Goal: Information Seeking & Learning: Find specific fact

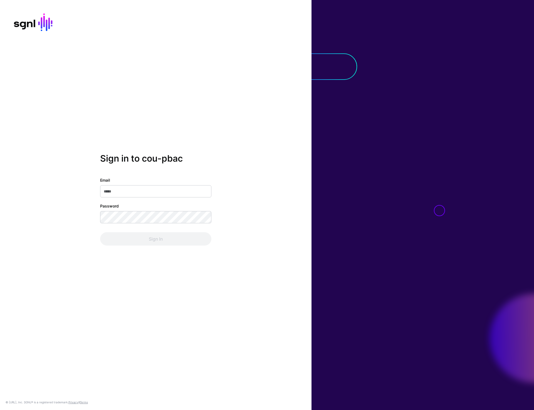
type input "**********"
click at [156, 244] on button "Sign In" at bounding box center [155, 238] width 111 height 13
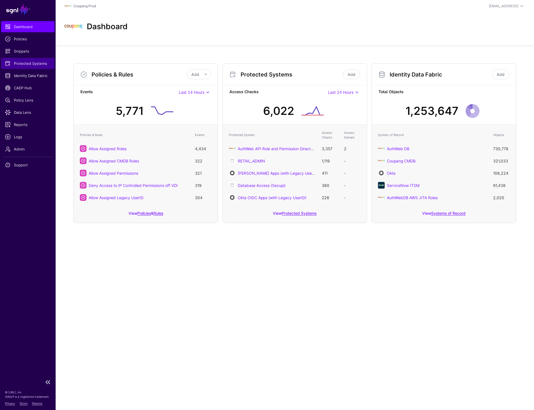
click at [31, 62] on span "Protected Systems" at bounding box center [28, 64] width 46 height 6
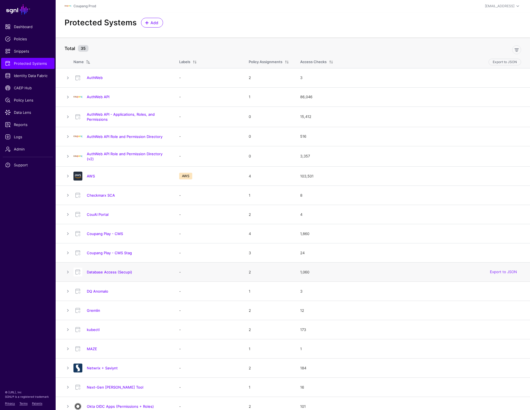
scroll to position [3, 0]
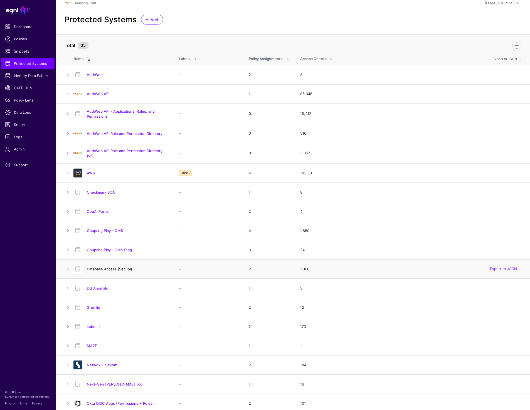
click at [101, 269] on link "Database Access (Secupi)" at bounding box center [109, 269] width 45 height 4
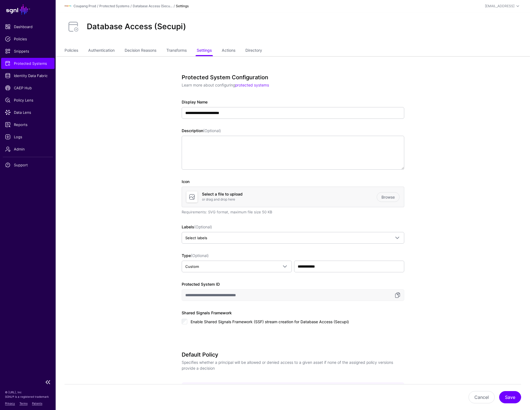
click at [27, 63] on span "Protected Systems" at bounding box center [28, 64] width 46 height 6
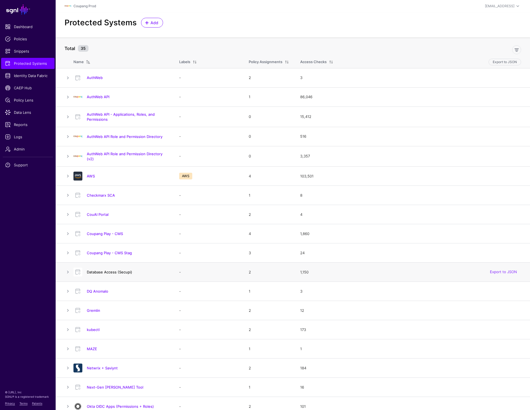
click at [101, 272] on link "Database Access (Secupi)" at bounding box center [109, 272] width 45 height 4
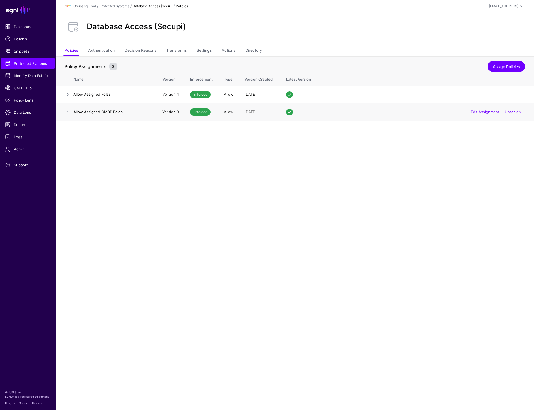
click at [102, 108] on td "Allow Assigned CMDB Roles" at bounding box center [114, 112] width 83 height 18
click at [68, 114] on link at bounding box center [68, 112] width 7 height 7
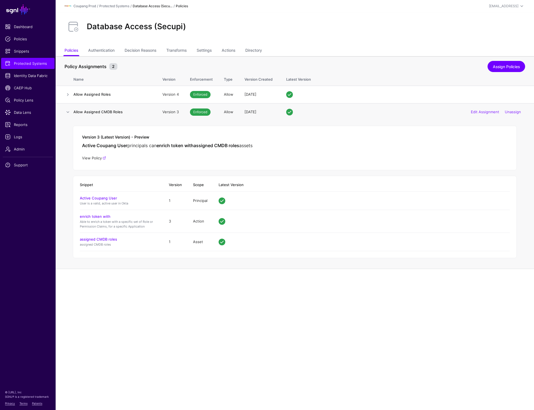
click at [93, 158] on link "View Policy" at bounding box center [94, 158] width 24 height 4
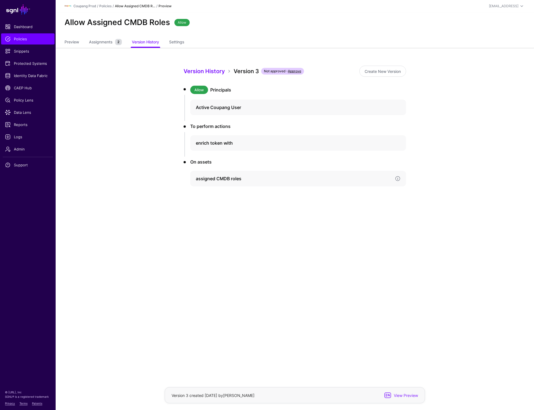
click at [216, 178] on h4 "assigned CMDB roles" at bounding box center [293, 178] width 195 height 7
click at [210, 236] on link "Version 1" at bounding box center [215, 235] width 14 height 4
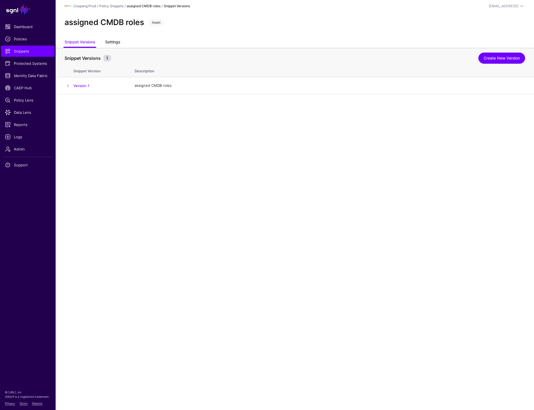
click at [113, 45] on link "Settings" at bounding box center [112, 42] width 15 height 11
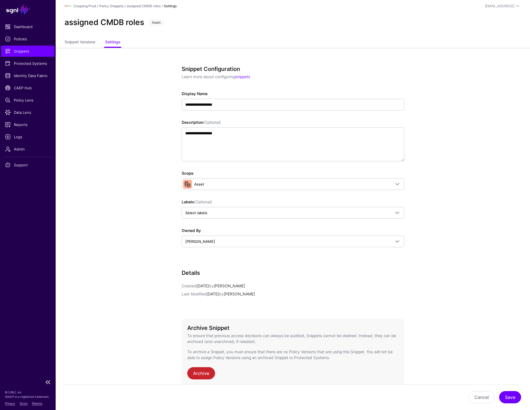
click at [29, 53] on span "Snippets" at bounding box center [28, 51] width 46 height 6
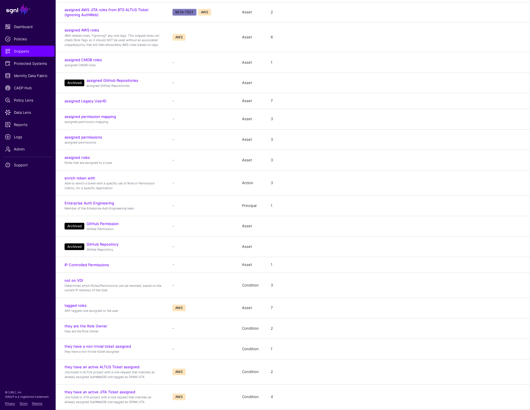
scroll to position [184, 0]
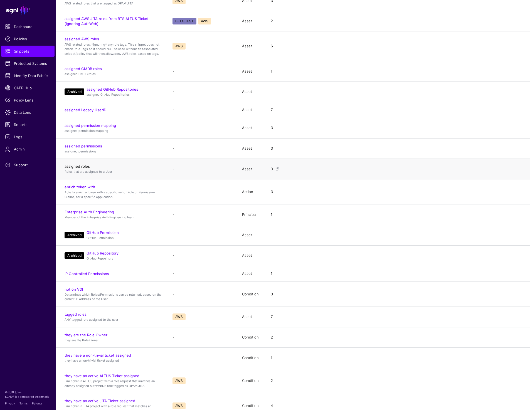
click at [80, 167] on link "assigned roles" at bounding box center [77, 166] width 25 height 4
click at [82, 67] on link "assigned CMDB roles" at bounding box center [83, 68] width 37 height 4
drag, startPoint x: 103, startPoint y: 70, endPoint x: 65, endPoint y: 70, distance: 38.4
click at [65, 70] on h4 "assigned CMDB roles" at bounding box center [113, 68] width 97 height 5
copy link "assigned CMDB roles"
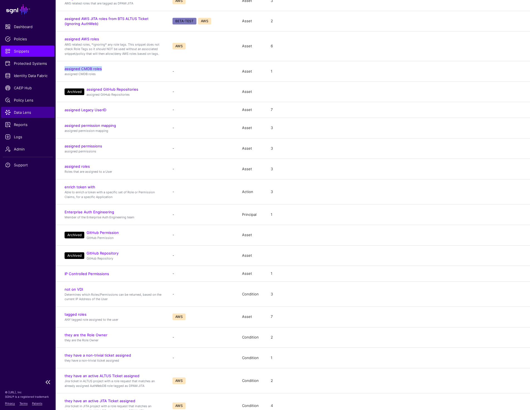
click at [26, 108] on link "Data Lens" at bounding box center [27, 112] width 53 height 11
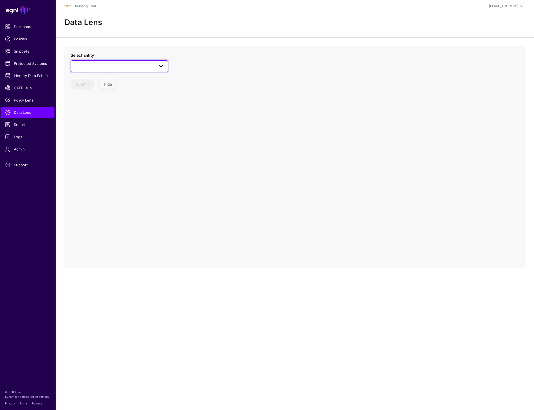
click at [137, 68] on span at bounding box center [119, 66] width 90 height 7
type input "****"
click at [95, 127] on div "User" at bounding box center [122, 127] width 83 height 6
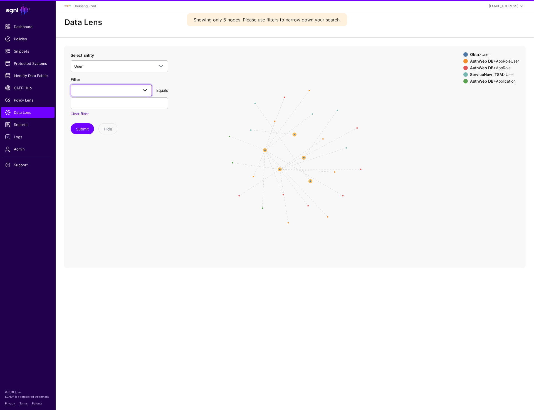
click at [100, 93] on span at bounding box center [111, 90] width 74 height 7
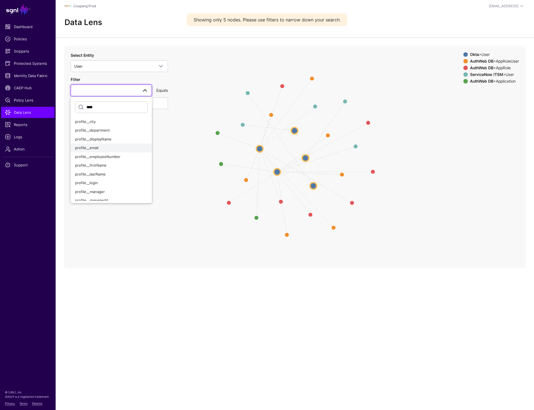
type input "****"
click at [88, 147] on span "profile__email" at bounding box center [86, 147] width 23 height 4
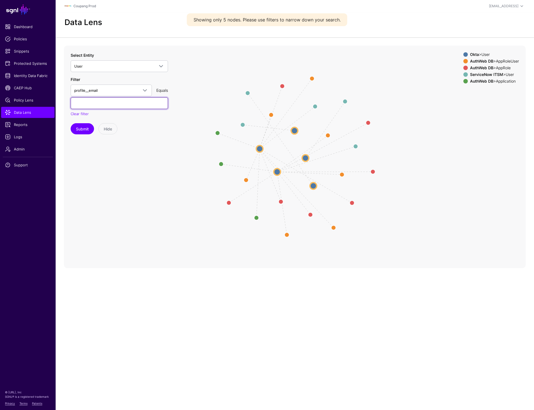
click at [107, 103] on input "text" at bounding box center [119, 103] width 97 height 12
paste input "******"
type input "******"
click at [111, 91] on span "profile__email" at bounding box center [106, 90] width 64 height 6
type input "***"
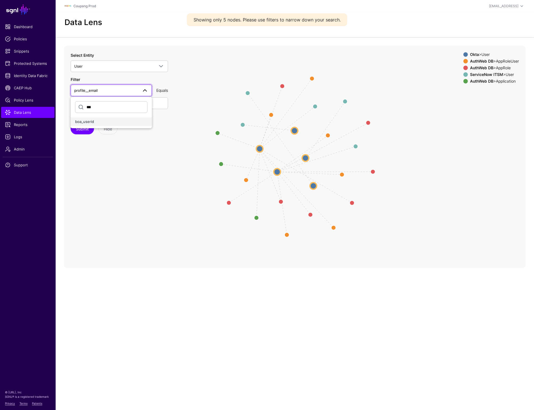
click at [95, 121] on div "boa_userid" at bounding box center [111, 122] width 72 height 6
click at [77, 130] on button "Submit" at bounding box center [82, 128] width 23 height 11
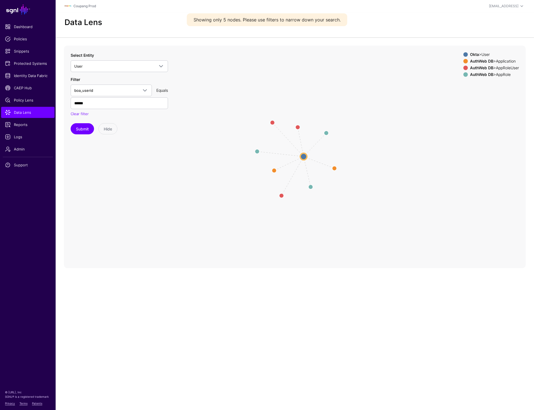
click at [305, 156] on circle at bounding box center [303, 156] width 7 height 7
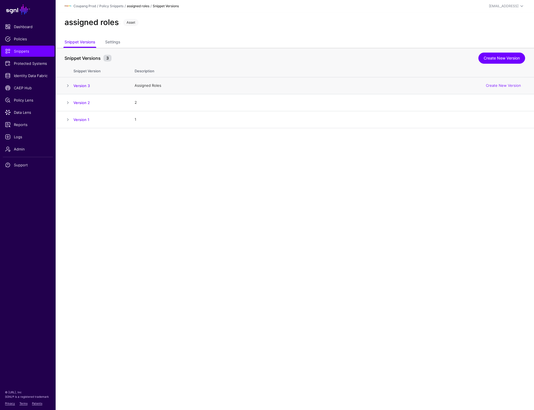
click at [69, 85] on span at bounding box center [68, 85] width 7 height 7
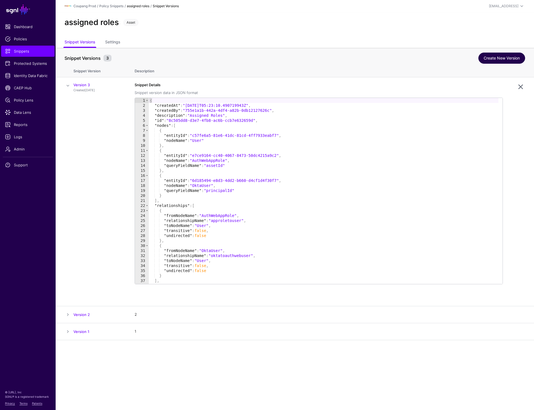
click at [501, 60] on link "Create New Version" at bounding box center [501, 58] width 47 height 11
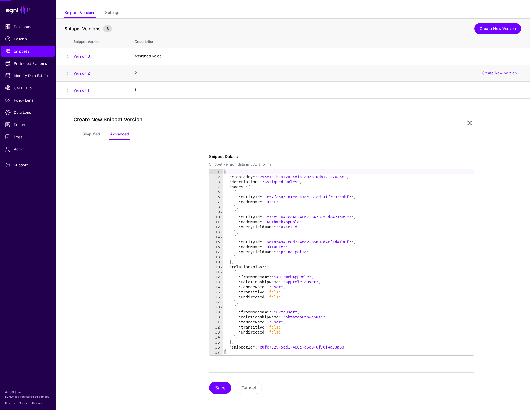
scroll to position [31, 0]
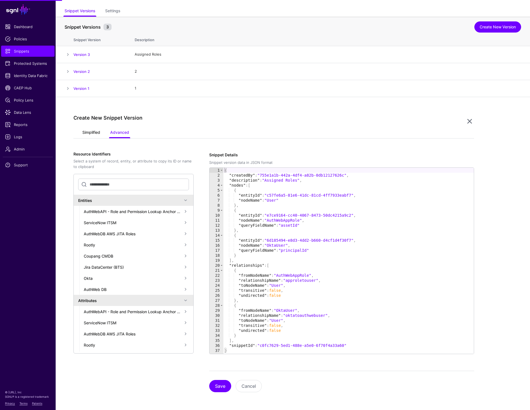
click at [95, 133] on link "Simplified" at bounding box center [91, 133] width 18 height 11
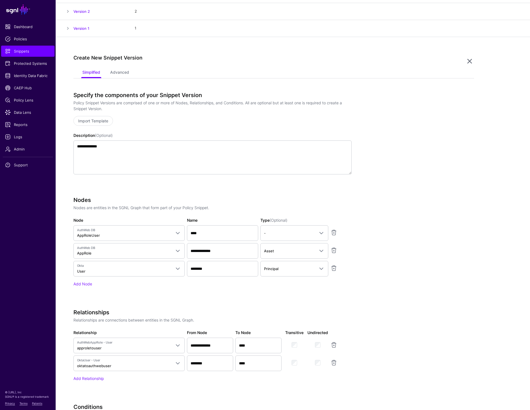
scroll to position [91, 0]
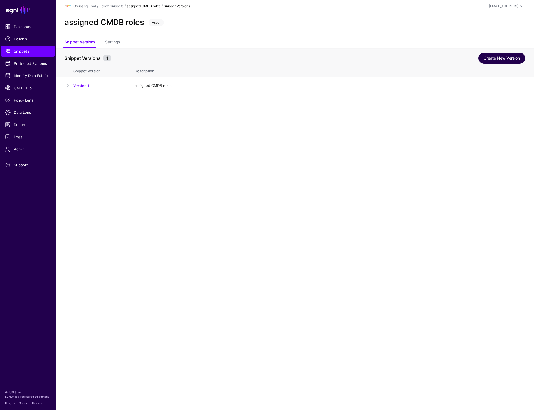
click at [496, 54] on link "Create New Version" at bounding box center [501, 58] width 47 height 11
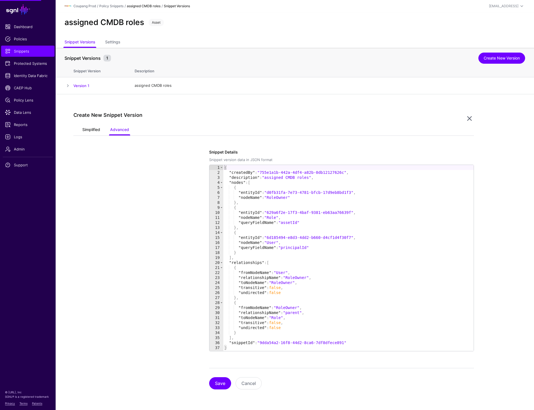
click at [89, 127] on link "Simplified" at bounding box center [91, 130] width 18 height 11
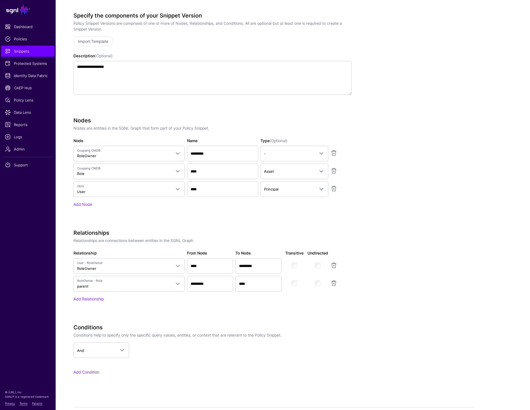
scroll to position [141, 0]
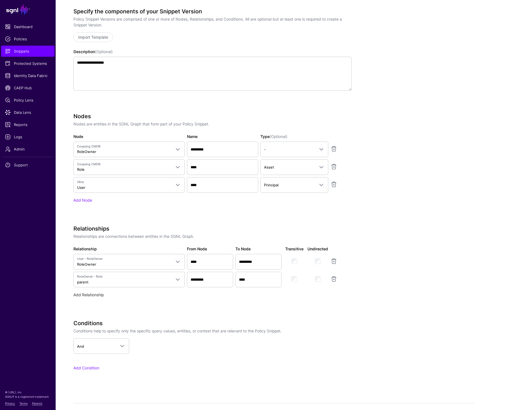
click at [86, 294] on link "Add Relationship" at bounding box center [88, 294] width 30 height 5
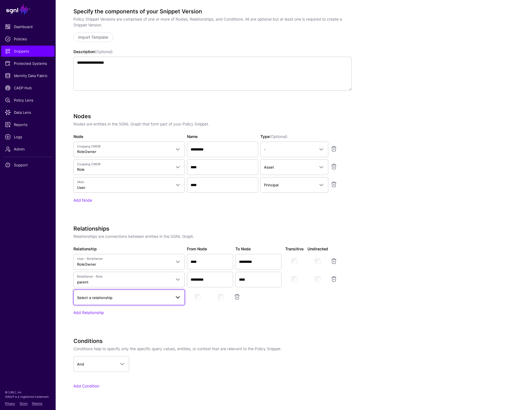
click at [102, 295] on span "Select a relationship" at bounding box center [94, 297] width 35 height 4
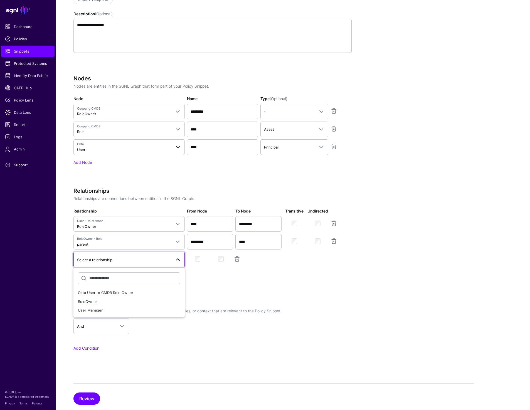
scroll to position [180, 0]
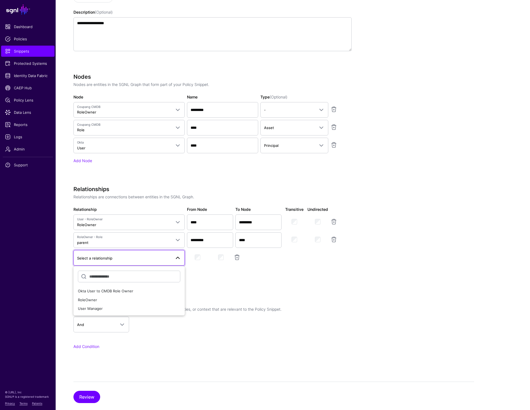
click at [472, 165] on app-snippets-creator "**********" at bounding box center [273, 167] width 400 height 396
click at [123, 259] on span "Select a relationship" at bounding box center [124, 258] width 94 height 6
click at [117, 294] on button "Okta User to CMDB Role Owner" at bounding box center [128, 291] width 111 height 9
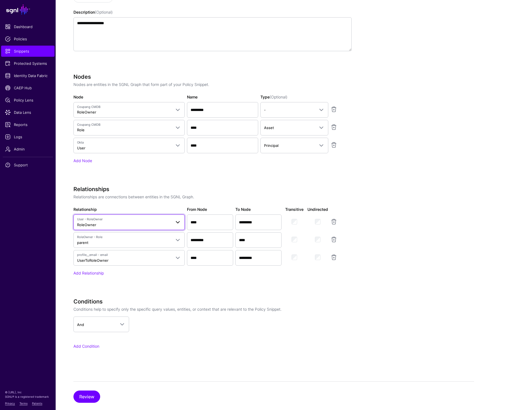
click at [155, 222] on span "User - RoleOwner RoleOwner" at bounding box center [124, 222] width 94 height 11
click at [441, 151] on app-snippets-creator "**********" at bounding box center [273, 167] width 400 height 396
click at [102, 274] on link "Add Relationship" at bounding box center [88, 273] width 30 height 5
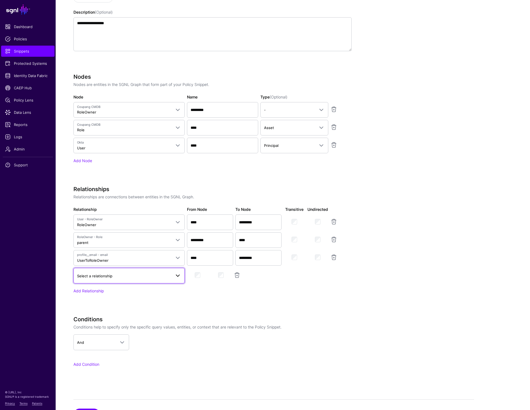
click at [106, 279] on link "Select a relationship" at bounding box center [128, 276] width 111 height 16
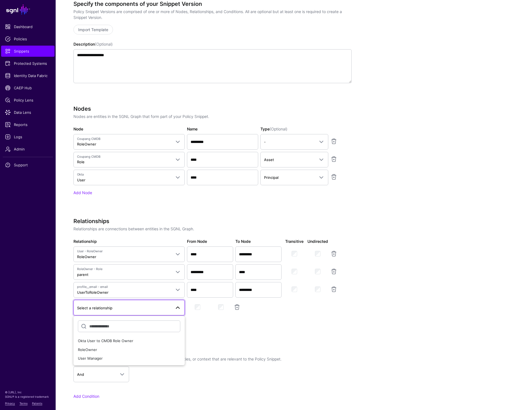
scroll to position [0, 0]
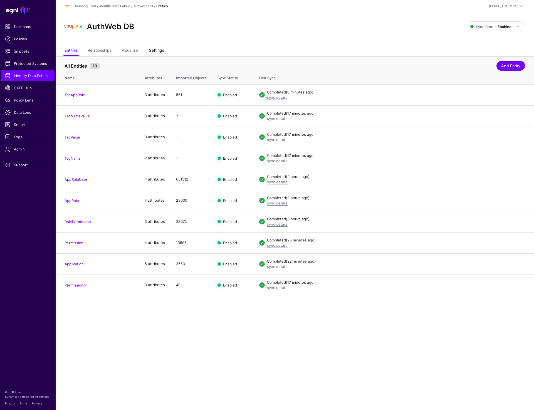
click at [158, 49] on link "Settings" at bounding box center [156, 51] width 15 height 11
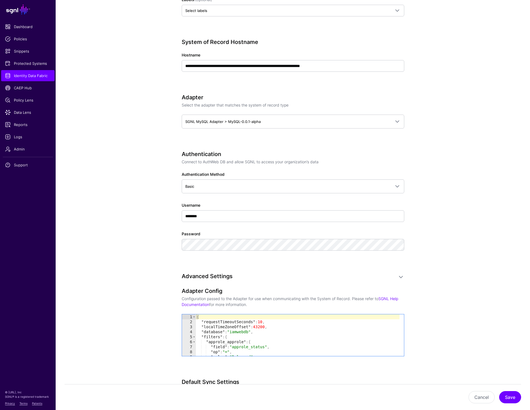
scroll to position [269, 0]
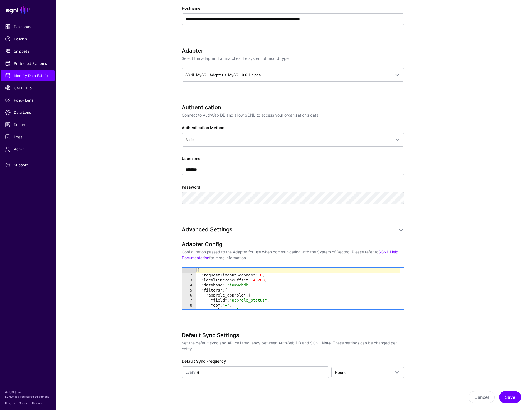
click at [244, 284] on div "{ "requestTimeoutSeconds" : 10 , "localTimeZoneOffset" : 43200 , "database" : "…" at bounding box center [297, 293] width 204 height 52
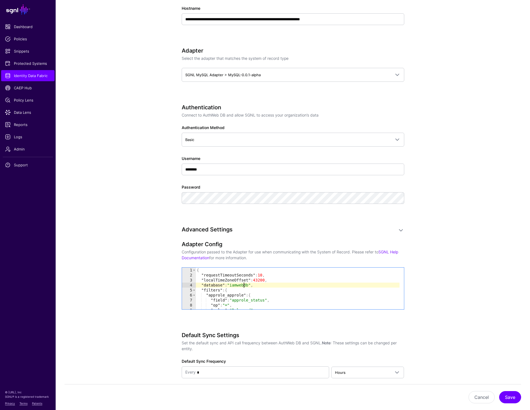
type textarea "* *"
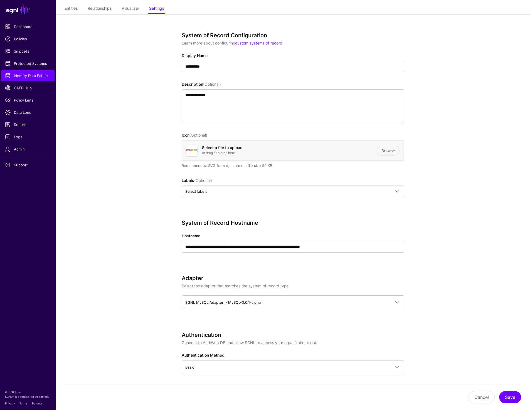
scroll to position [0, 0]
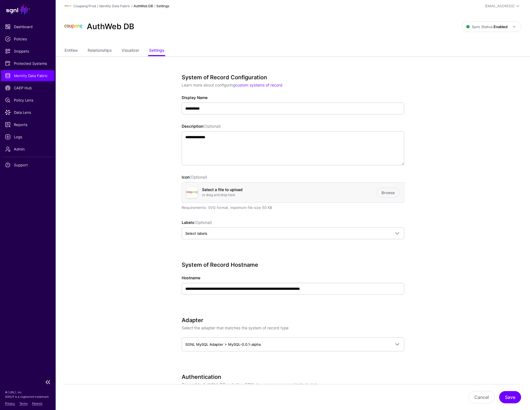
click at [24, 73] on link "Identity Data Fabric" at bounding box center [27, 75] width 53 height 11
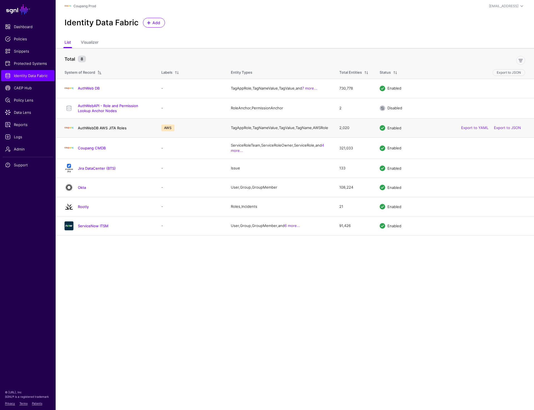
click at [95, 130] on link "AuthWebDB AWS JITA Roles" at bounding box center [102, 128] width 49 height 4
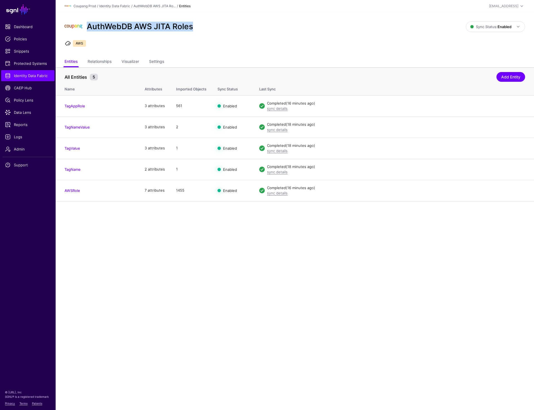
drag, startPoint x: 86, startPoint y: 25, endPoint x: 205, endPoint y: 25, distance: 118.4
click at [205, 25] on div "AuthWebDB AWS JITA Roles" at bounding box center [265, 27] width 406 height 18
copy h2 "AuthWebDB AWS JITA Roles"
click at [153, 60] on link "Settings" at bounding box center [156, 62] width 15 height 11
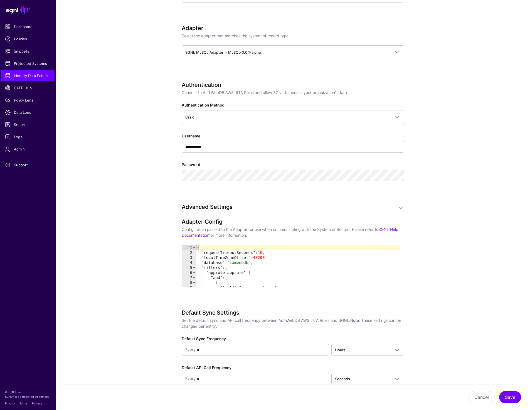
scroll to position [314, 0]
click at [271, 259] on div "{ "requestTimeoutSeconds" : 10 , "localTimeZoneOffset" : 43200 , "database" : "…" at bounding box center [297, 270] width 204 height 52
type textarea "* *"
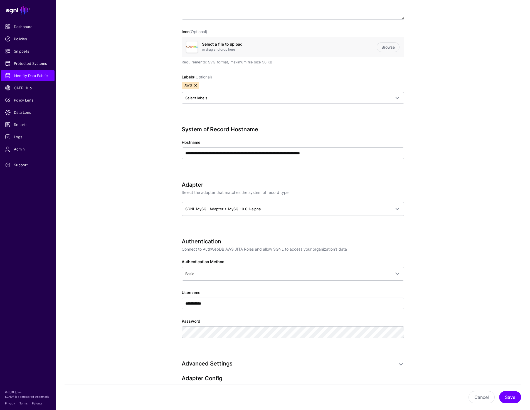
scroll to position [0, 0]
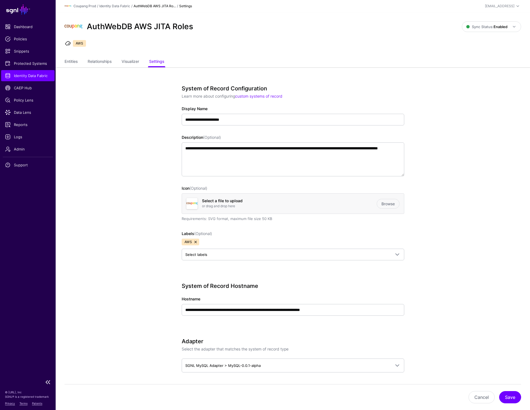
click at [36, 77] on span "Identity Data Fabric" at bounding box center [28, 76] width 46 height 6
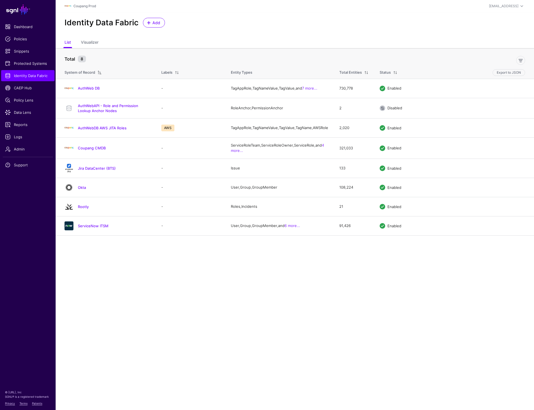
click at [135, 293] on main "SGNL Dashboard Policies Snippets Protected Systems Identity Data Fabric CAEP Hu…" at bounding box center [267, 205] width 534 height 410
click at [97, 150] on link "Coupang CMDB" at bounding box center [92, 148] width 28 height 4
click at [91, 170] on link "Jira DataCenter (BTS)" at bounding box center [97, 168] width 38 height 4
click at [83, 190] on link "Okta" at bounding box center [82, 187] width 8 height 4
click at [98, 228] on link "ServiceNow ITSM" at bounding box center [93, 226] width 31 height 4
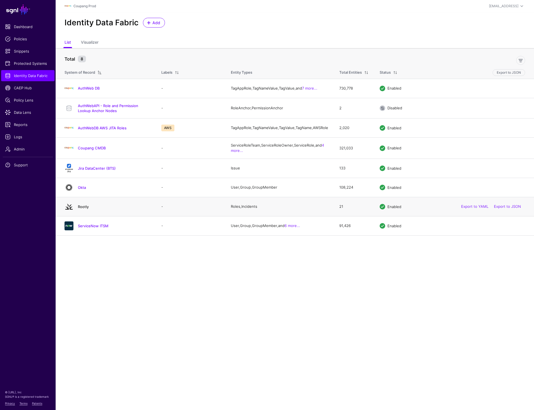
click at [83, 209] on link "Rootly" at bounding box center [83, 206] width 11 height 4
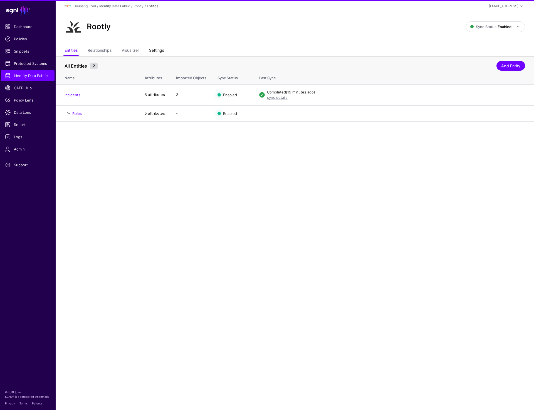
click at [159, 49] on link "Settings" at bounding box center [156, 51] width 15 height 11
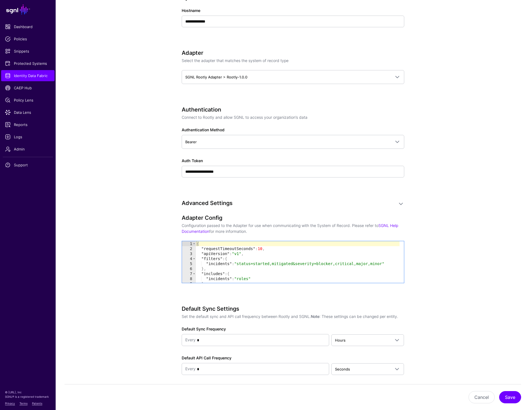
scroll to position [269, 0]
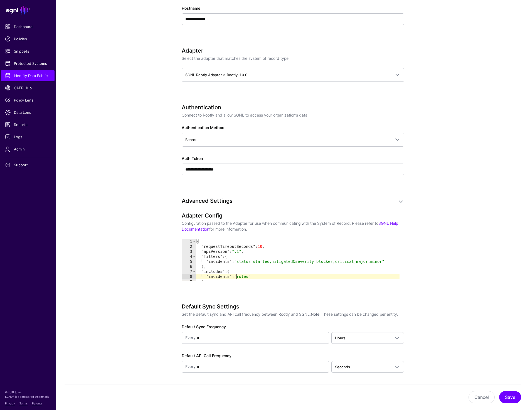
click at [237, 274] on div "{ "requestTimeoutSeconds" : 10 , "apiVersion" : "v1" , "filters" : { "incidents…" at bounding box center [297, 265] width 204 height 52
type textarea "* *"
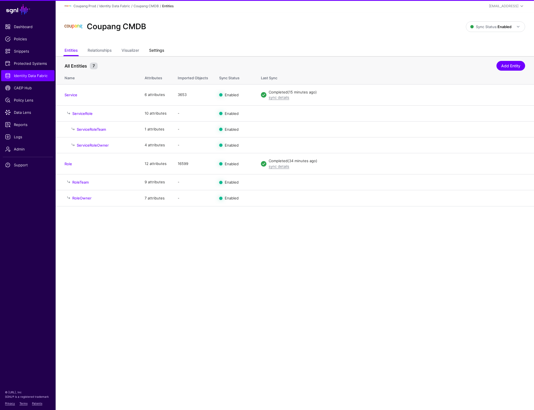
click at [158, 48] on link "Settings" at bounding box center [156, 51] width 15 height 11
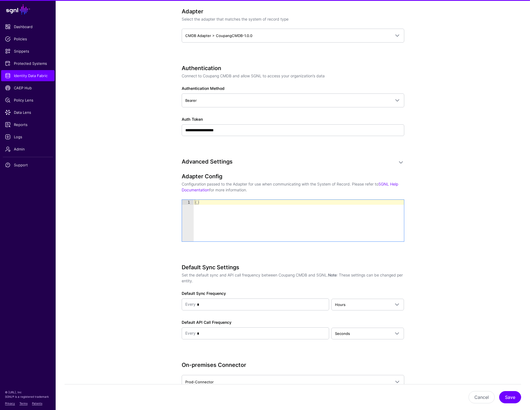
scroll to position [343, 0]
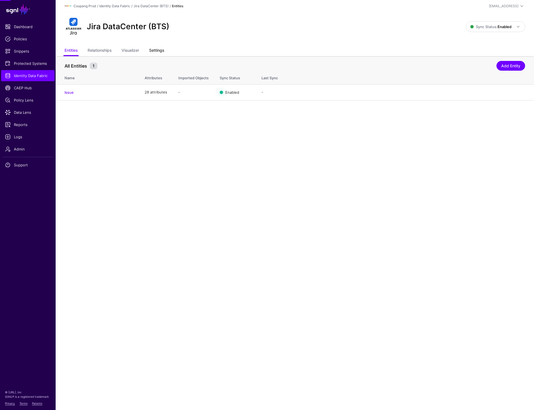
click at [159, 48] on link "Settings" at bounding box center [156, 51] width 15 height 11
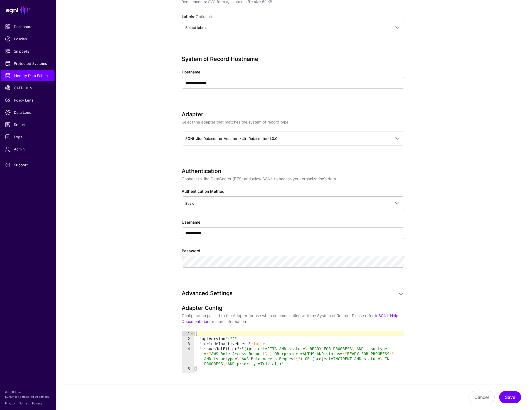
scroll to position [381, 0]
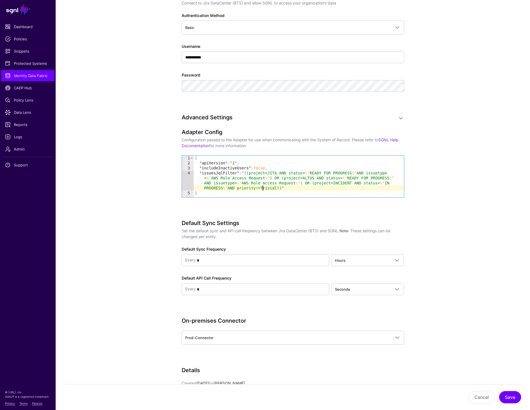
click at [261, 187] on div "{ "apiVersion" : "2" , "includeInactiveUsers" : false , "issuesJqlFilter" : "((…" at bounding box center [299, 181] width 210 height 52
type textarea "**********"
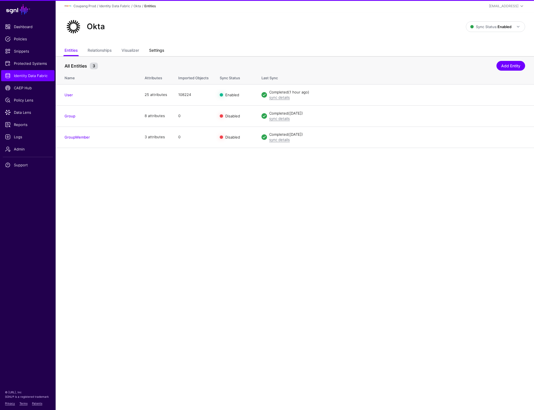
click at [164, 50] on link "Settings" at bounding box center [156, 51] width 15 height 11
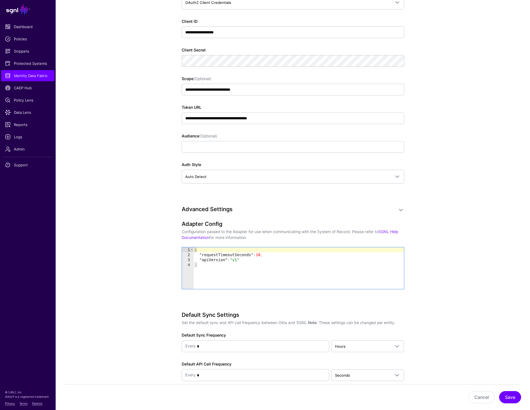
scroll to position [407, 0]
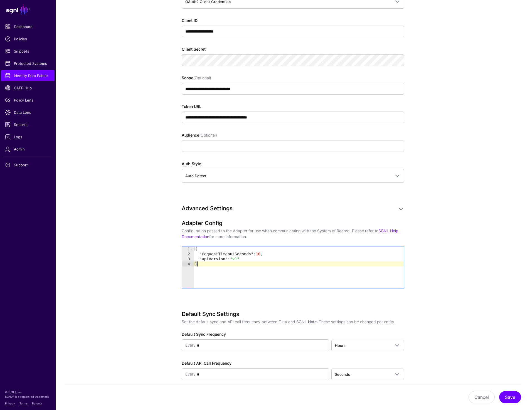
click at [246, 278] on div "{ "requestTimeoutSeconds" : 10 , "apiVersion" : "v1" }" at bounding box center [299, 272] width 210 height 52
type textarea "**********"
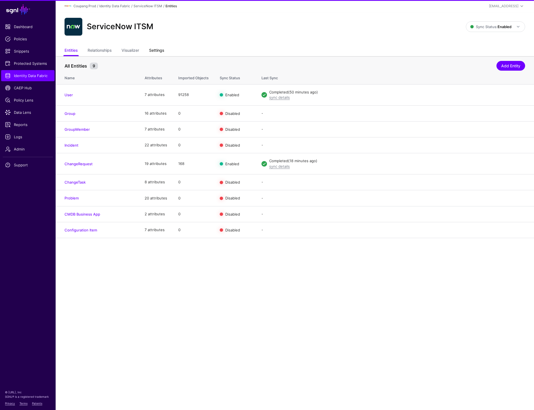
click at [157, 50] on link "Settings" at bounding box center [156, 51] width 15 height 11
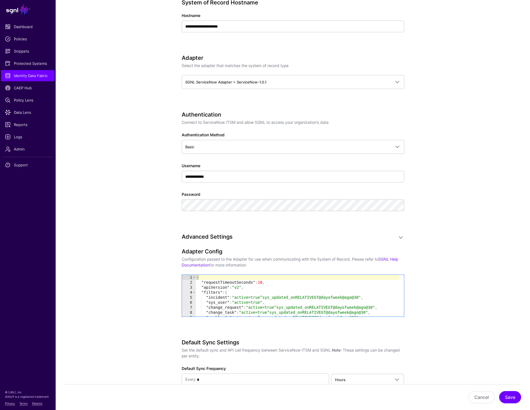
scroll to position [279, 0]
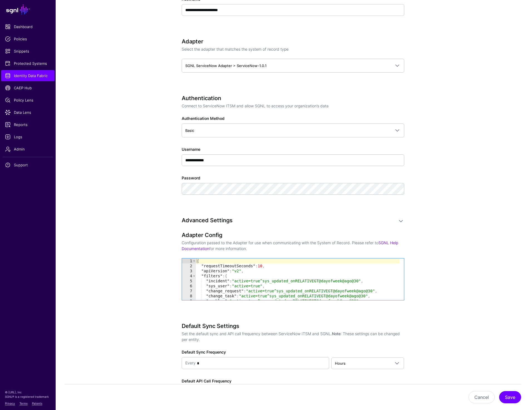
click at [235, 285] on div "{ "requestTimeoutSeconds" : 10 , "apiVersion" : "v2" , "filters" : { "incident"…" at bounding box center [297, 284] width 204 height 52
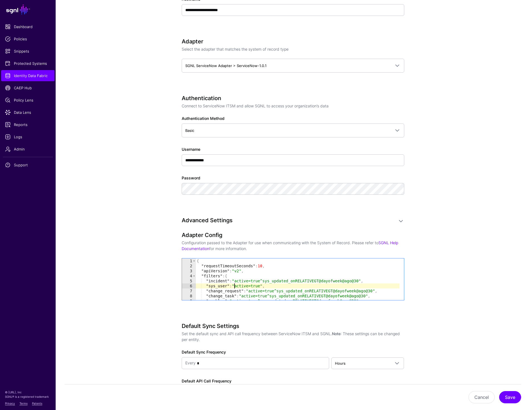
type textarea "* *"
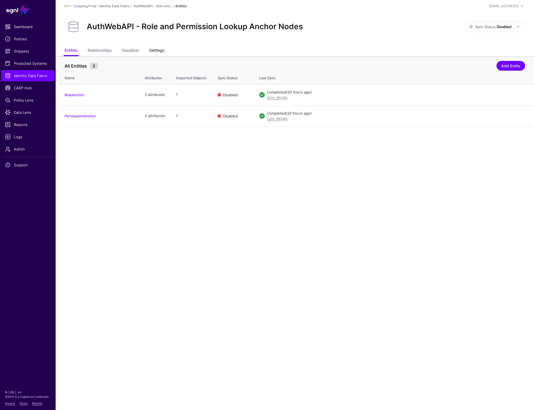
click at [159, 49] on link "Settings" at bounding box center [156, 51] width 15 height 11
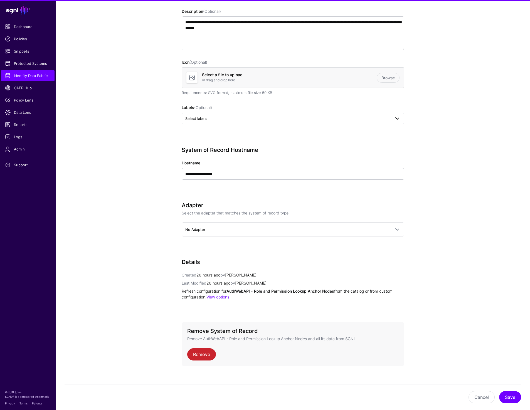
scroll to position [122, 0]
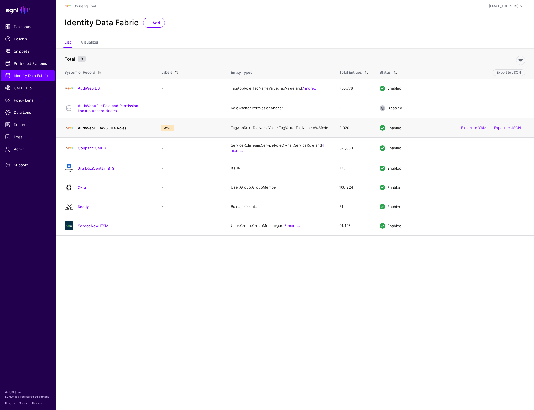
click at [96, 130] on link "AuthWebDB AWS JITA Roles" at bounding box center [102, 128] width 49 height 4
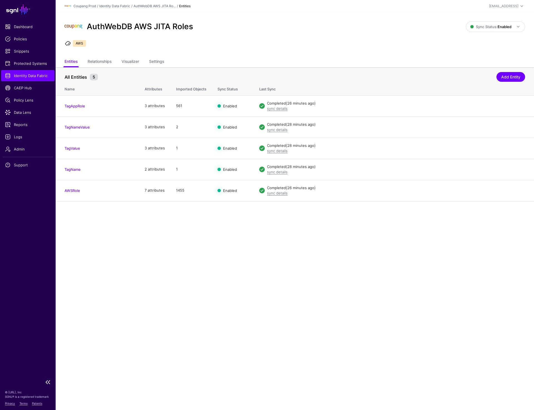
click at [44, 74] on span "Identity Data Fabric" at bounding box center [28, 76] width 46 height 6
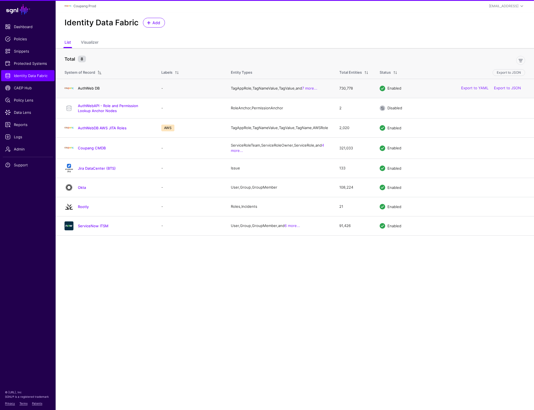
click at [90, 89] on link "AuthWeb DB" at bounding box center [89, 88] width 22 height 4
click at [92, 87] on link "AuthWeb DB" at bounding box center [89, 88] width 22 height 4
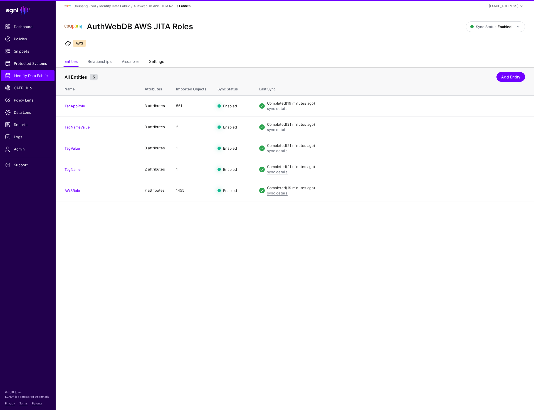
click at [158, 61] on link "Settings" at bounding box center [156, 62] width 15 height 11
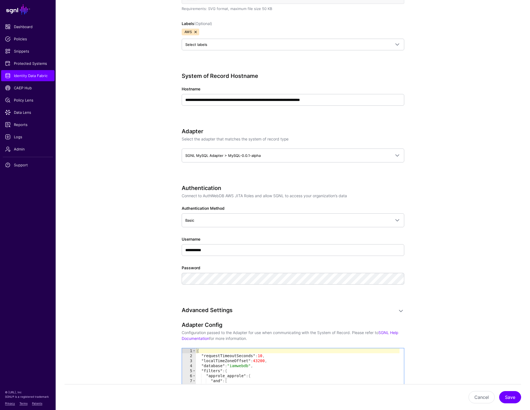
scroll to position [384, 0]
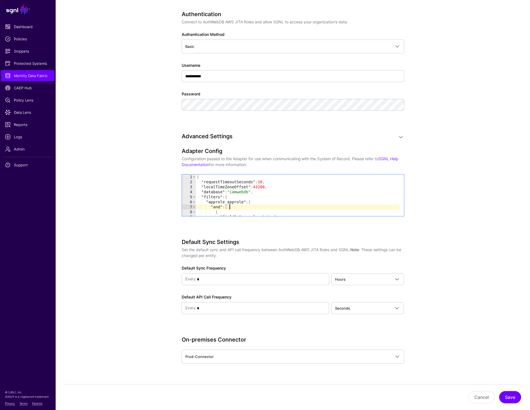
click at [232, 205] on div "{ "requestTimeoutSeconds" : 10 , "localTimeZoneOffset" : 43200 , "database" : "…" at bounding box center [297, 200] width 204 height 52
type textarea "* *"
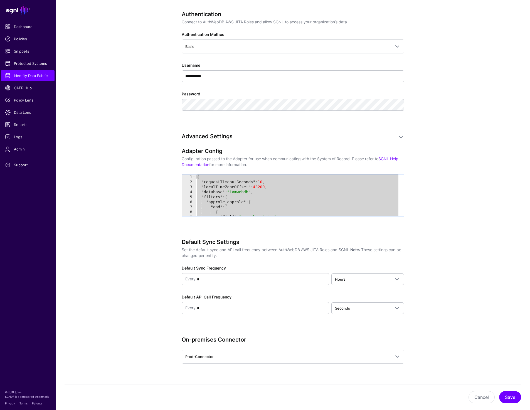
click at [93, 82] on app-datasources-details-form "**********" at bounding box center [293, 111] width 474 height 855
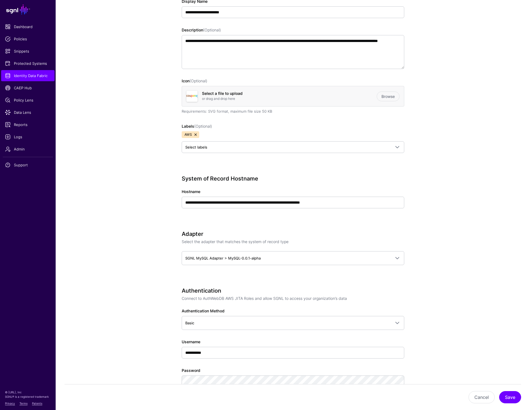
scroll to position [0, 0]
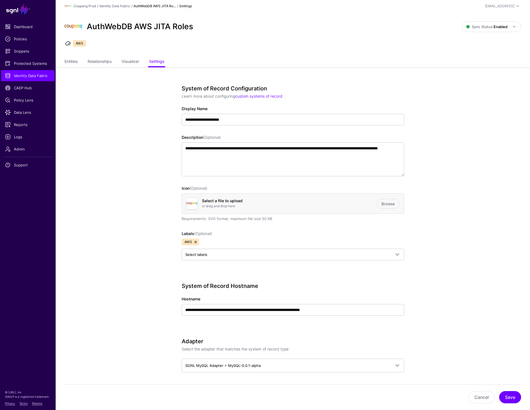
click at [70, 63] on link "Entities" at bounding box center [71, 62] width 13 height 11
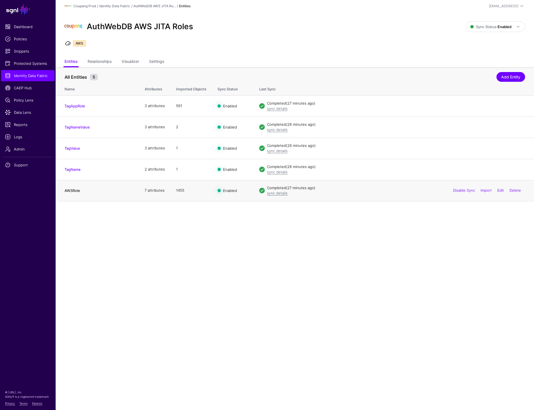
click at [72, 192] on link "AWSRole" at bounding box center [73, 190] width 16 height 4
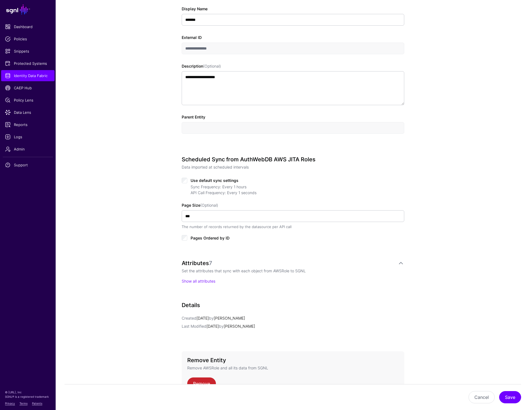
scroll to position [166, 0]
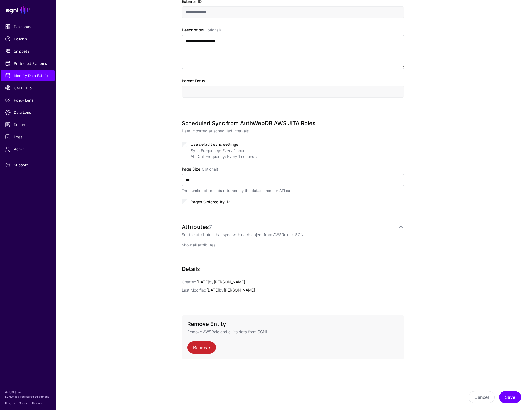
click at [197, 244] on link "Show all attributes" at bounding box center [199, 244] width 34 height 5
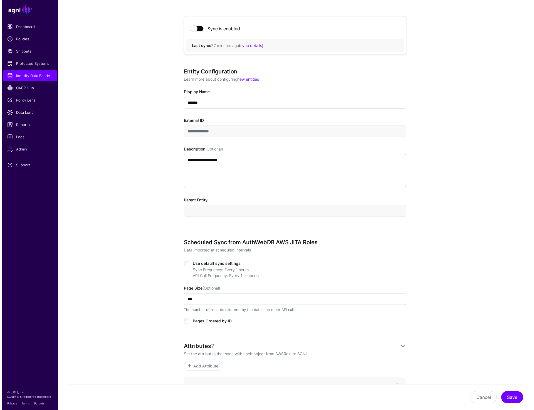
scroll to position [0, 0]
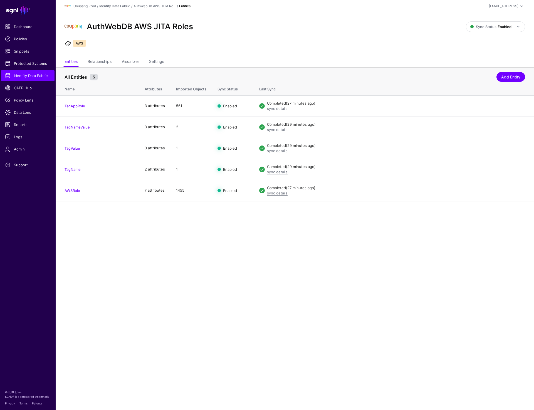
click at [114, 291] on main "SGNL Dashboard Policies Snippets Protected Systems Identity Data Fabric CAEP Hu…" at bounding box center [267, 205] width 534 height 410
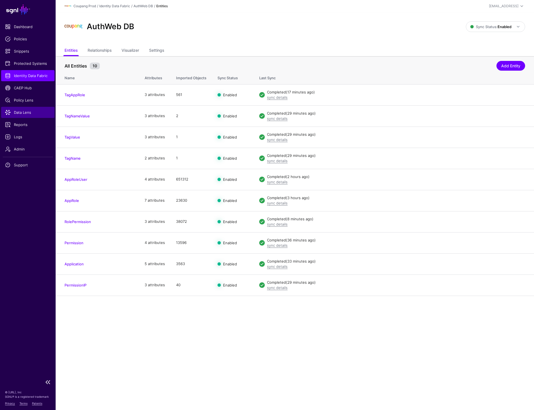
click at [26, 111] on span "Data Lens" at bounding box center [28, 113] width 46 height 6
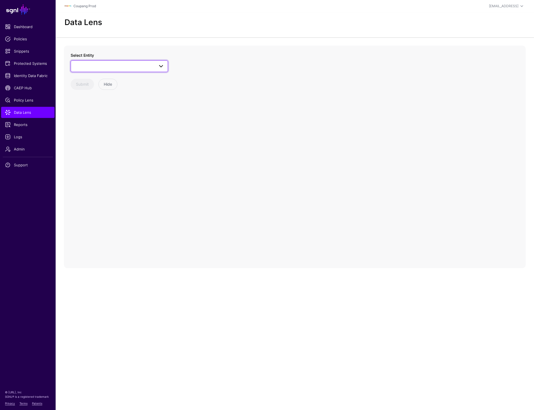
click at [119, 70] on link at bounding box center [119, 66] width 97 height 12
type input "****"
click at [93, 106] on span "Application" at bounding box center [90, 107] width 19 height 4
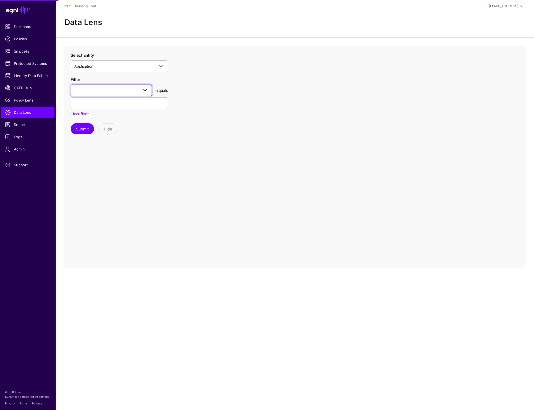
click at [98, 91] on span at bounding box center [111, 90] width 74 height 7
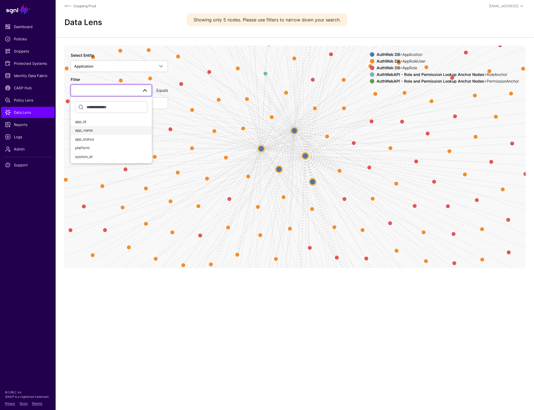
click at [90, 129] on span "app_name" at bounding box center [84, 130] width 18 height 4
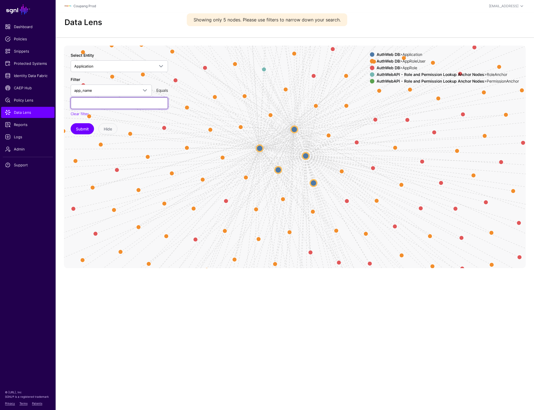
click at [91, 105] on input "text" at bounding box center [119, 103] width 97 height 12
paste input "**********"
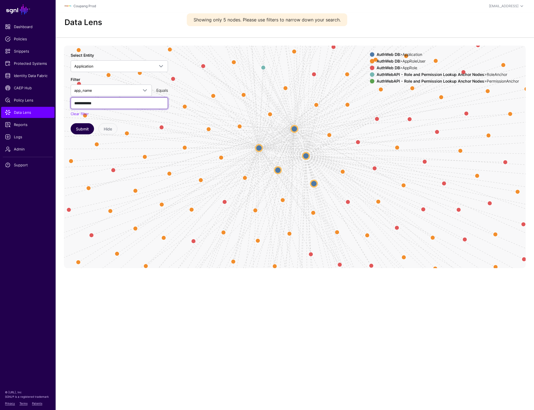
type input "**********"
click at [83, 131] on button "Submit" at bounding box center [82, 128] width 23 height 11
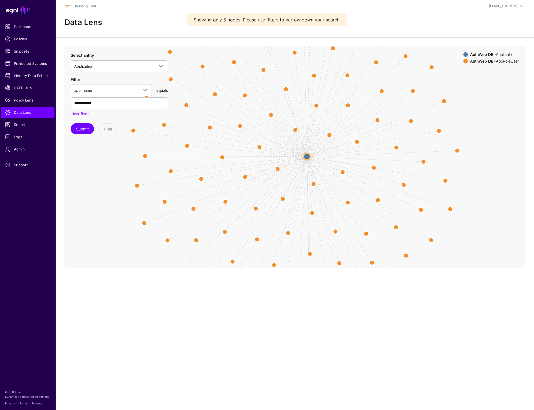
click at [306, 156] on circle at bounding box center [306, 156] width 7 height 7
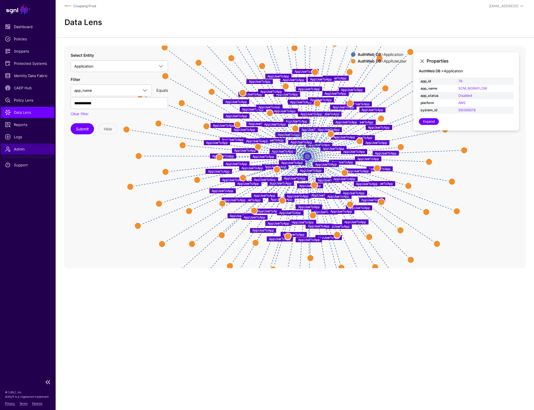
click at [27, 152] on link "Admin" at bounding box center [27, 148] width 53 height 11
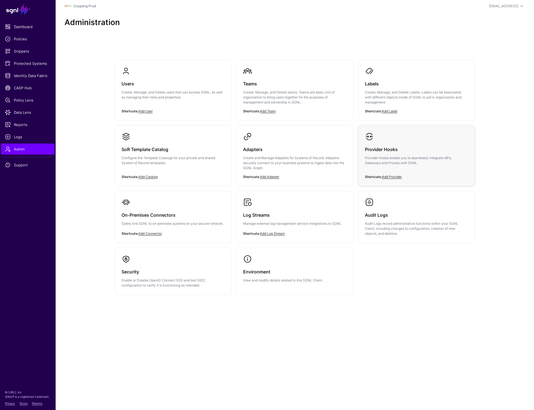
click at [401, 161] on p "Provider Hooks enable you to seamlessly integrate IdPs, Gateways and Proxies wi…" at bounding box center [416, 160] width 103 height 10
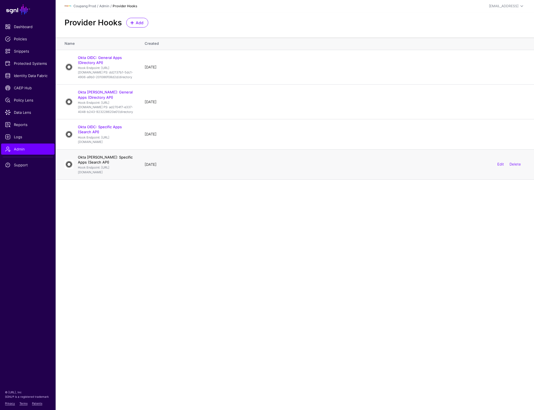
click at [130, 164] on link "Okta SAML: Specific Apps (Search API)" at bounding box center [105, 159] width 55 height 9
click at [117, 134] on link "Okta OIDC: Specific Apps (Search API)" at bounding box center [100, 129] width 44 height 9
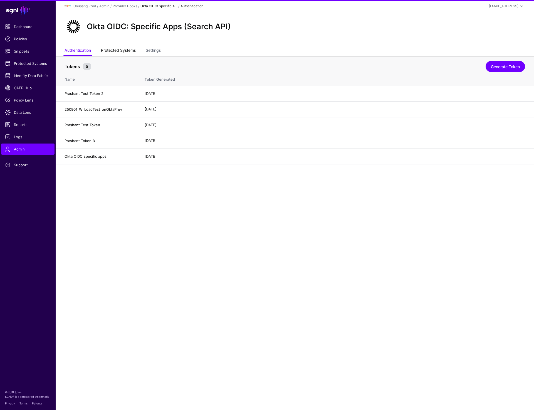
click at [117, 51] on link "Protected Systems" at bounding box center [118, 51] width 35 height 11
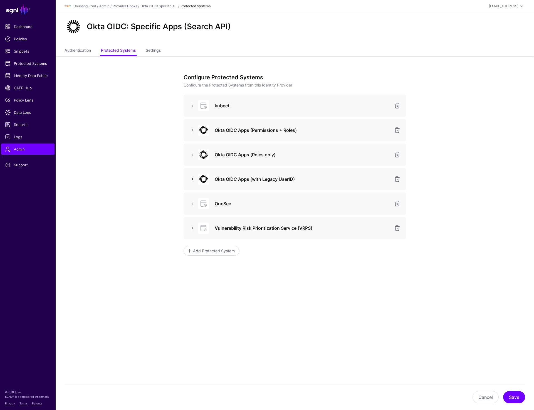
click at [191, 181] on link at bounding box center [192, 179] width 7 height 7
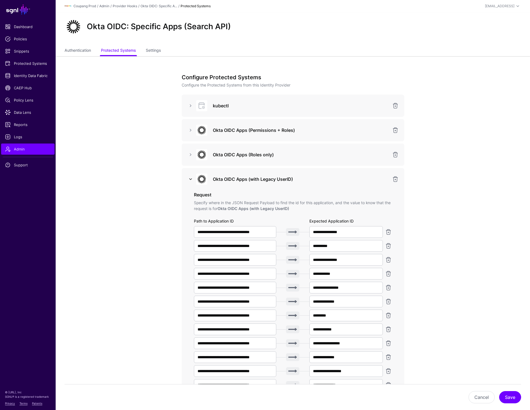
scroll to position [208, 0]
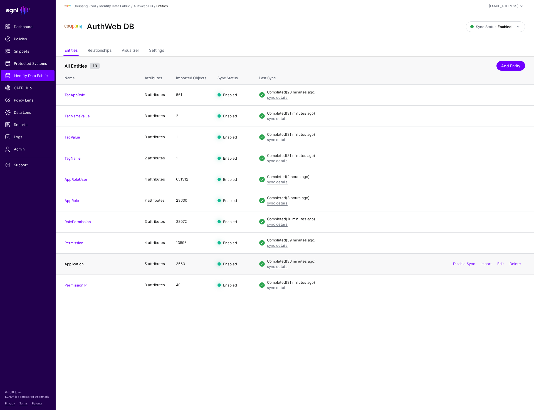
click at [76, 265] on link "Application" at bounding box center [74, 264] width 19 height 4
click at [154, 48] on link "Settings" at bounding box center [156, 51] width 15 height 11
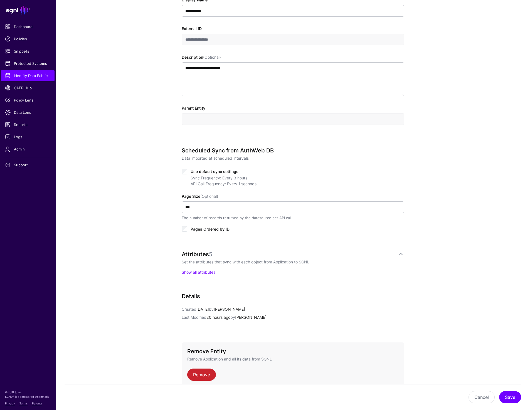
scroll to position [166, 0]
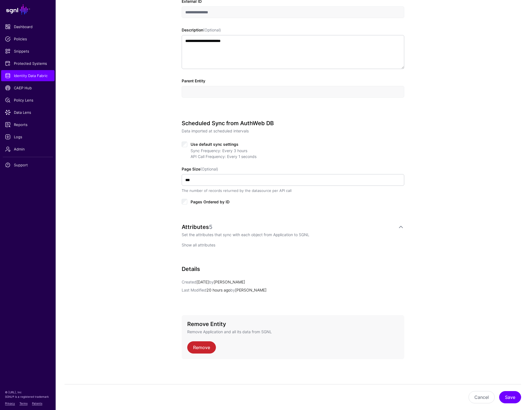
click at [193, 244] on link "Show all attributes" at bounding box center [199, 244] width 34 height 5
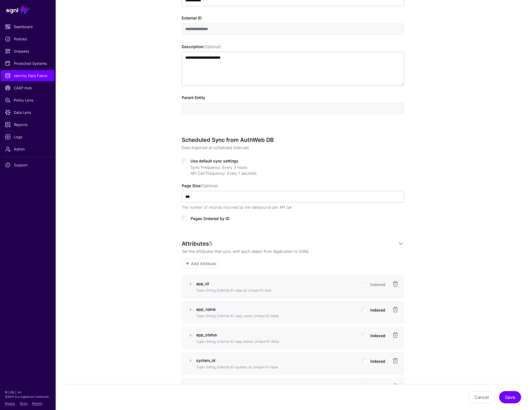
scroll to position [0, 0]
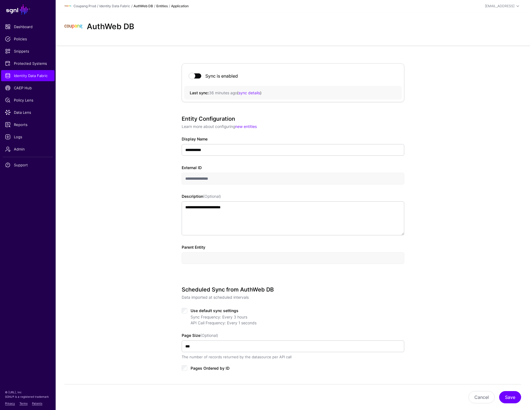
click at [142, 6] on link "AuthWeb DB" at bounding box center [142, 6] width 19 height 4
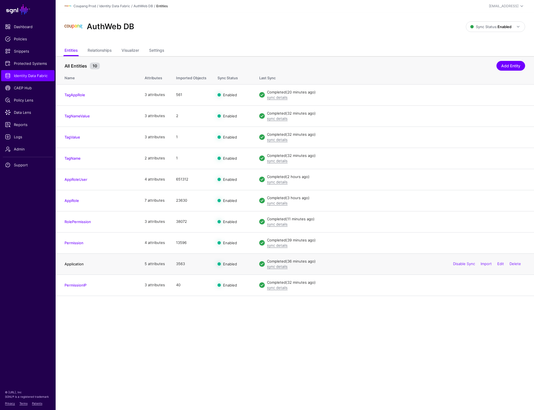
click at [76, 263] on link "Application" at bounding box center [74, 264] width 19 height 4
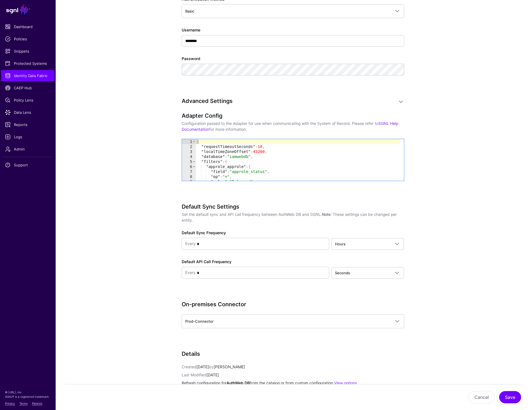
scroll to position [444, 0]
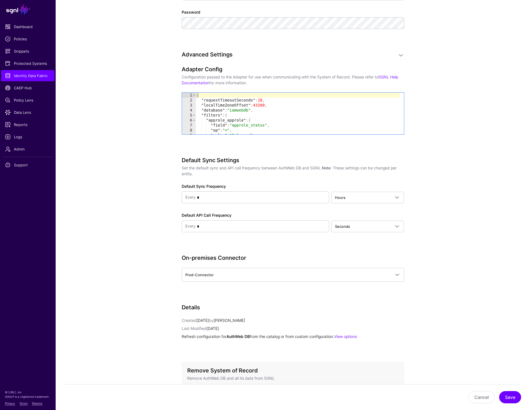
click at [313, 128] on div "{ "requestTimeoutSeconds" : 10 , "localTimeZoneOffset" : 43200 , "database" : "…" at bounding box center [298, 119] width 206 height 52
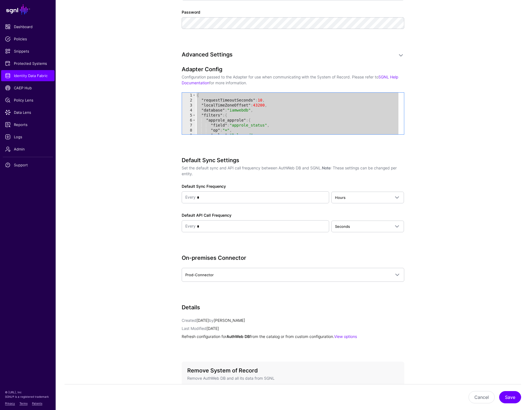
click at [266, 127] on div "{ "requestTimeoutSeconds" : 10 , "localTimeZoneOffset" : 43200 , "database" : "…" at bounding box center [297, 119] width 204 height 52
type textarea "**********"
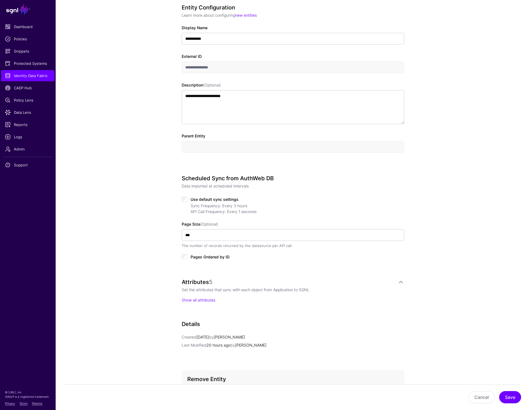
scroll to position [166, 0]
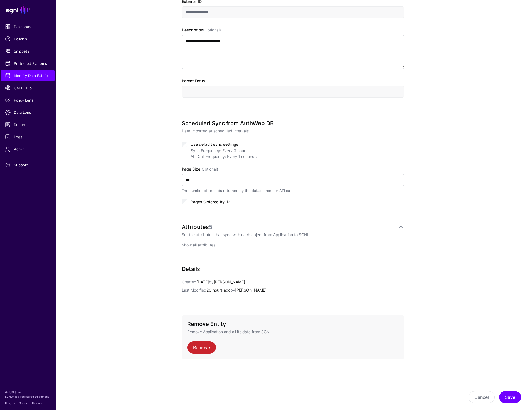
click at [189, 245] on link "Show all attributes" at bounding box center [199, 244] width 34 height 5
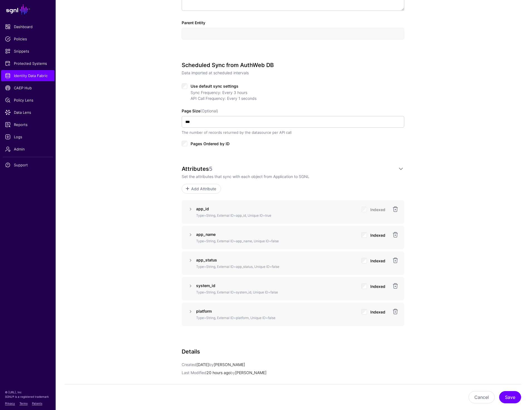
scroll to position [242, 0]
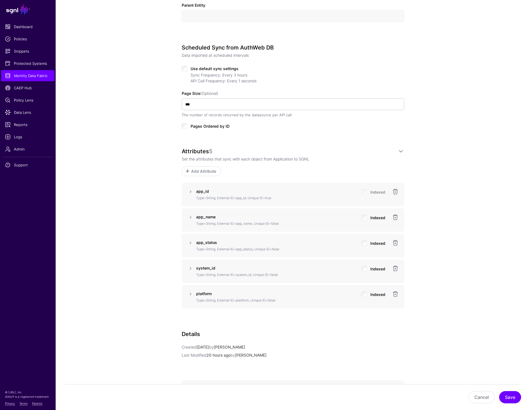
click at [209, 243] on strong "app_status" at bounding box center [206, 242] width 21 height 5
copy strong "app_status"
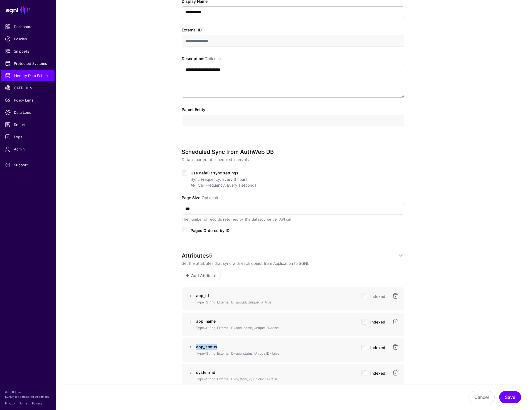
scroll to position [0, 0]
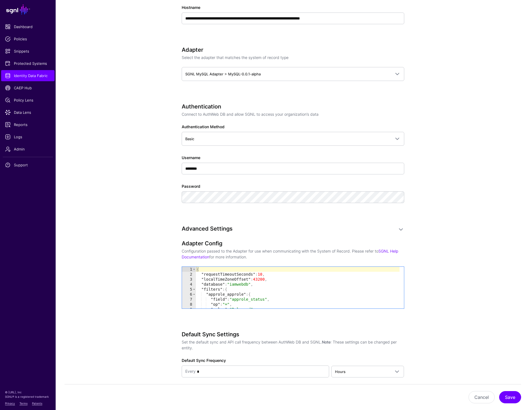
scroll to position [314, 0]
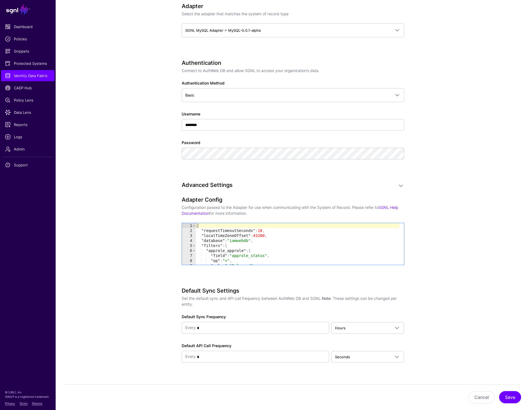
click at [284, 251] on div "{ "requestTimeoutSeconds" : 10 , "localTimeZoneOffset" : 43200 , "database" : "…" at bounding box center [297, 249] width 204 height 52
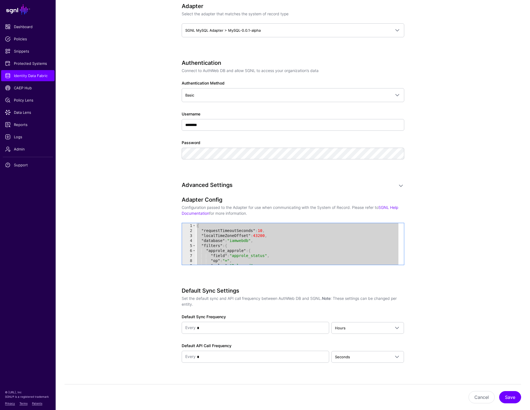
paste textarea "Cursor at row 37"
type textarea "*"
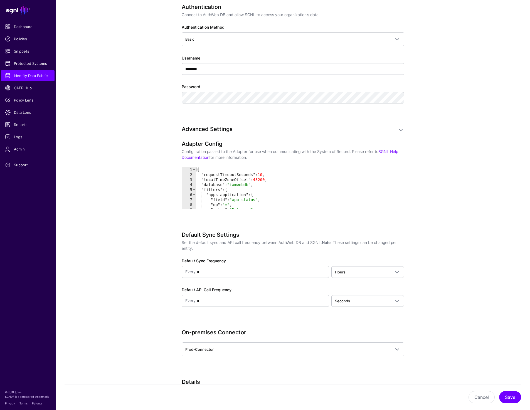
scroll to position [382, 0]
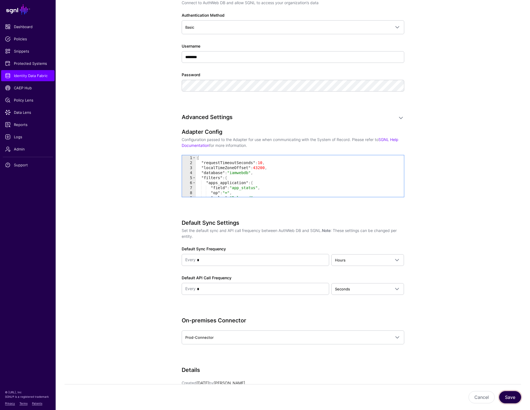
click at [510, 396] on button "Save" at bounding box center [510, 397] width 22 height 12
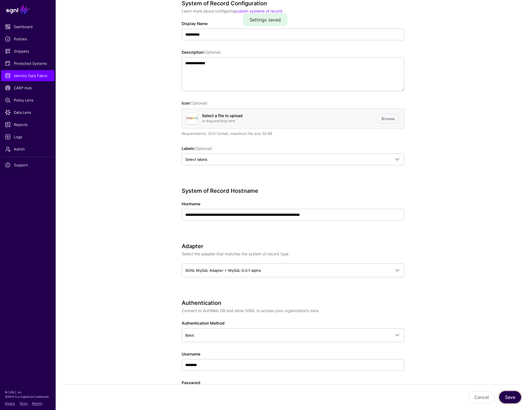
scroll to position [0, 0]
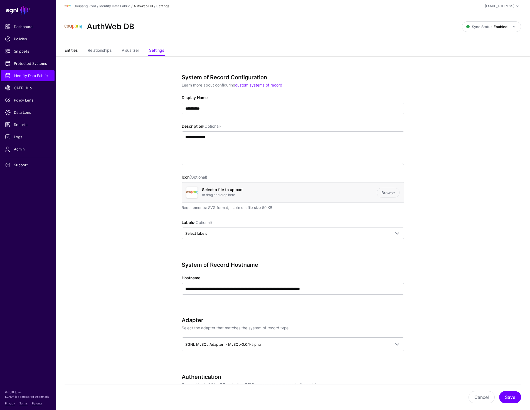
click at [69, 54] on link "Entities" at bounding box center [71, 51] width 13 height 11
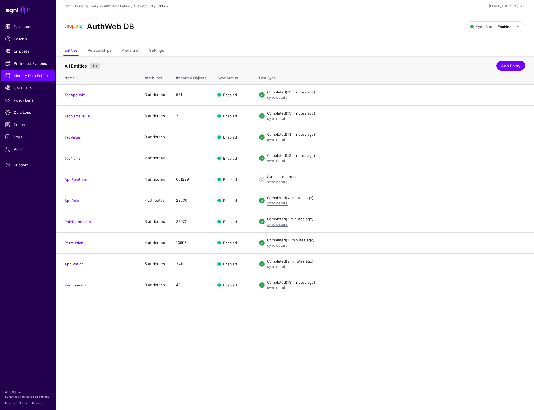
click at [304, 36] on div "AuthWeb DB Sync Status: Enabled Enabled Syncing active for all configured entit…" at bounding box center [295, 28] width 478 height 33
click at [300, 23] on div "AuthWeb DB" at bounding box center [265, 27] width 406 height 18
click at [23, 78] on span "Identity Data Fabric" at bounding box center [28, 76] width 46 height 6
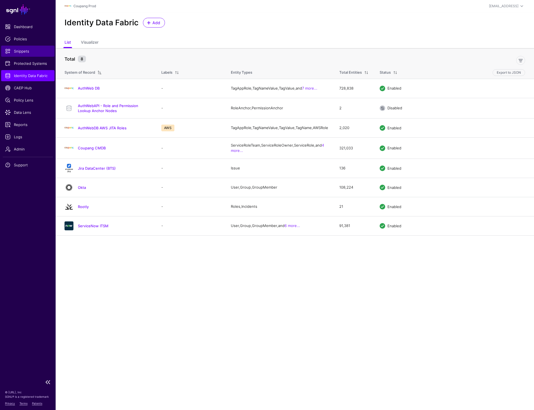
click at [19, 53] on span "Snippets" at bounding box center [28, 51] width 46 height 6
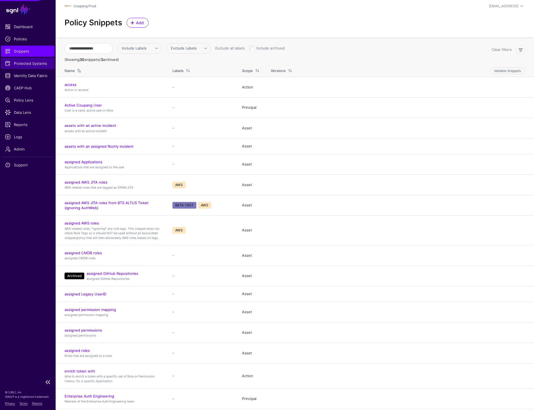
click at [19, 64] on span "Protected Systems" at bounding box center [28, 64] width 46 height 6
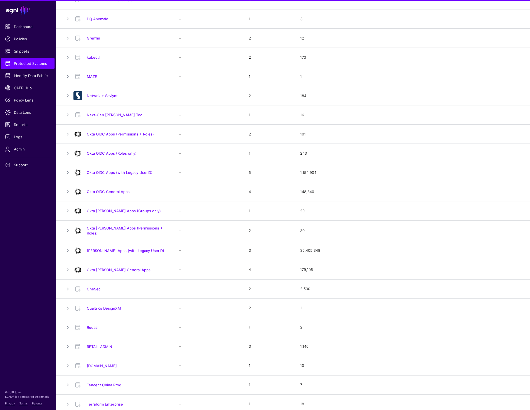
scroll to position [334, 0]
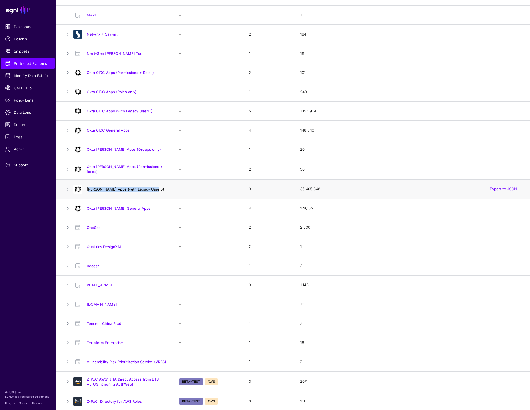
drag, startPoint x: 159, startPoint y: 187, endPoint x: 88, endPoint y: 189, distance: 71.8
click at [88, 189] on h4 "[PERSON_NAME] Apps (with Legacy UserID)" at bounding box center [127, 189] width 81 height 5
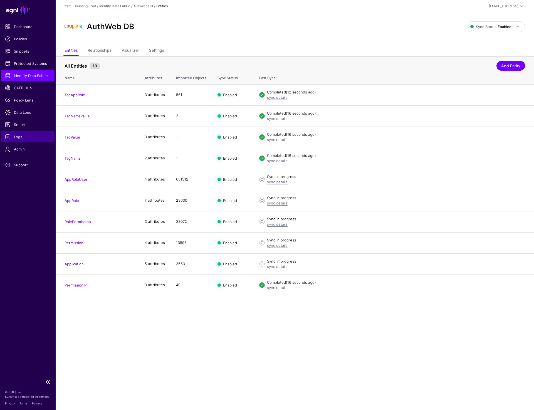
click at [16, 134] on span "Logs" at bounding box center [28, 137] width 46 height 6
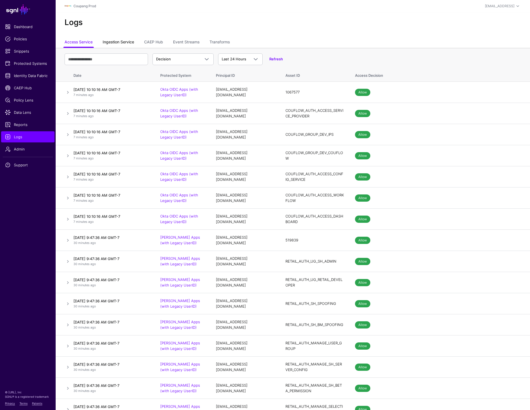
click at [115, 42] on link "Ingestion Service" at bounding box center [118, 42] width 31 height 11
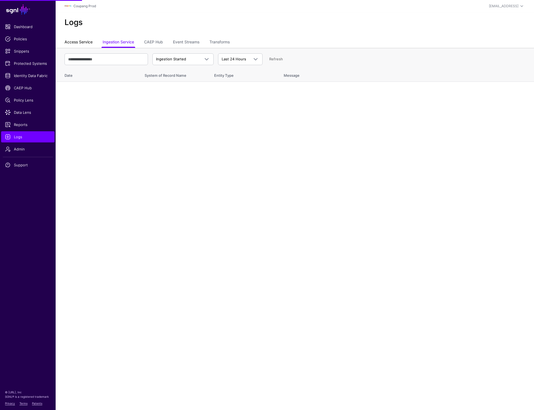
click at [88, 40] on link "Access Service" at bounding box center [79, 42] width 28 height 11
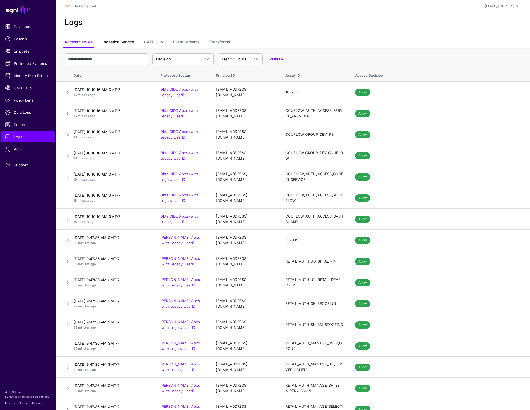
click at [119, 42] on link "Ingestion Service" at bounding box center [118, 42] width 31 height 11
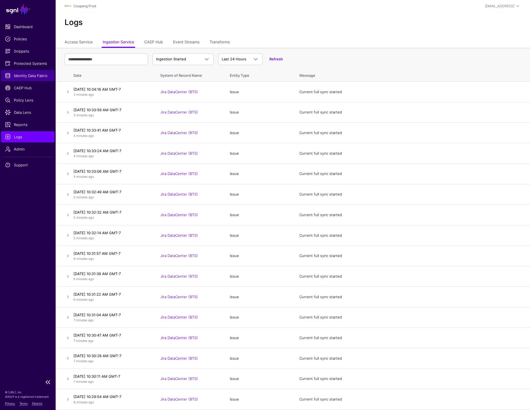
click at [29, 73] on span "Identity Data Fabric" at bounding box center [28, 76] width 46 height 6
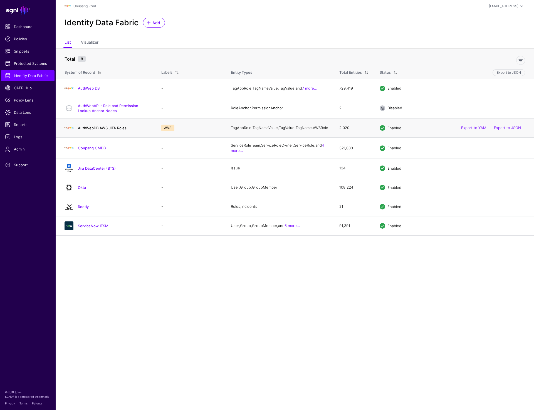
click at [91, 130] on link "AuthWebDB AWS JITA Roles" at bounding box center [102, 128] width 49 height 4
click at [41, 63] on span "Protected Systems" at bounding box center [28, 64] width 46 height 6
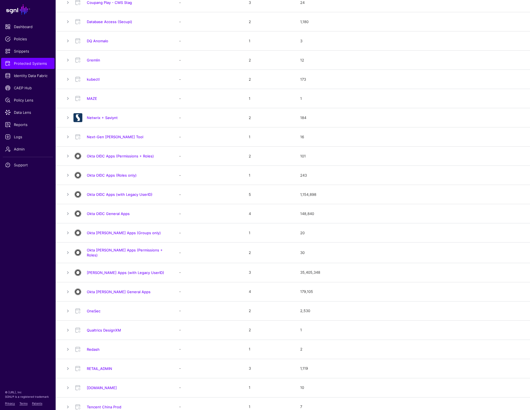
scroll to position [248, 0]
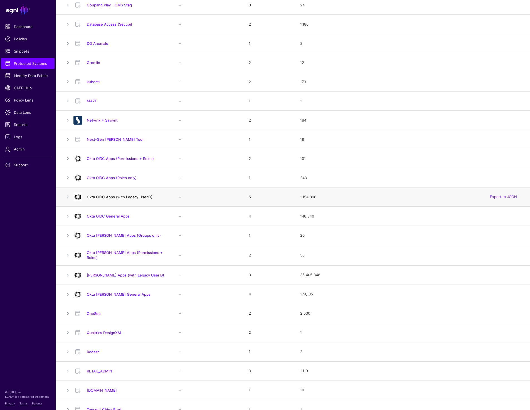
click at [130, 199] on link "Okta OIDC Apps (with Legacy UserID)" at bounding box center [120, 197] width 66 height 4
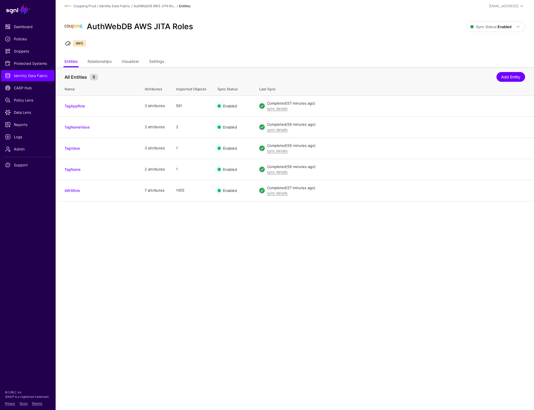
click at [125, 296] on main "SGNL Dashboard Policies Snippets Protected Systems Identity Data Fabric CAEP Hu…" at bounding box center [267, 205] width 534 height 410
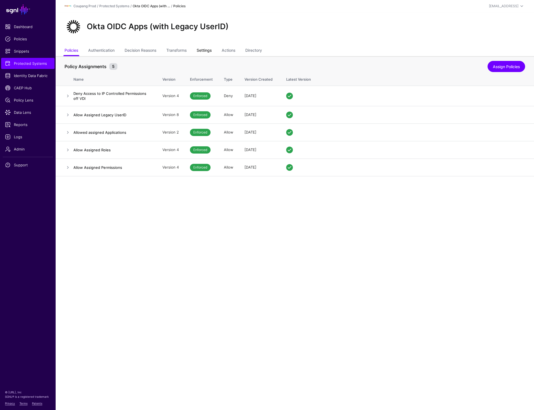
click at [207, 52] on link "Settings" at bounding box center [204, 51] width 15 height 11
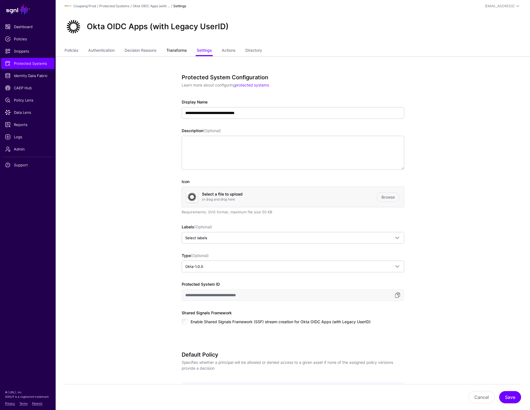
click at [170, 51] on link "Transforms" at bounding box center [176, 51] width 20 height 11
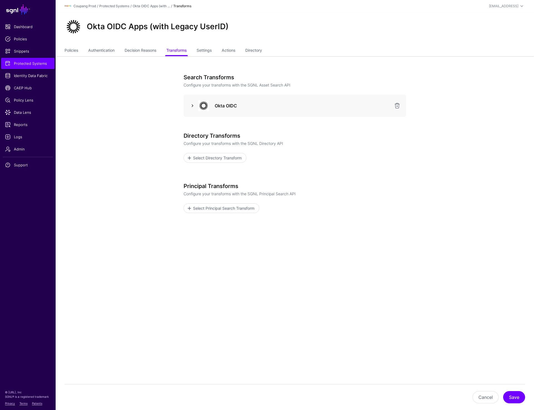
click at [190, 106] on link at bounding box center [192, 105] width 7 height 7
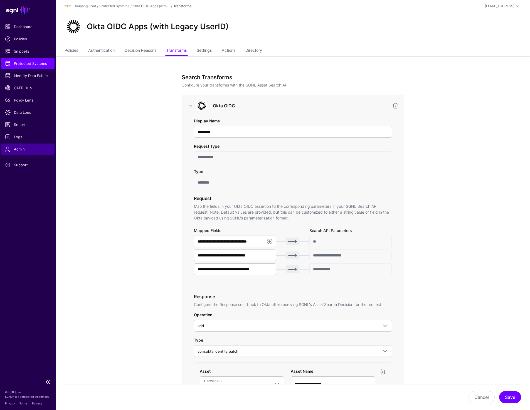
click at [25, 148] on span "Admin" at bounding box center [28, 149] width 46 height 6
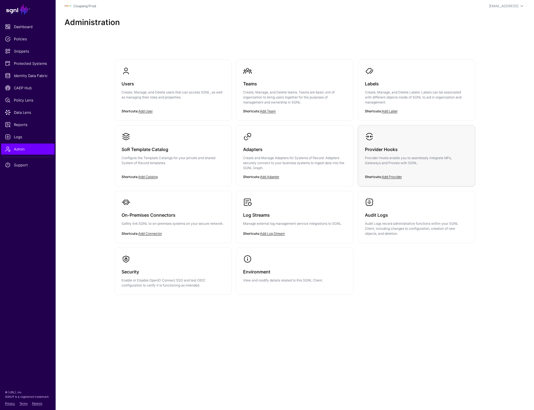
click at [390, 145] on div "Provider Hooks Provider Hooks enable you to seamlessly integrate IdPs, Gateways…" at bounding box center [416, 157] width 103 height 33
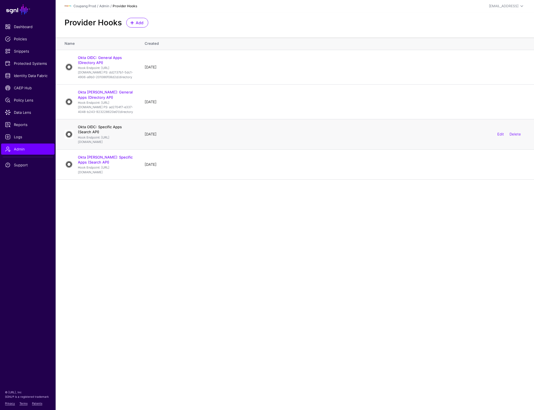
click at [122, 134] on link "Okta OIDC: Specific Apps (Search API)" at bounding box center [100, 129] width 44 height 9
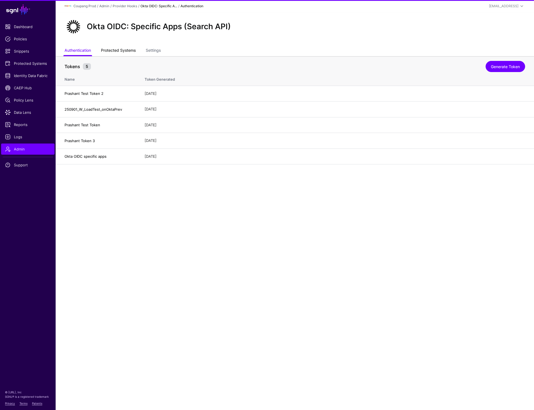
click at [125, 52] on link "Protected Systems" at bounding box center [118, 51] width 35 height 11
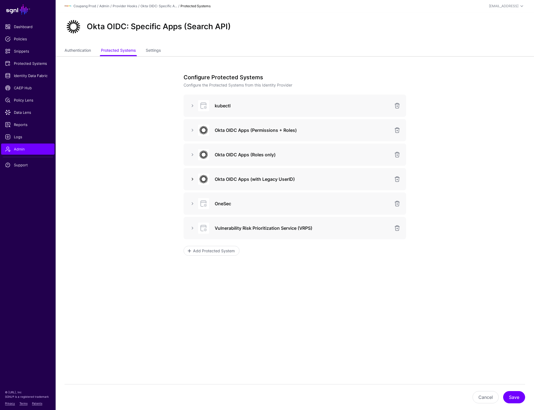
click at [190, 179] on link at bounding box center [192, 179] width 7 height 7
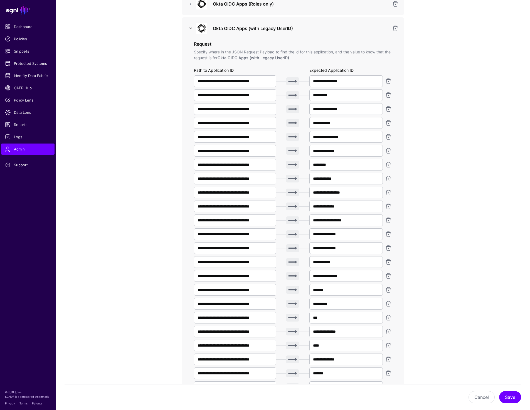
scroll to position [175, 0]
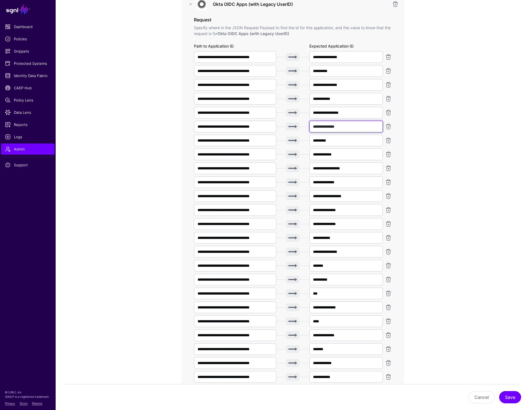
drag, startPoint x: 345, startPoint y: 127, endPoint x: 310, endPoint y: 127, distance: 34.2
click at [310, 127] on input "**********" at bounding box center [346, 127] width 74 height 12
click at [344, 127] on input "**********" at bounding box center [346, 127] width 74 height 12
click at [21, 110] on span "Data Lens" at bounding box center [28, 113] width 46 height 6
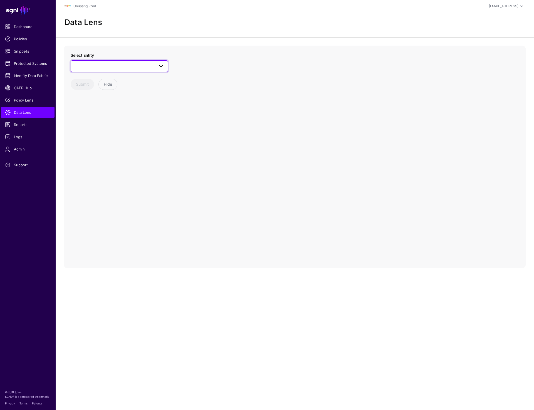
click at [129, 65] on span at bounding box center [119, 66] width 90 height 7
type input "****"
click at [104, 105] on div "Application" at bounding box center [122, 108] width 83 height 6
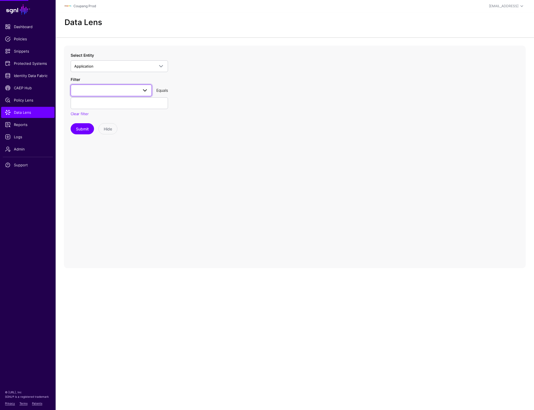
click at [107, 91] on span at bounding box center [111, 90] width 74 height 7
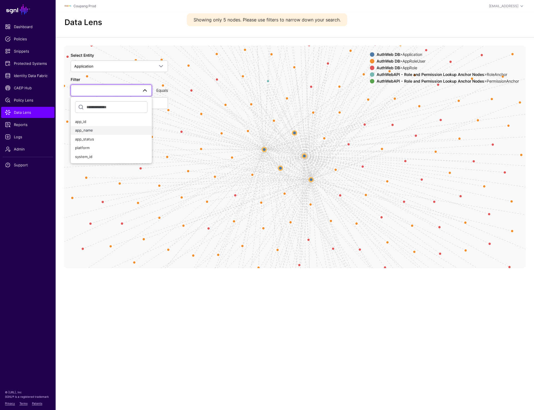
click at [94, 131] on div "app_name" at bounding box center [111, 131] width 72 height 6
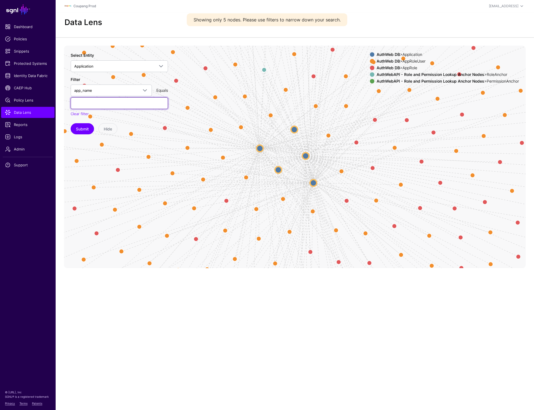
click at [93, 104] on input "text" at bounding box center [119, 103] width 97 height 12
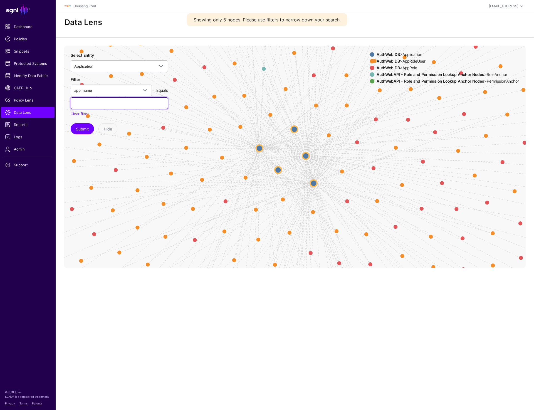
paste input "**********"
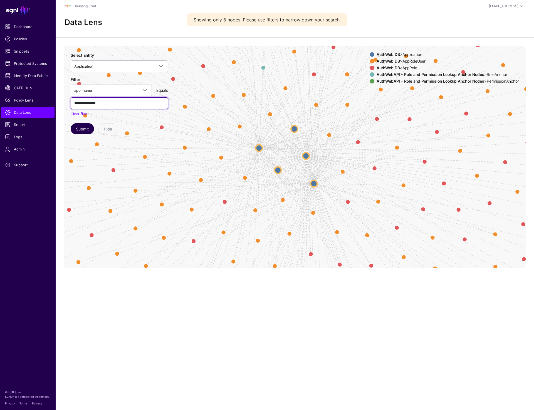
type input "**********"
click at [76, 130] on button "Submit" at bounding box center [82, 128] width 23 height 11
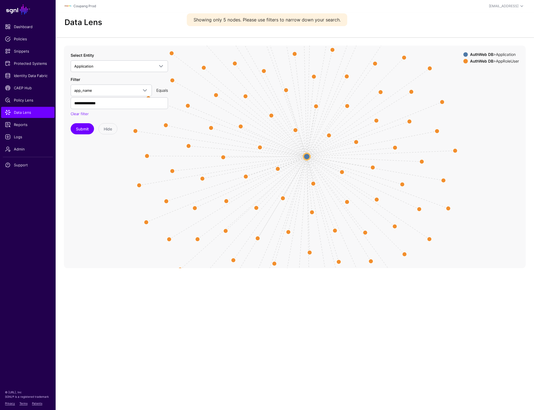
click at [304, 157] on circle at bounding box center [306, 156] width 7 height 7
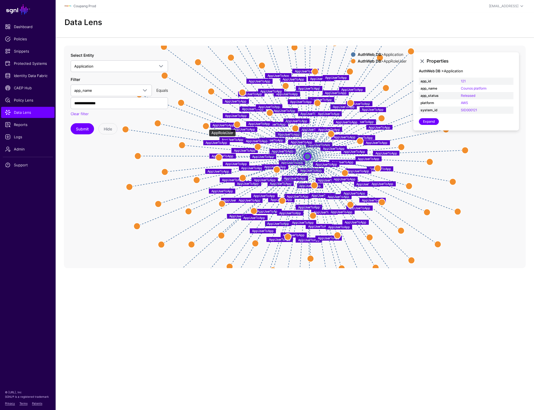
click at [206, 127] on circle at bounding box center [205, 126] width 7 height 7
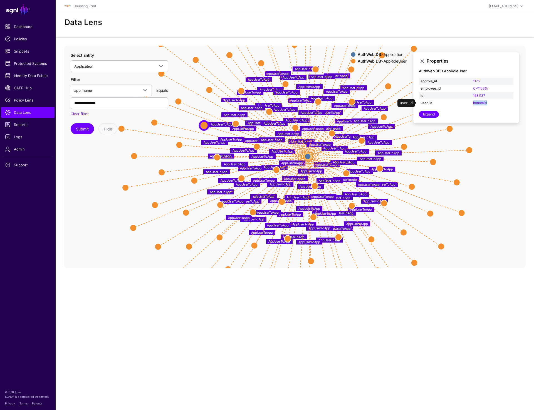
drag, startPoint x: 493, startPoint y: 102, endPoint x: 471, endPoint y: 102, distance: 21.4
click at [471, 102] on td "hanam01" at bounding box center [492, 102] width 42 height 7
copy link "hanam01"
click at [313, 71] on circle at bounding box center [315, 69] width 7 height 7
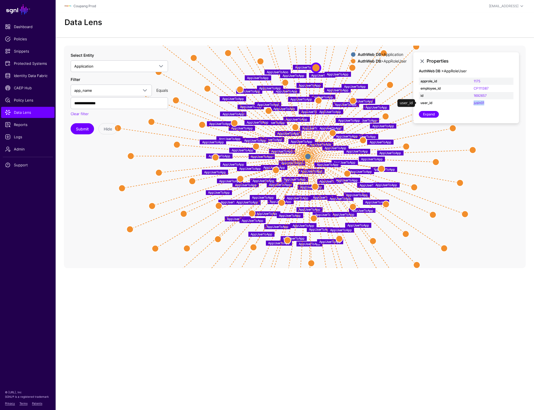
drag, startPoint x: 486, startPoint y: 103, endPoint x: 469, endPoint y: 103, distance: 17.2
click at [469, 103] on tr "user_id jusin01" at bounding box center [466, 102] width 95 height 7
copy tr "jusin01"
click at [36, 115] on span "Data Lens" at bounding box center [28, 113] width 46 height 6
click at [316, 187] on circle at bounding box center [315, 186] width 7 height 7
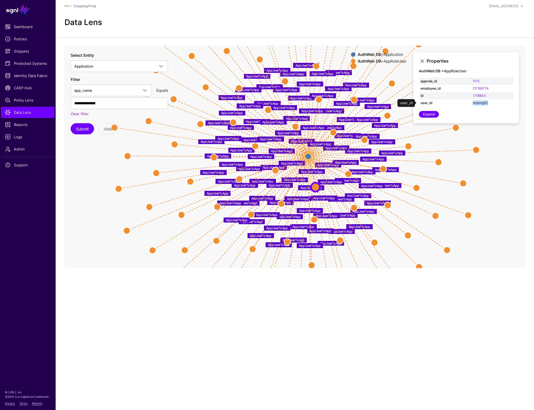
drag, startPoint x: 472, startPoint y: 103, endPoint x: 487, endPoint y: 103, distance: 15.8
click at [487, 103] on td "misong52" at bounding box center [492, 102] width 42 height 7
copy link "misong52"
click at [189, 183] on circle at bounding box center [190, 181] width 7 height 7
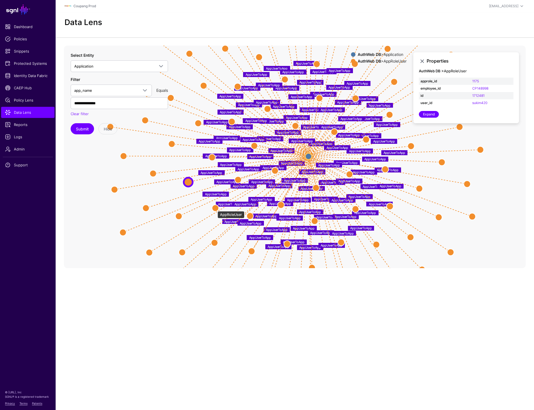
click at [215, 208] on circle at bounding box center [215, 208] width 7 height 7
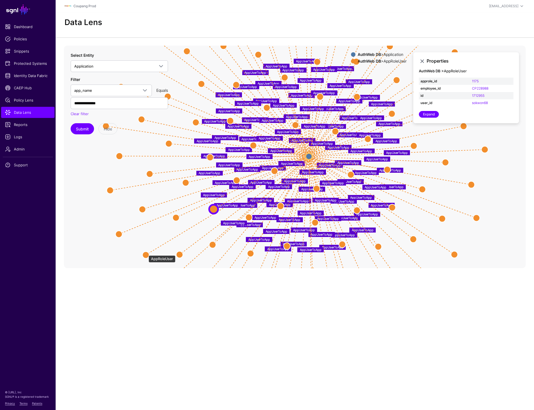
click at [146, 252] on circle at bounding box center [145, 254] width 7 height 7
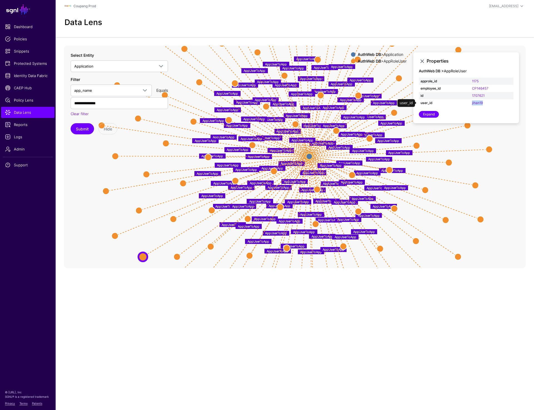
drag, startPoint x: 488, startPoint y: 102, endPoint x: 466, endPoint y: 102, distance: 21.7
click at [466, 102] on tr "user_id jihan19" at bounding box center [466, 102] width 95 height 7
copy tr "jihan19"
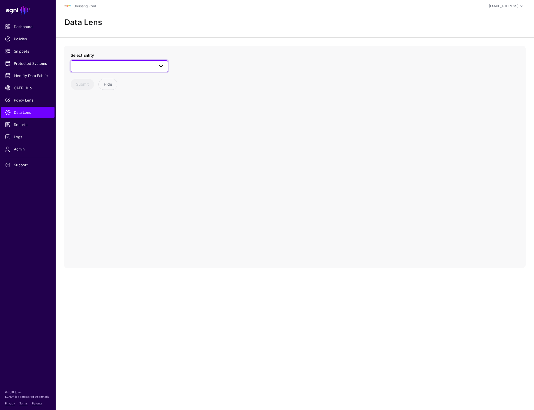
click at [107, 65] on span at bounding box center [119, 66] width 90 height 7
type input "***"
click at [84, 123] on span "User" at bounding box center [85, 125] width 8 height 4
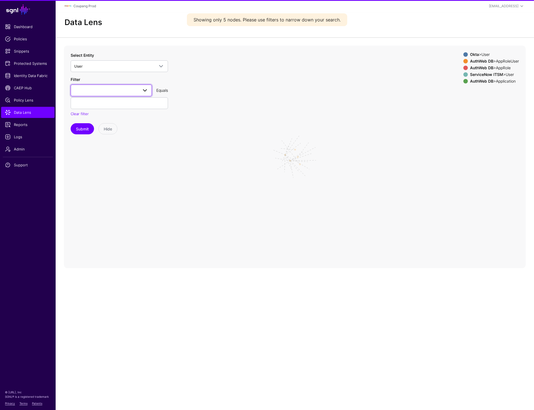
click at [107, 91] on span at bounding box center [111, 90] width 74 height 7
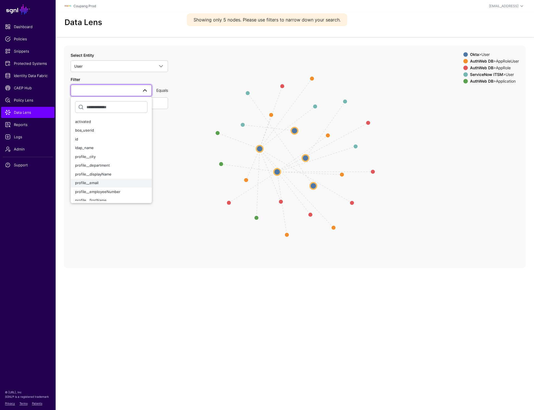
click at [90, 180] on button "profile__email" at bounding box center [111, 183] width 81 height 9
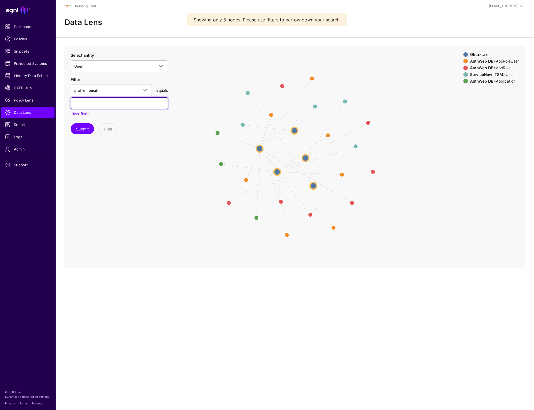
click at [92, 106] on input "text" at bounding box center [119, 103] width 97 height 12
paste input "*******"
click at [74, 131] on button "Submit" at bounding box center [82, 128] width 23 height 11
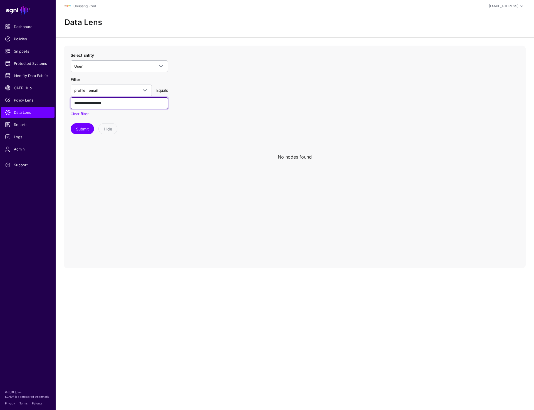
click at [106, 104] on input "**********" at bounding box center [119, 103] width 97 height 12
click at [85, 129] on button "Submit" at bounding box center [82, 128] width 23 height 11
click at [111, 103] on input "**********" at bounding box center [119, 103] width 97 height 12
click at [80, 101] on input "**********" at bounding box center [119, 103] width 97 height 12
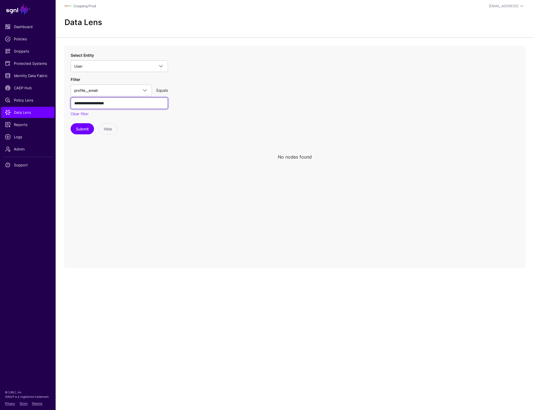
paste input "*"
click at [82, 130] on button "Submit" at bounding box center [82, 128] width 23 height 11
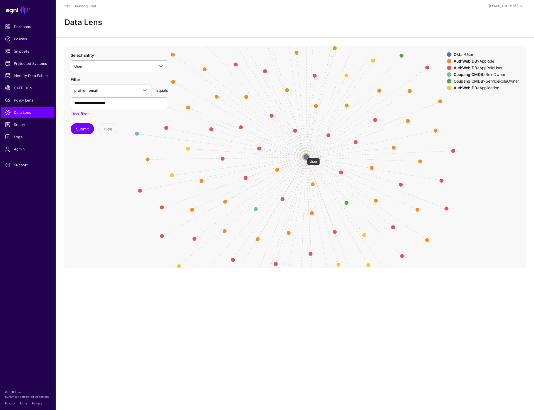
click at [304, 156] on circle at bounding box center [306, 156] width 7 height 7
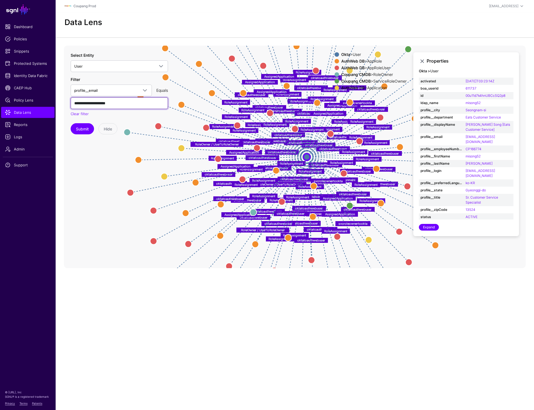
click at [130, 103] on input "**********" at bounding box center [119, 103] width 97 height 12
click at [108, 105] on input "**********" at bounding box center [119, 103] width 97 height 12
click at [71, 123] on button "Submit" at bounding box center [82, 128] width 23 height 11
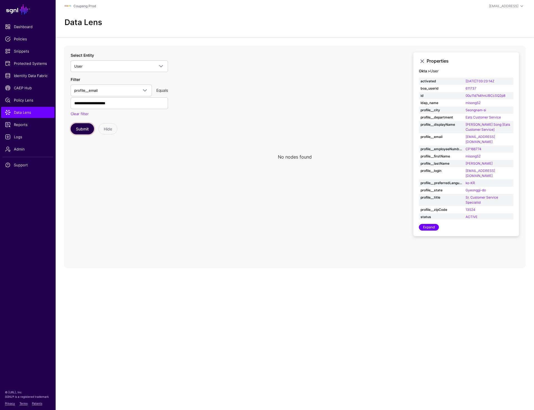
click at [84, 128] on button "Submit" at bounding box center [82, 128] width 23 height 11
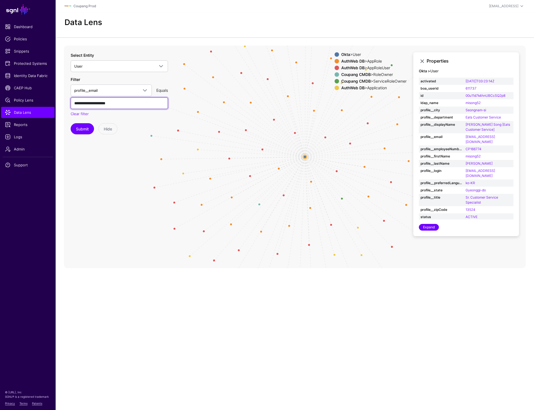
click at [135, 104] on input "**********" at bounding box center [119, 103] width 97 height 12
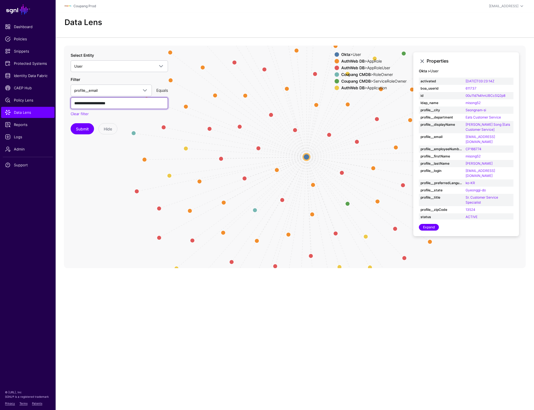
click at [82, 102] on input "**********" at bounding box center [119, 103] width 97 height 12
paste input "text"
click at [85, 130] on button "Submit" at bounding box center [82, 128] width 23 height 11
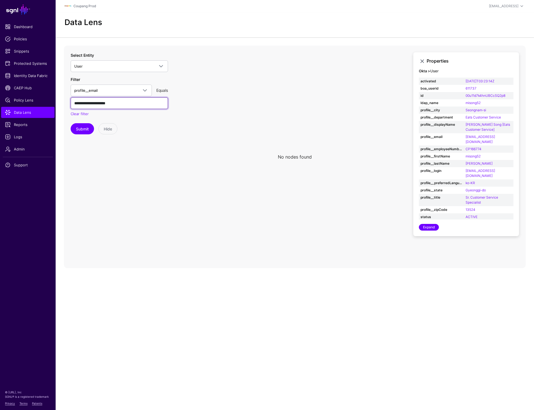
click at [82, 104] on input "**********" at bounding box center [119, 103] width 97 height 12
click at [89, 128] on button "Submit" at bounding box center [82, 128] width 23 height 11
click at [111, 102] on input "**********" at bounding box center [119, 103] width 97 height 12
type input "**********"
click at [78, 128] on button "Submit" at bounding box center [82, 128] width 23 height 11
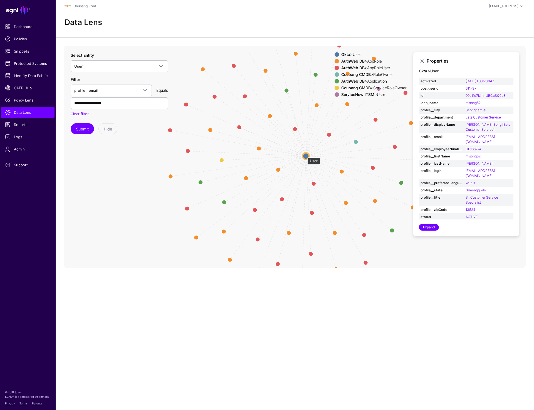
click at [304, 155] on circle at bounding box center [306, 156] width 7 height 7
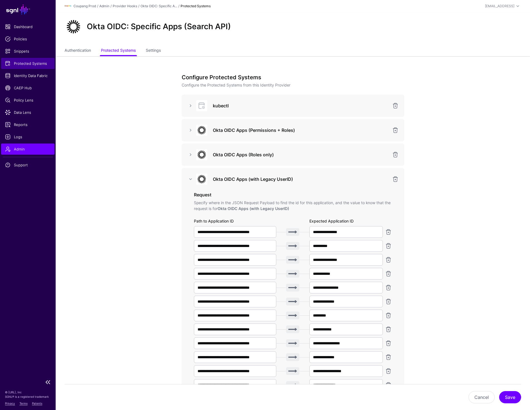
click at [34, 66] on span "Protected Systems" at bounding box center [28, 64] width 46 height 6
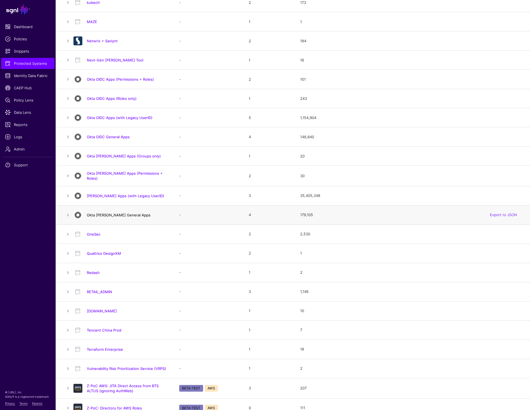
scroll to position [316, 0]
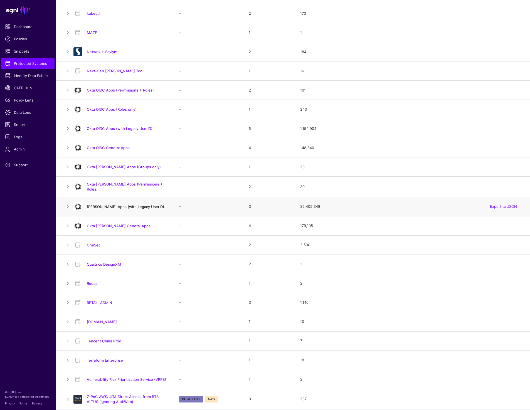
click at [122, 206] on link "[PERSON_NAME] Apps (with Legacy UserID)" at bounding box center [125, 206] width 77 height 4
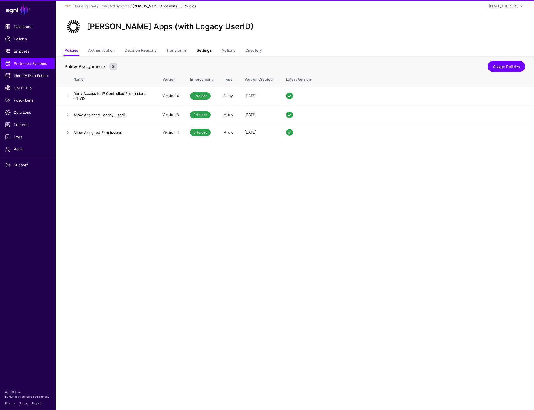
click at [207, 49] on link "Settings" at bounding box center [204, 51] width 15 height 11
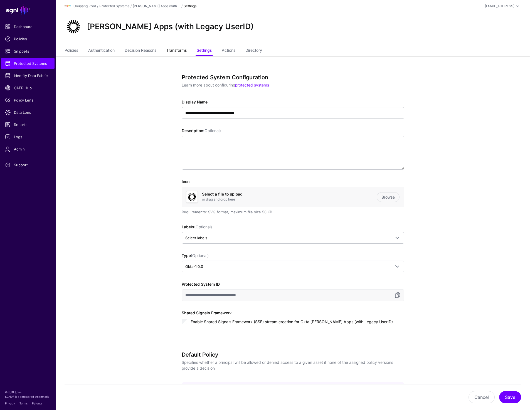
click at [179, 52] on link "Transforms" at bounding box center [176, 51] width 20 height 11
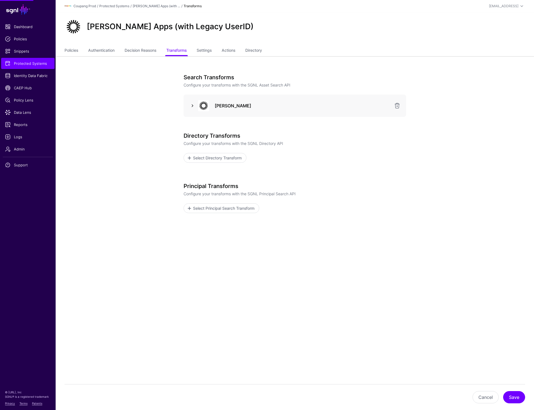
click at [191, 104] on link at bounding box center [192, 105] width 7 height 7
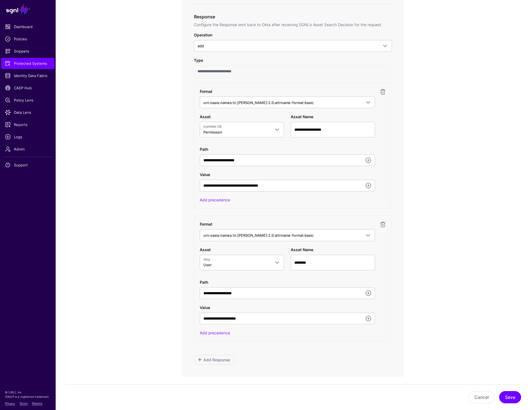
scroll to position [282, 0]
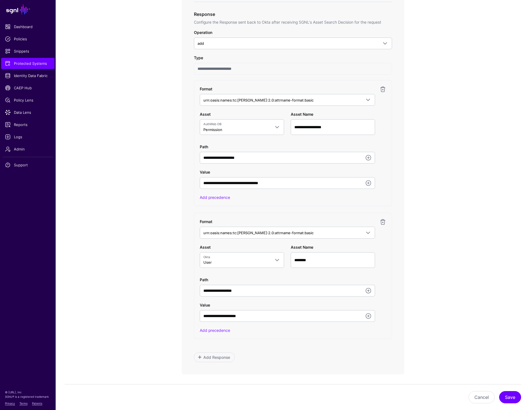
click at [211, 200] on div "Add precedence" at bounding box center [287, 197] width 175 height 6
click at [211, 197] on link "Add precedence" at bounding box center [215, 197] width 30 height 5
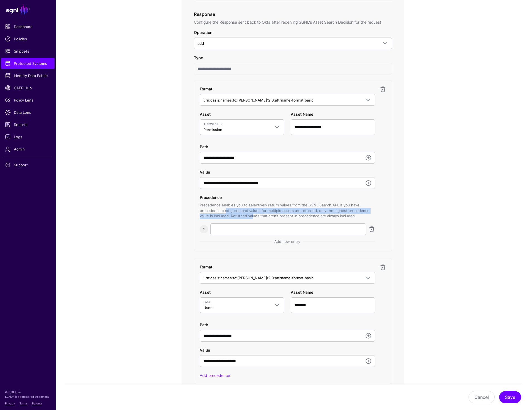
drag, startPoint x: 223, startPoint y: 210, endPoint x: 240, endPoint y: 218, distance: 19.3
click at [240, 218] on div "Precedence enables you to selectively return values from the SGNL Search API. I…" at bounding box center [287, 210] width 175 height 16
click at [282, 242] on link "Add new entry" at bounding box center [286, 241] width 31 height 8
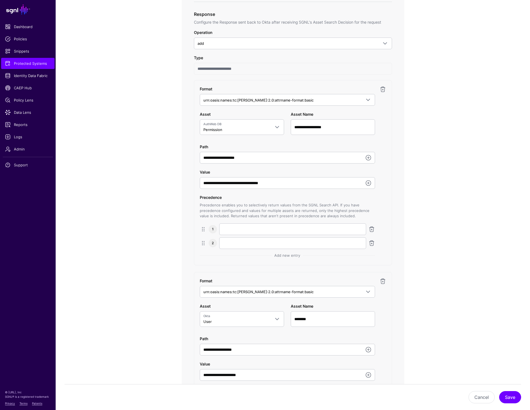
click at [207, 197] on label "Precedence Precedence enables you to selectively return values from the SGNL Se…" at bounding box center [287, 206] width 175 height 24
copy label "Precedence"
click at [116, 223] on app-integrations-item-transforms "**********" at bounding box center [293, 193] width 474 height 838
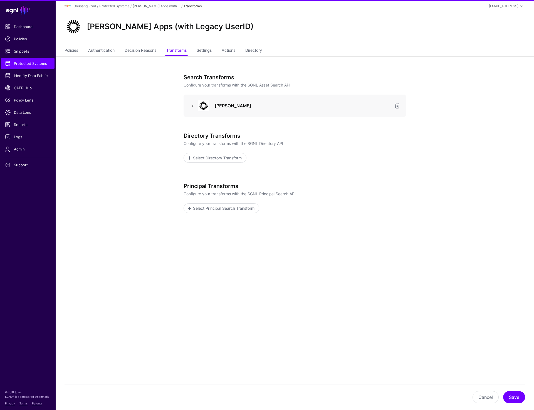
click at [191, 106] on link at bounding box center [192, 105] width 7 height 7
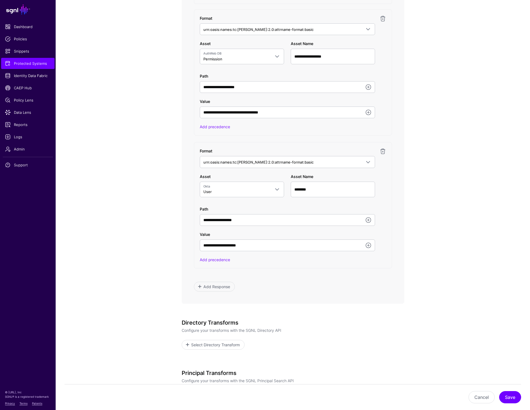
scroll to position [355, 0]
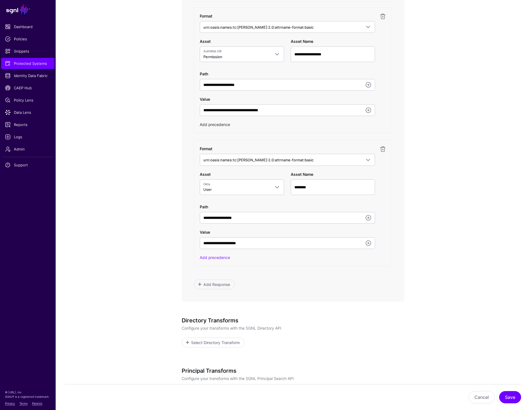
click at [215, 125] on link "Add precedence" at bounding box center [215, 124] width 30 height 5
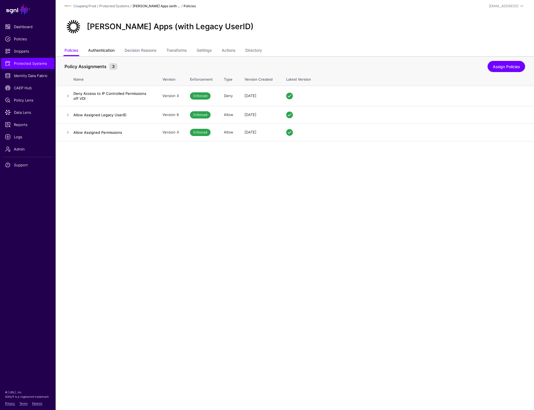
click at [101, 49] on link "Authentication" at bounding box center [101, 51] width 26 height 11
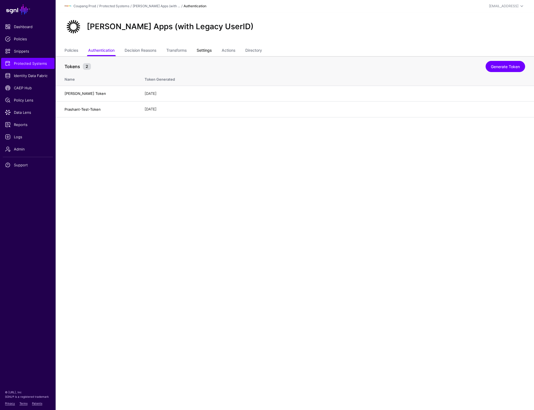
click at [203, 49] on link "Settings" at bounding box center [204, 51] width 15 height 11
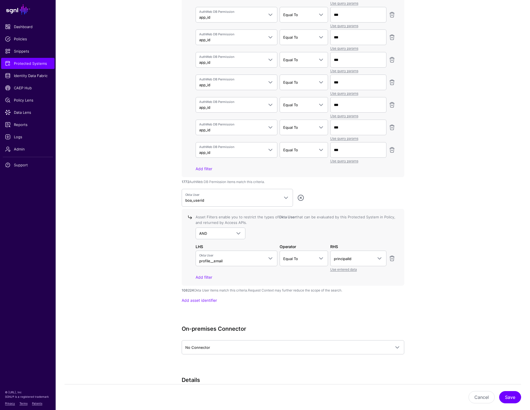
scroll to position [1837, 0]
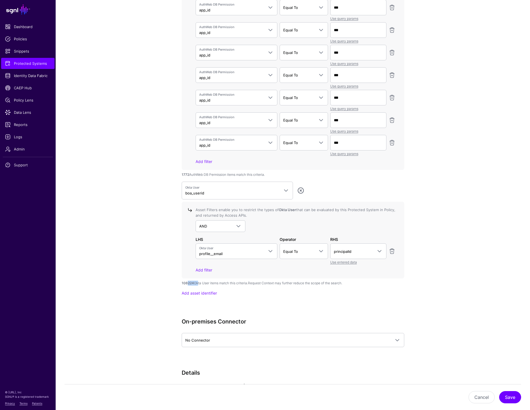
drag, startPoint x: 187, startPoint y: 282, endPoint x: 197, endPoint y: 282, distance: 10.0
click at [197, 282] on div "108224 Okta User items match this criteria. Request Context may further reduce …" at bounding box center [293, 283] width 222 height 5
click at [22, 107] on link "Data Lens" at bounding box center [27, 112] width 53 height 11
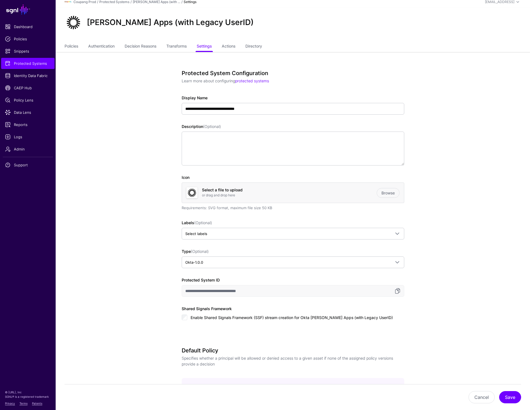
scroll to position [0, 0]
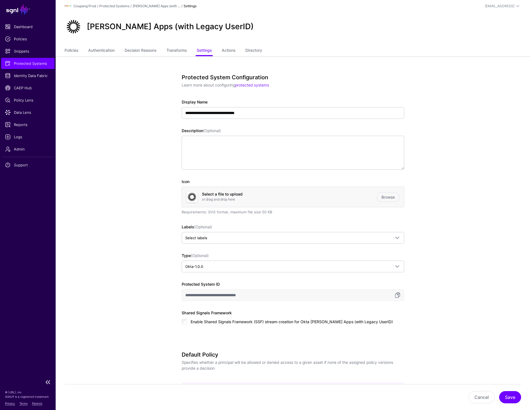
click at [36, 61] on span "Protected Systems" at bounding box center [28, 64] width 46 height 6
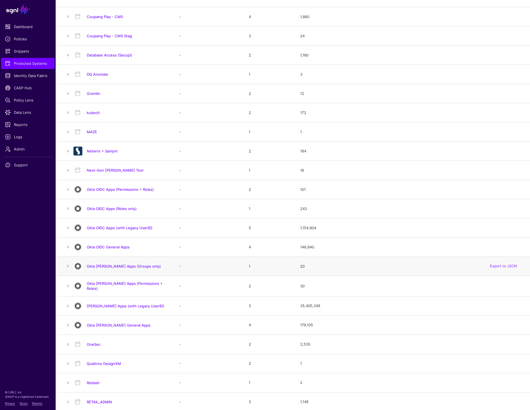
scroll to position [225, 0]
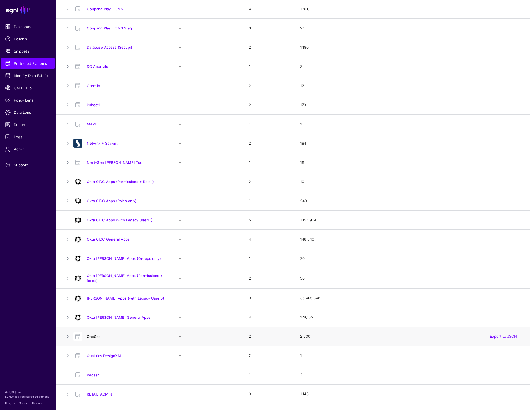
click at [93, 336] on link "OneSec" at bounding box center [94, 336] width 14 height 4
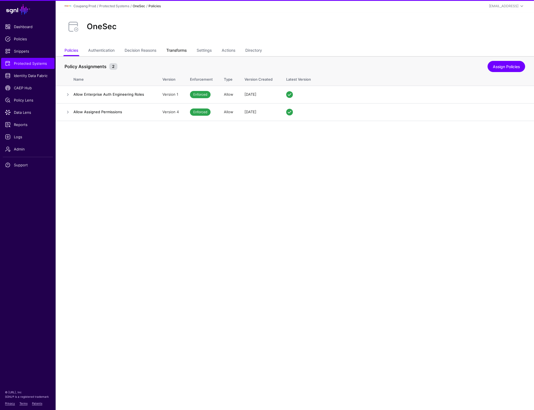
click at [177, 53] on link "Transforms" at bounding box center [176, 51] width 20 height 11
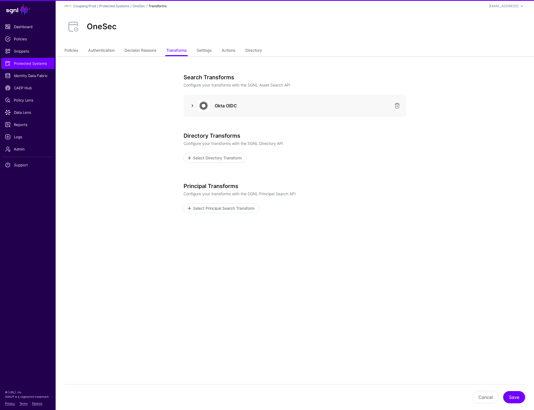
click at [192, 106] on link at bounding box center [192, 105] width 7 height 7
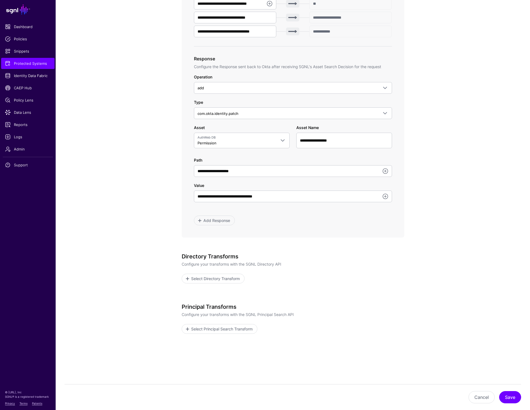
scroll to position [244, 0]
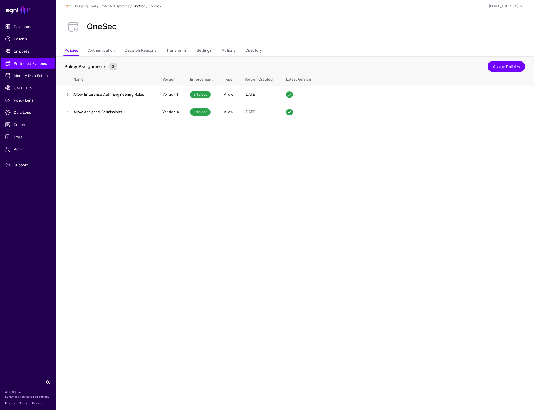
click at [25, 66] on link "Protected Systems" at bounding box center [27, 63] width 53 height 11
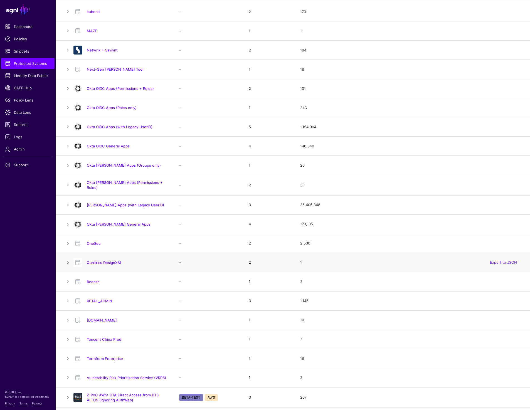
scroll to position [321, 0]
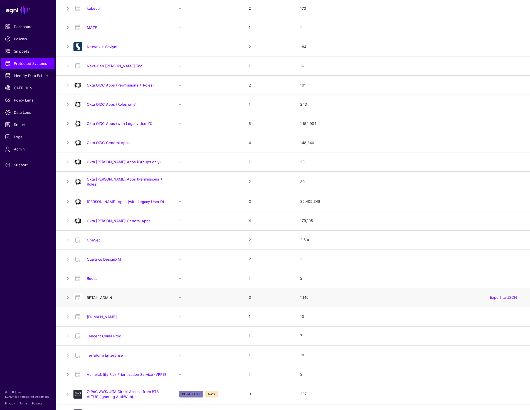
click at [103, 296] on link "RETAIL_ADMIN" at bounding box center [99, 297] width 25 height 4
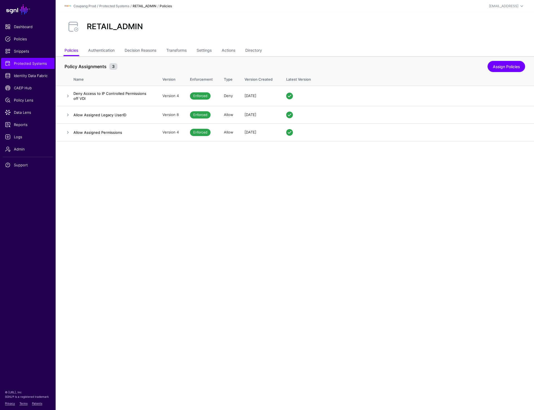
click at [199, 51] on ul "Policies Authentication Decision Reasons Transforms Settings Actions Directory" at bounding box center [295, 51] width 460 height 11
click at [201, 51] on link "Settings" at bounding box center [204, 51] width 15 height 11
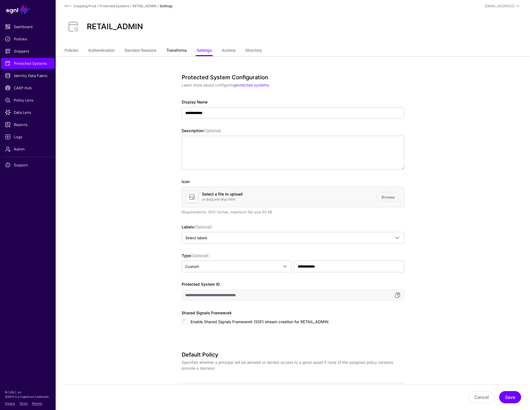
click at [181, 51] on link "Transforms" at bounding box center [176, 51] width 20 height 11
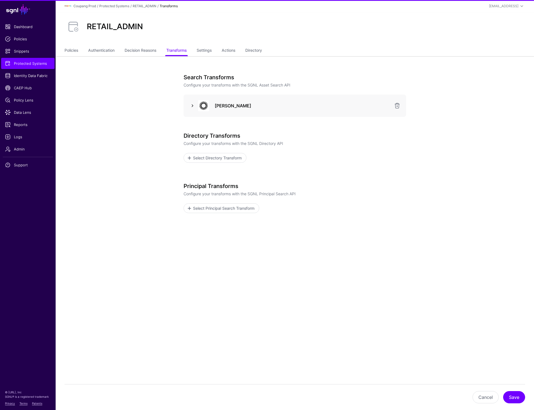
click at [193, 108] on link at bounding box center [192, 105] width 7 height 7
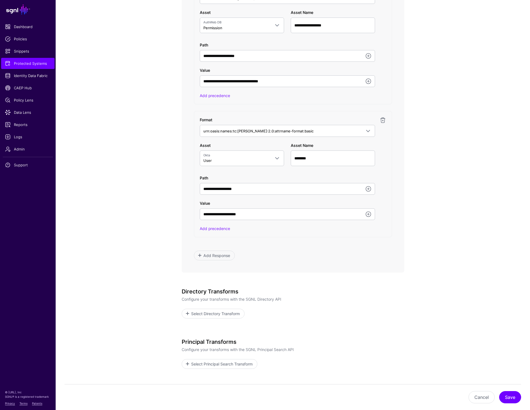
scroll to position [385, 0]
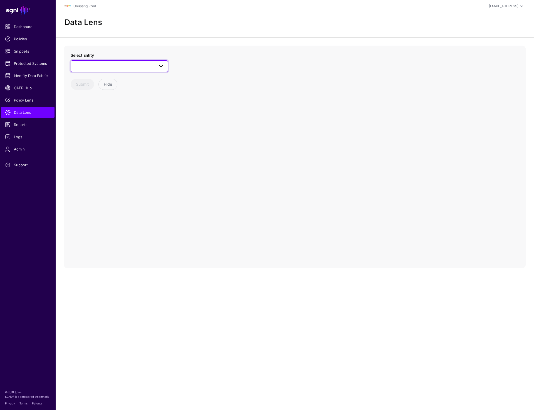
click at [117, 65] on span at bounding box center [119, 66] width 90 height 7
type input "***"
click at [93, 127] on div "User" at bounding box center [122, 126] width 83 height 6
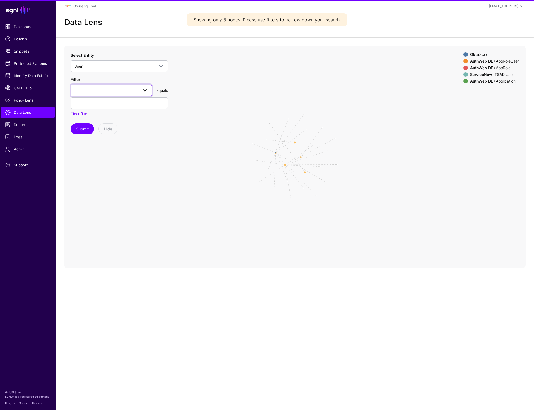
click at [105, 88] on span at bounding box center [111, 90] width 74 height 7
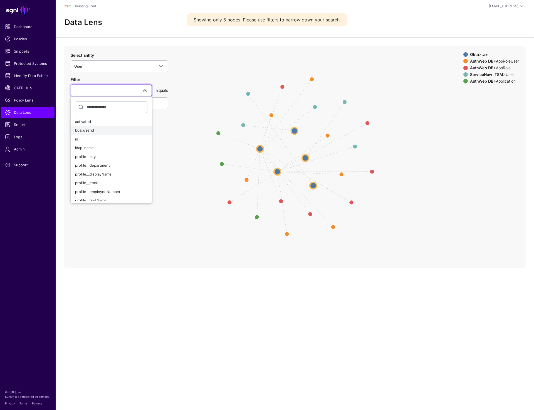
click at [95, 130] on div "boa_userid" at bounding box center [111, 131] width 72 height 6
click at [95, 102] on input "text" at bounding box center [119, 103] width 97 height 12
paste input "*******"
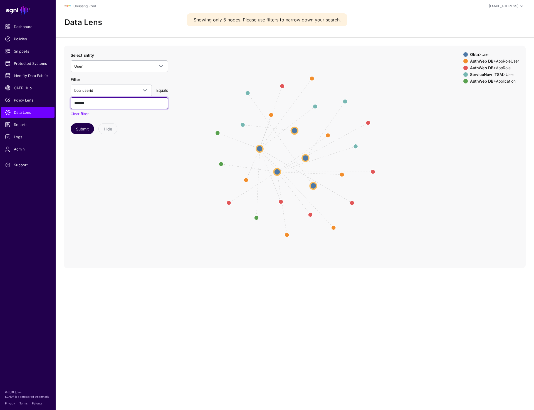
type input "*******"
click at [83, 128] on button "Submit" at bounding box center [82, 128] width 23 height 11
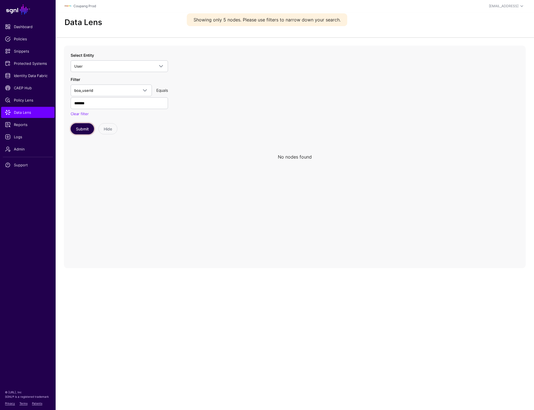
click at [83, 128] on button "Submit" at bounding box center [82, 128] width 23 height 11
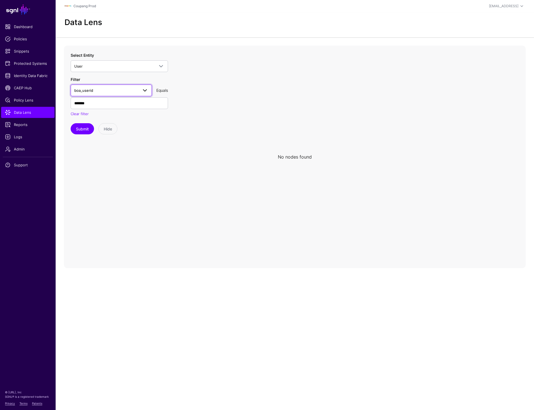
click at [125, 89] on span "boa_userid" at bounding box center [106, 90] width 64 height 6
type input "***"
click at [109, 63] on span "User" at bounding box center [119, 66] width 90 height 7
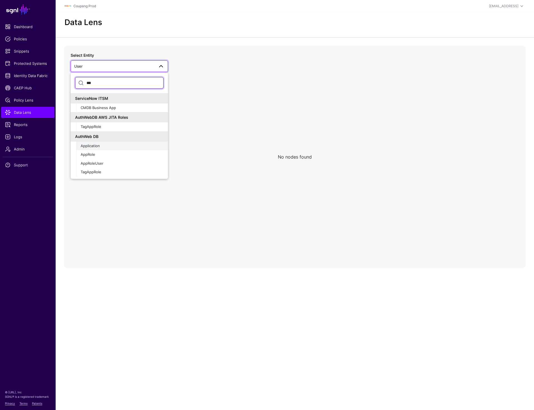
type input "***"
click at [109, 148] on div "Application" at bounding box center [122, 146] width 83 height 6
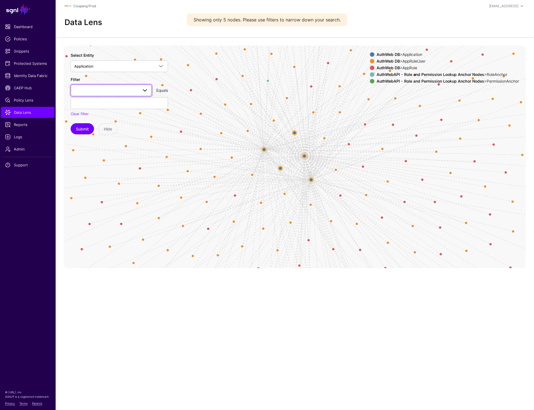
click at [122, 89] on span at bounding box center [111, 90] width 74 height 7
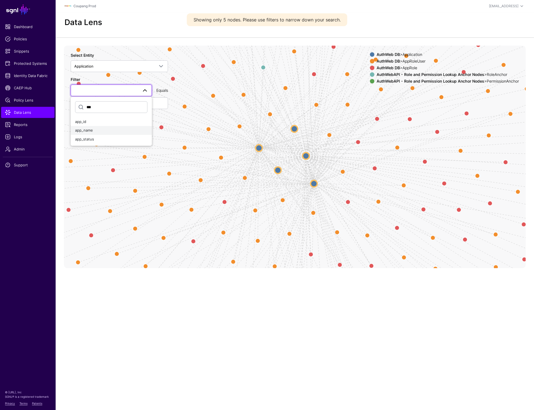
type input "***"
click at [107, 130] on div "app_name" at bounding box center [111, 131] width 72 height 6
click at [105, 100] on input "text" at bounding box center [119, 103] width 97 height 12
type input "**********"
click at [85, 126] on button "Submit" at bounding box center [82, 128] width 23 height 11
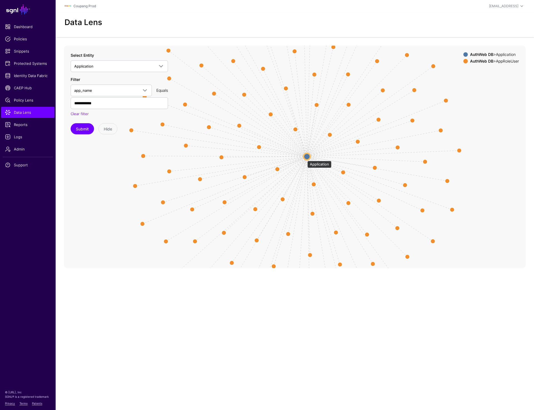
click at [304, 158] on circle at bounding box center [307, 156] width 7 height 7
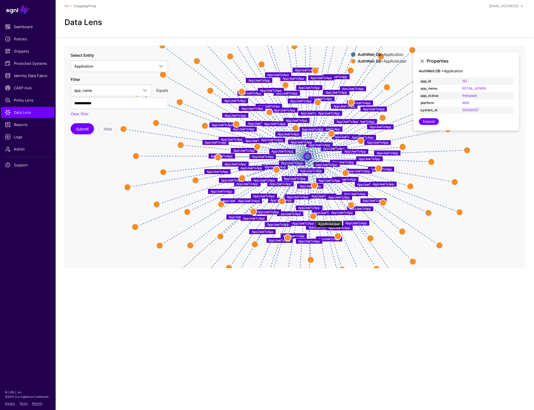
click at [313, 218] on circle at bounding box center [313, 216] width 7 height 7
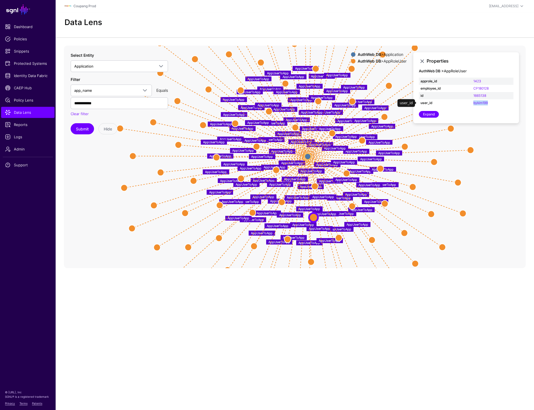
drag, startPoint x: 490, startPoint y: 104, endPoint x: 472, endPoint y: 104, distance: 18.9
click at [472, 104] on td "bykim199" at bounding box center [493, 102] width 42 height 7
copy link "bykim199"
click at [472, 149] on circle at bounding box center [470, 150] width 7 height 7
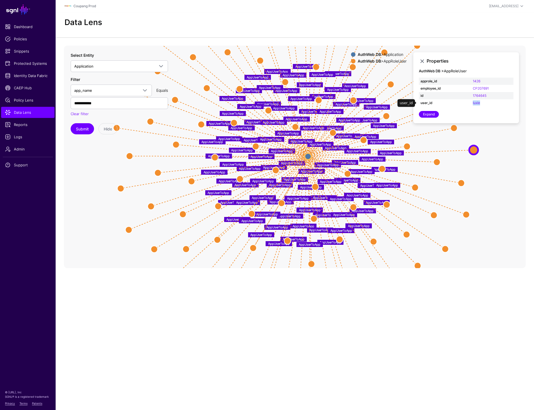
drag, startPoint x: 483, startPoint y: 101, endPoint x: 469, endPoint y: 102, distance: 14.0
click at [469, 102] on tr "user_id luxie" at bounding box center [466, 102] width 95 height 7
copy tr "luxie"
click at [233, 122] on circle at bounding box center [234, 122] width 7 height 7
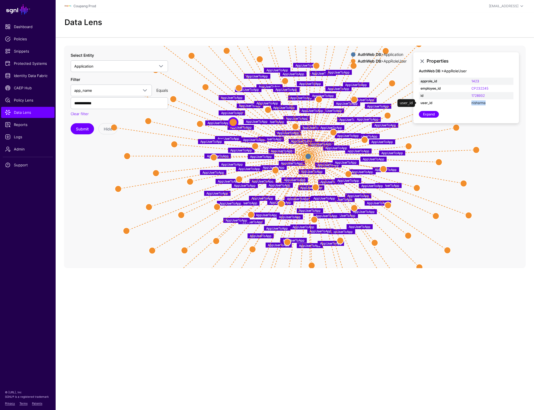
drag, startPoint x: 489, startPoint y: 103, endPoint x: 471, endPoint y: 103, distance: 17.2
click at [471, 103] on td "nisharma" at bounding box center [492, 102] width 44 height 7
copy link "nisharma"
click at [283, 81] on circle at bounding box center [285, 81] width 7 height 7
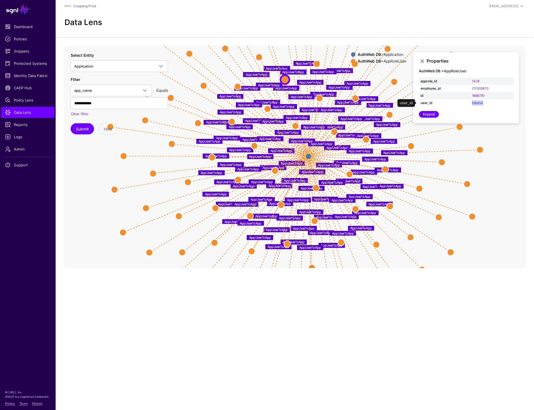
drag, startPoint x: 487, startPoint y: 103, endPoint x: 471, endPoint y: 103, distance: 15.8
click at [471, 103] on td "hsiuhui" at bounding box center [491, 102] width 43 height 7
copy link "hsiuhui"
drag, startPoint x: 490, startPoint y: 90, endPoint x: 471, endPoint y: 90, distance: 19.5
click at [471, 90] on td "CP000870" at bounding box center [491, 88] width 43 height 7
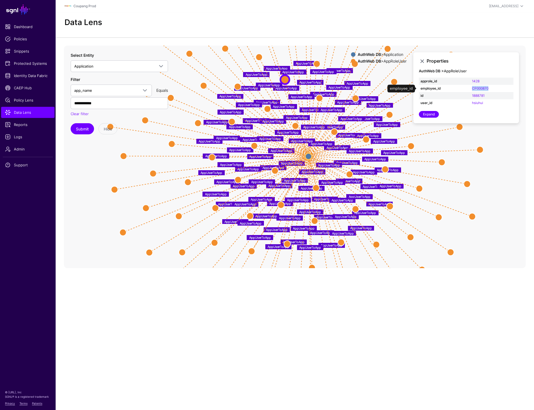
copy link "CP000870"
drag, startPoint x: 487, startPoint y: 96, endPoint x: 471, endPoint y: 96, distance: 16.1
click at [471, 96] on td "1888781" at bounding box center [491, 95] width 43 height 7
copy link "1888781"
click at [272, 171] on circle at bounding box center [275, 170] width 7 height 7
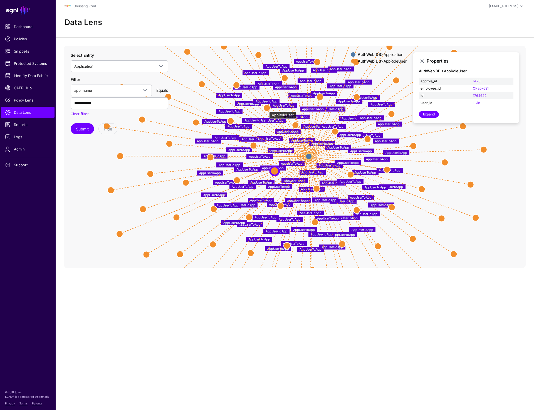
click at [266, 109] on circle at bounding box center [267, 108] width 7 height 7
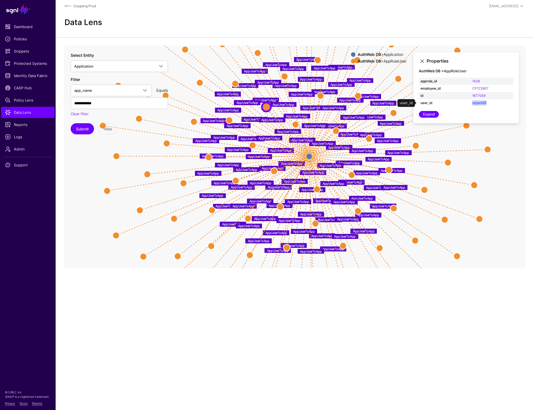
drag, startPoint x: 489, startPoint y: 102, endPoint x: 470, endPoint y: 104, distance: 19.3
click at [470, 104] on tr "user_id separk66" at bounding box center [466, 102] width 95 height 7
copy tr "separk66"
click at [250, 256] on circle at bounding box center [249, 255] width 7 height 7
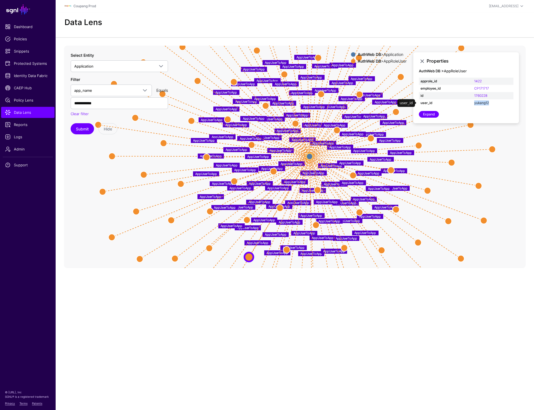
drag, startPoint x: 491, startPoint y: 102, endPoint x: 474, endPoint y: 103, distance: 17.0
click at [474, 103] on td "yukang12" at bounding box center [492, 102] width 41 height 7
copy link "yukang12"
click at [177, 257] on circle at bounding box center [175, 258] width 7 height 7
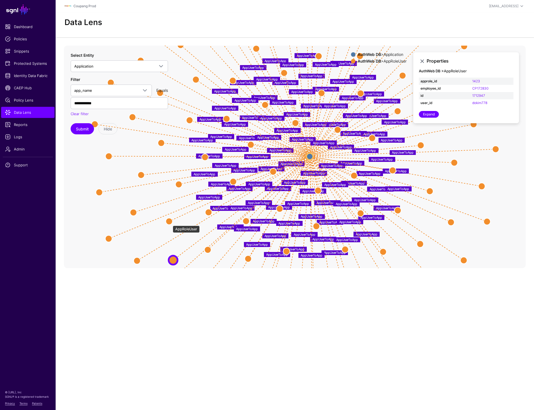
click at [170, 223] on circle at bounding box center [169, 221] width 7 height 7
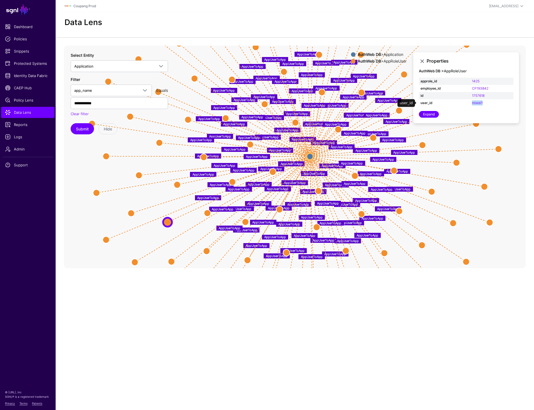
drag, startPoint x: 485, startPoint y: 102, endPoint x: 467, endPoint y: 103, distance: 18.4
click at [467, 103] on tr "user_id miwei1" at bounding box center [466, 102] width 95 height 7
copy tr "miwei1"
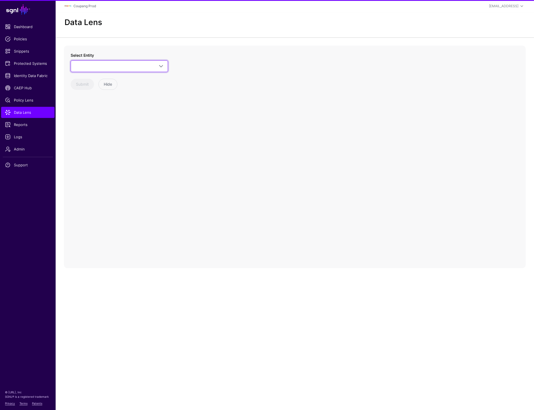
click at [121, 64] on span at bounding box center [119, 66] width 90 height 7
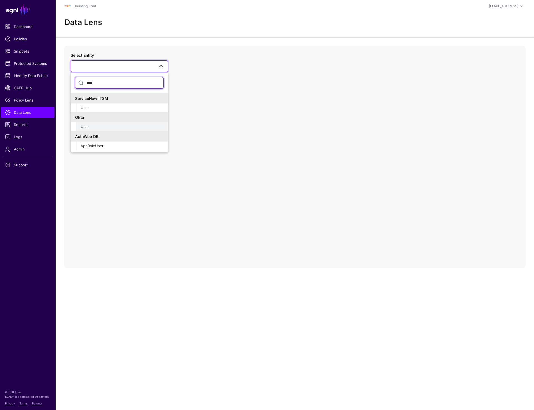
type input "****"
click at [93, 130] on button "User" at bounding box center [122, 126] width 92 height 9
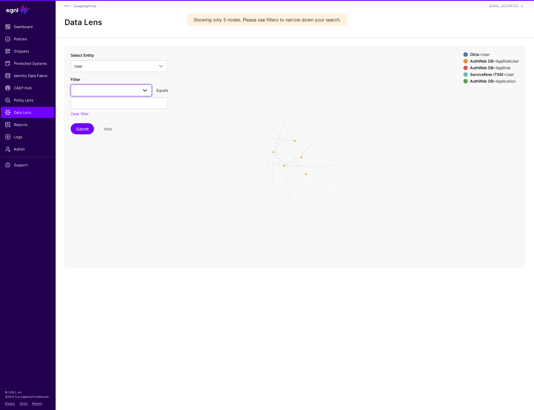
click at [116, 87] on span at bounding box center [111, 90] width 74 height 7
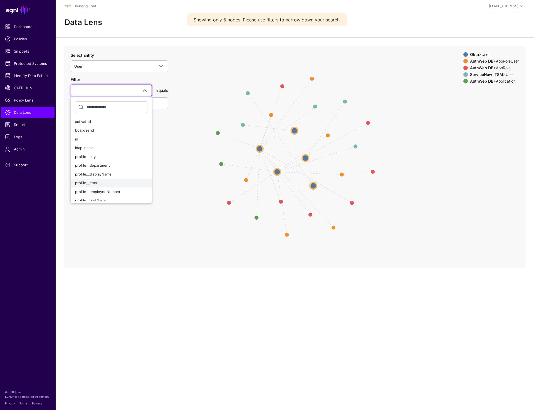
click at [97, 183] on span "profile__email" at bounding box center [86, 182] width 23 height 4
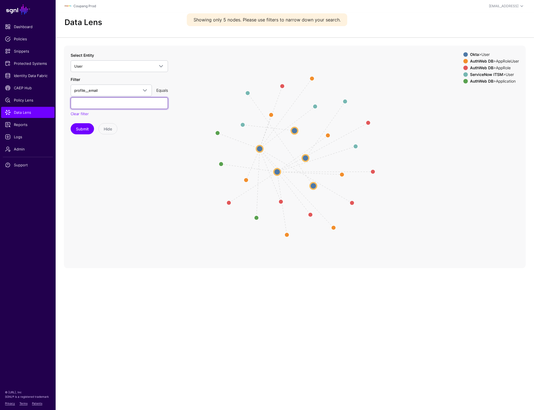
click at [93, 108] on input "text" at bounding box center [119, 103] width 97 height 12
paste input "********"
click at [71, 123] on button "Submit" at bounding box center [82, 128] width 23 height 11
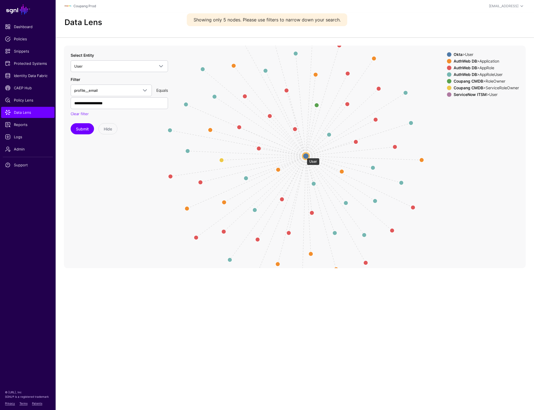
click at [304, 155] on circle at bounding box center [306, 156] width 7 height 7
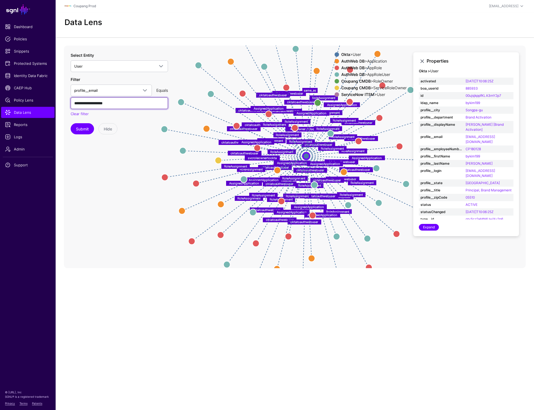
click at [84, 103] on input "**********" at bounding box center [119, 103] width 97 height 12
paste input "text"
click at [82, 127] on button "Submit" at bounding box center [82, 128] width 23 height 11
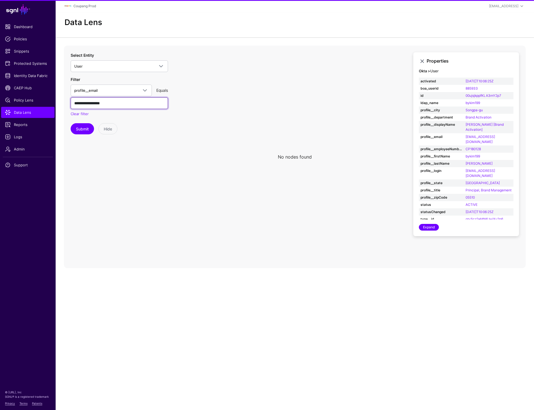
click at [82, 104] on input "**********" at bounding box center [119, 103] width 97 height 12
click at [71, 123] on button "Submit" at bounding box center [82, 128] width 23 height 11
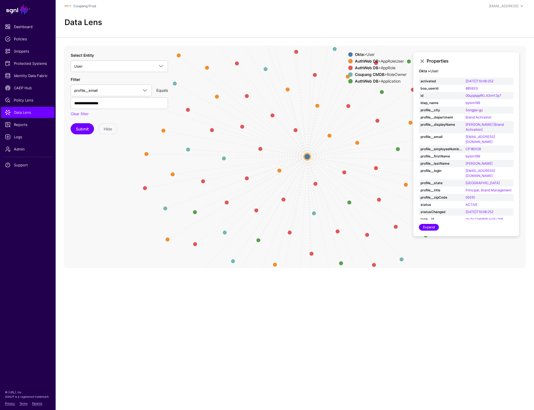
click at [309, 155] on circle at bounding box center [307, 156] width 7 height 7
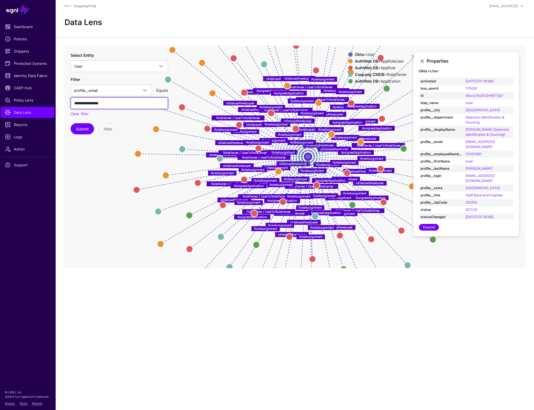
click at [78, 103] on input "**********" at bounding box center [119, 103] width 97 height 12
click at [78, 102] on input "**********" at bounding box center [119, 103] width 97 height 12
paste input "***"
click at [78, 127] on button "Submit" at bounding box center [82, 128] width 23 height 11
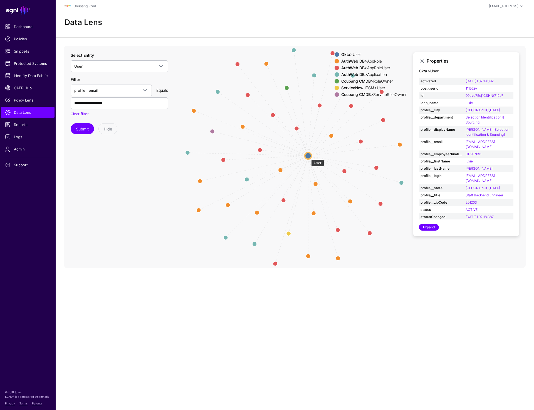
click at [308, 157] on circle at bounding box center [308, 155] width 7 height 7
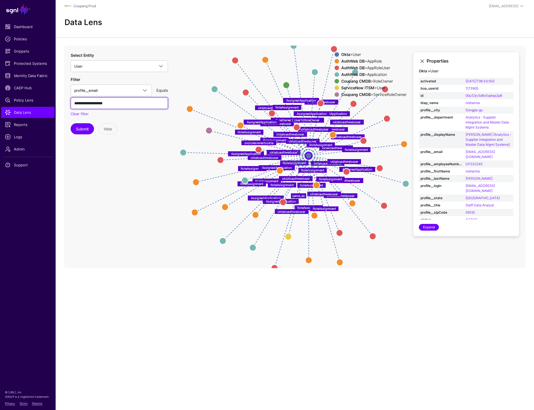
click at [84, 103] on input "**********" at bounding box center [119, 103] width 97 height 12
paste input "text"
click at [84, 128] on button "Submit" at bounding box center [82, 128] width 23 height 11
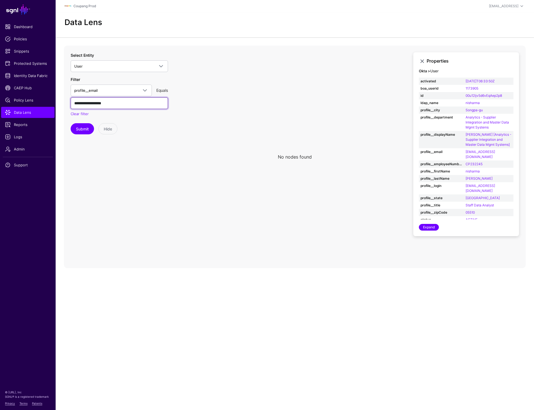
click at [106, 105] on input "**********" at bounding box center [119, 103] width 97 height 12
click at [81, 128] on button "Submit" at bounding box center [82, 128] width 23 height 11
click at [83, 104] on input "**********" at bounding box center [119, 103] width 97 height 12
paste input "*"
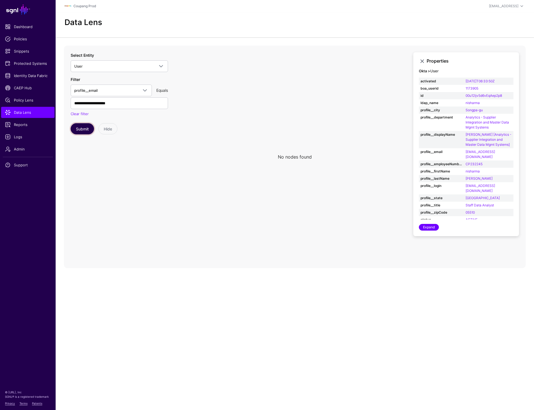
click at [85, 131] on button "Submit" at bounding box center [82, 128] width 23 height 11
click at [114, 104] on input "**********" at bounding box center [119, 103] width 97 height 12
click at [123, 104] on input "**********" at bounding box center [119, 103] width 97 height 12
click at [78, 128] on button "Submit" at bounding box center [82, 128] width 23 height 11
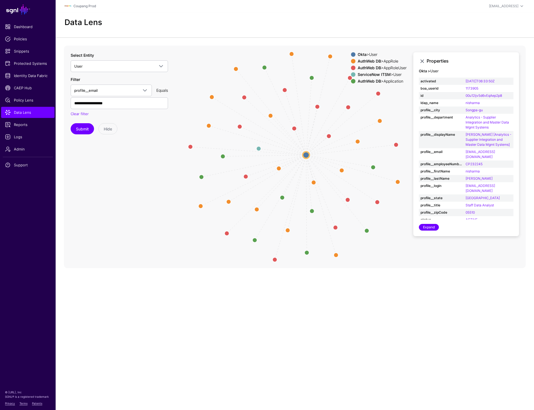
click at [306, 156] on circle at bounding box center [306, 155] width 7 height 7
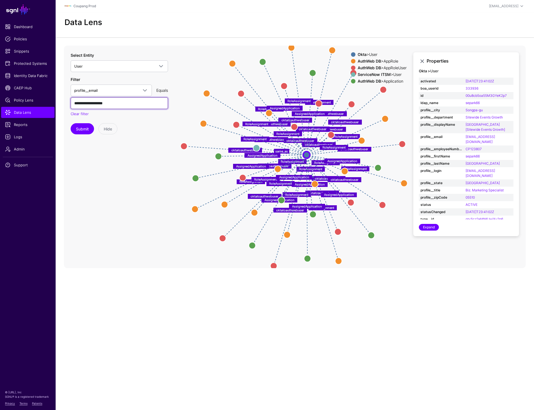
click at [83, 104] on input "**********" at bounding box center [119, 103] width 97 height 12
paste input "text"
click at [87, 129] on button "Submit" at bounding box center [82, 128] width 23 height 11
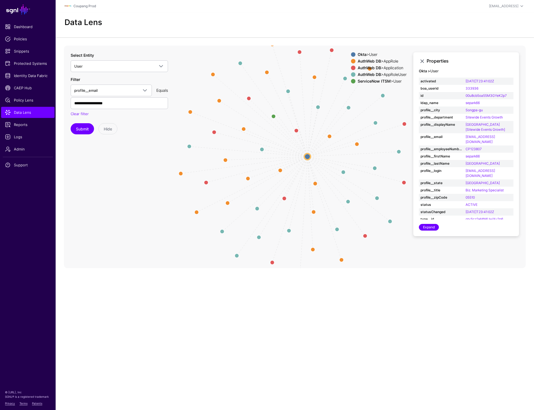
click at [306, 156] on circle at bounding box center [307, 156] width 6 height 6
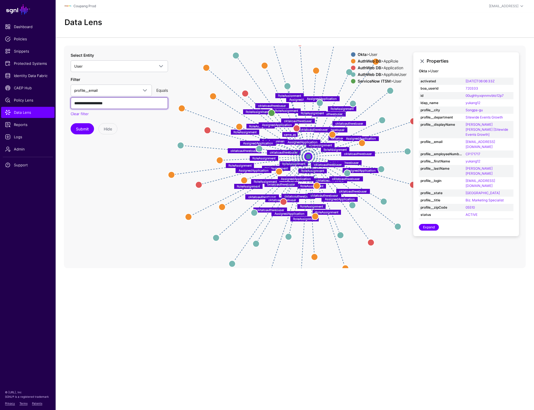
click at [80, 104] on input "**********" at bounding box center [119, 103] width 97 height 12
paste input "text"
click at [83, 129] on button "Submit" at bounding box center [82, 128] width 23 height 11
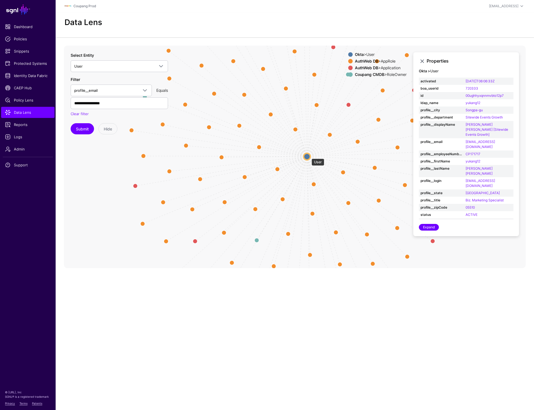
click at [309, 156] on circle at bounding box center [307, 156] width 7 height 7
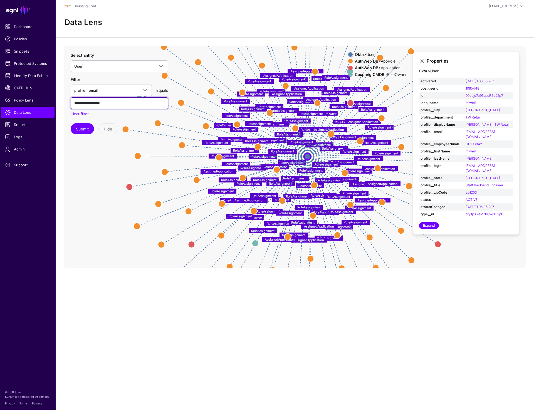
click at [123, 104] on input "**********" at bounding box center [119, 103] width 97 height 12
paste input "**"
click at [79, 132] on button "Submit" at bounding box center [82, 128] width 23 height 11
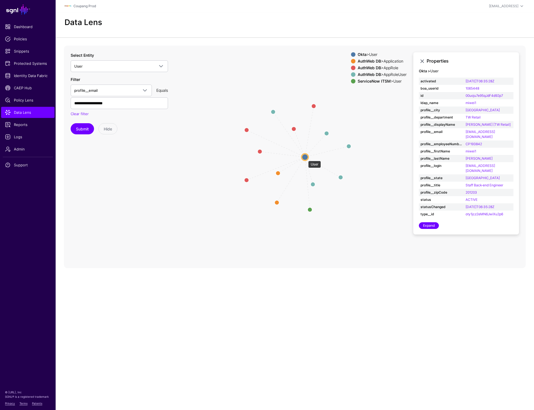
click at [305, 158] on circle at bounding box center [305, 156] width 7 height 7
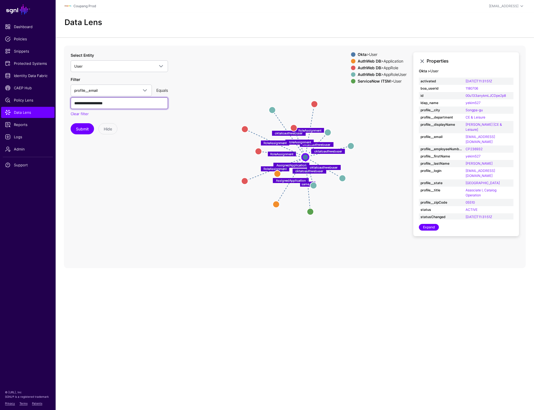
click at [122, 101] on input "**********" at bounding box center [119, 103] width 97 height 12
paste input "text"
type input "**********"
click at [83, 126] on button "Submit" at bounding box center [82, 128] width 23 height 11
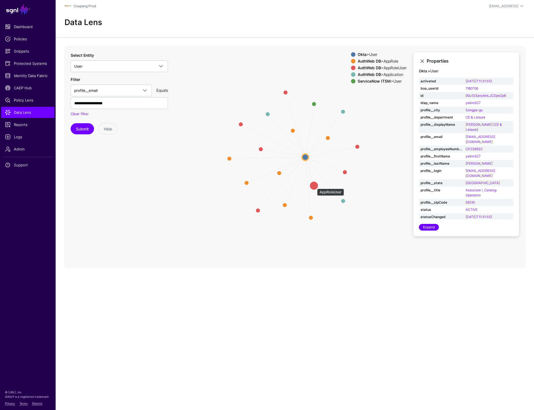
click at [314, 186] on circle at bounding box center [313, 185] width 9 height 9
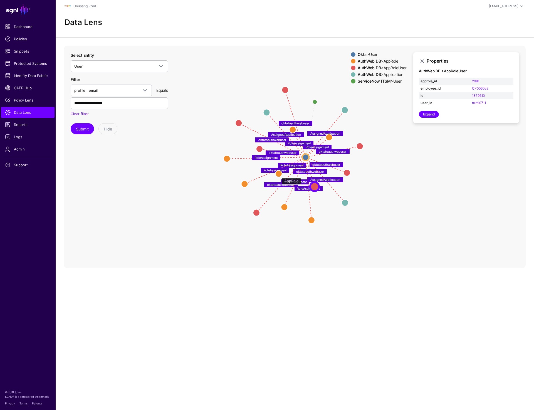
click at [279, 175] on circle at bounding box center [278, 173] width 7 height 7
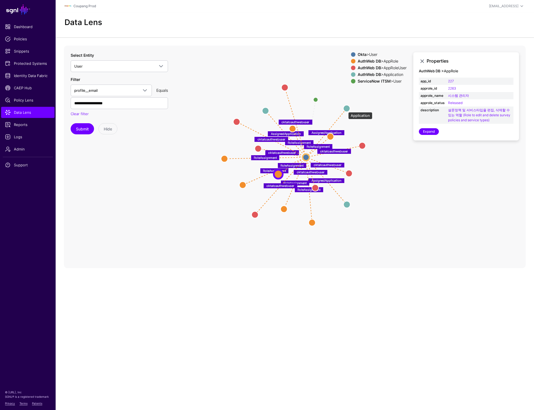
click at [345, 109] on circle at bounding box center [346, 108] width 7 height 7
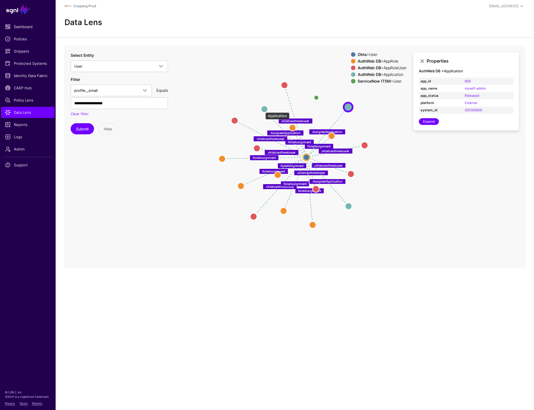
click at [262, 110] on circle at bounding box center [264, 109] width 7 height 7
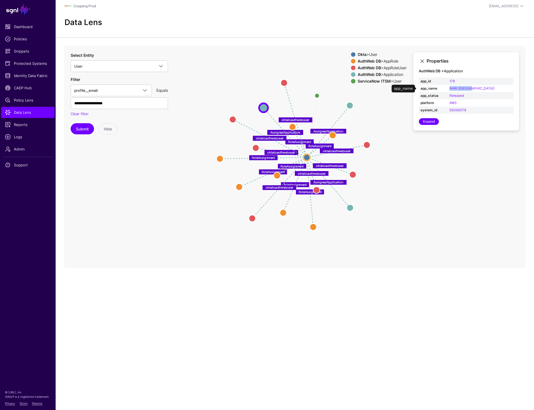
drag, startPoint x: 491, startPoint y: 86, endPoint x: 463, endPoint y: 91, distance: 28.7
click at [463, 91] on tr "app_name AHRI (Korea)" at bounding box center [466, 88] width 95 height 7
copy tr "AHRI (Korea)"
click at [305, 158] on circle at bounding box center [306, 157] width 7 height 7
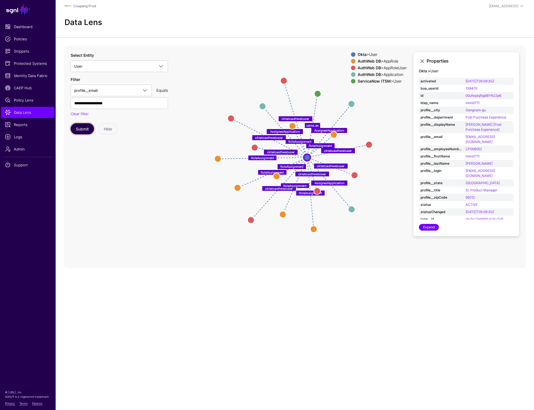
click at [81, 129] on button "Submit" at bounding box center [82, 128] width 23 height 11
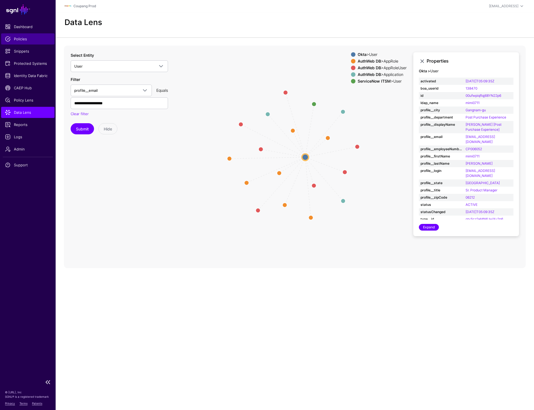
click at [22, 41] on span "Policies" at bounding box center [28, 39] width 46 height 6
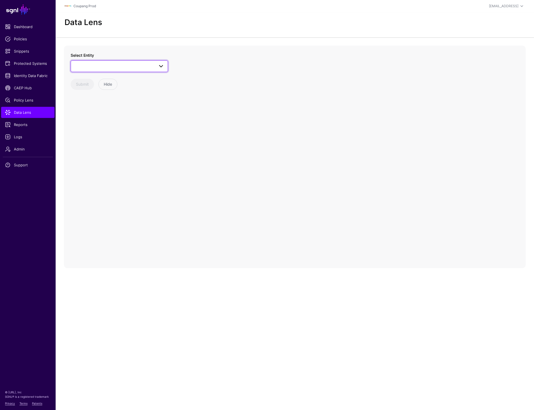
click at [132, 67] on span at bounding box center [119, 66] width 90 height 7
type input "****"
click at [93, 128] on div "User" at bounding box center [122, 126] width 83 height 6
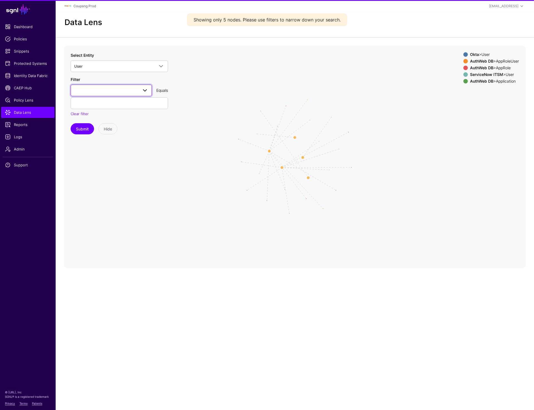
click at [105, 93] on link at bounding box center [111, 91] width 81 height 12
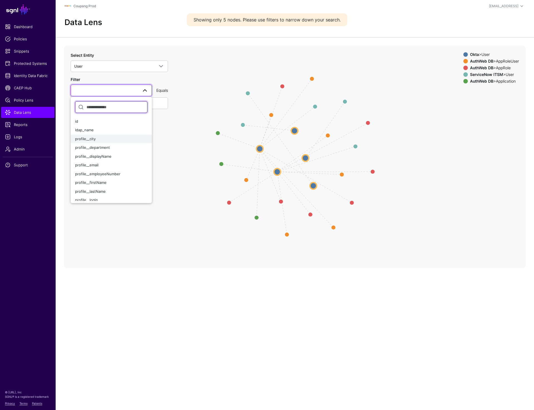
scroll to position [18, 0]
click at [108, 171] on span "profile__employeeNumber" at bounding box center [97, 173] width 45 height 4
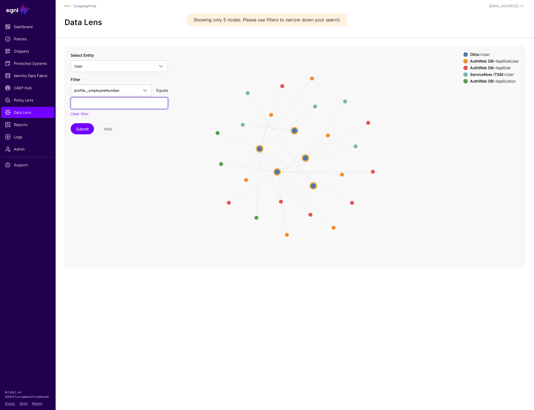
click at [92, 106] on input "text" at bounding box center [119, 103] width 97 height 12
paste input "********"
click at [82, 133] on button "Submit" at bounding box center [82, 128] width 23 height 11
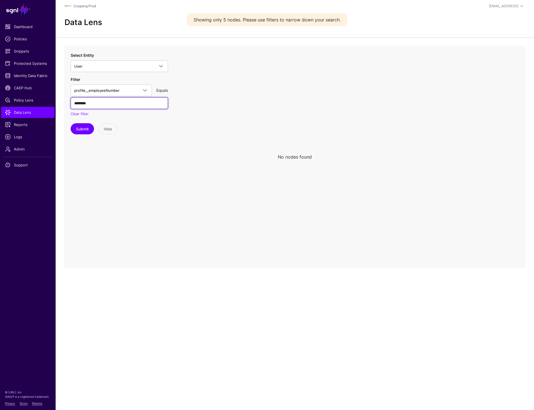
click at [98, 104] on input "********" at bounding box center [119, 103] width 97 height 12
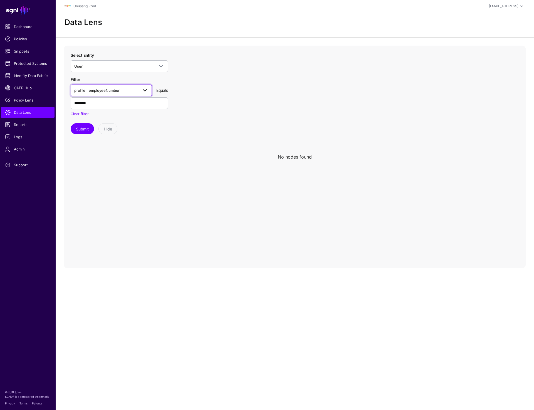
click at [147, 88] on span at bounding box center [145, 90] width 7 height 7
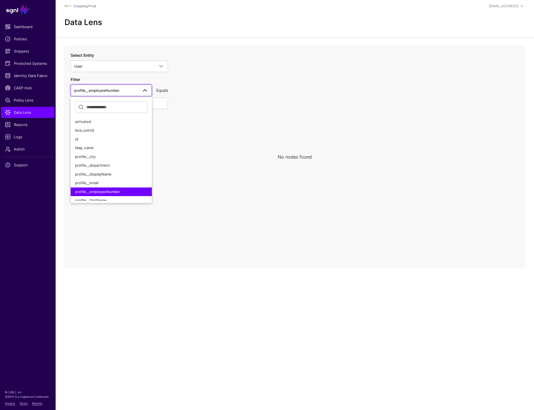
click at [285, 102] on icon at bounding box center [295, 157] width 462 height 222
click at [220, 96] on icon at bounding box center [295, 157] width 462 height 222
click at [152, 105] on input "********" at bounding box center [119, 103] width 97 height 12
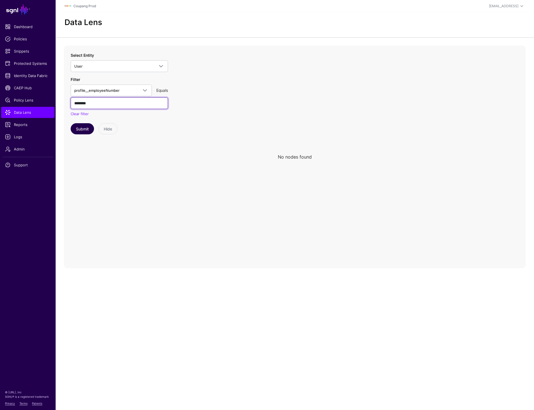
paste input "text"
type input "*******"
click at [77, 128] on button "Submit" at bounding box center [82, 128] width 23 height 11
click at [99, 95] on link "profile__employeeNumber" at bounding box center [111, 91] width 81 height 12
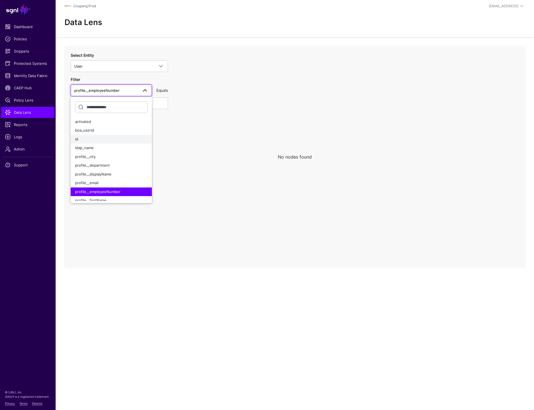
click at [106, 137] on div "id" at bounding box center [111, 140] width 72 height 6
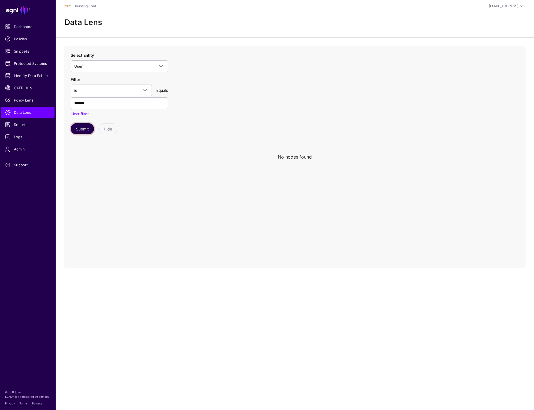
click at [82, 128] on button "Submit" at bounding box center [82, 128] width 23 height 11
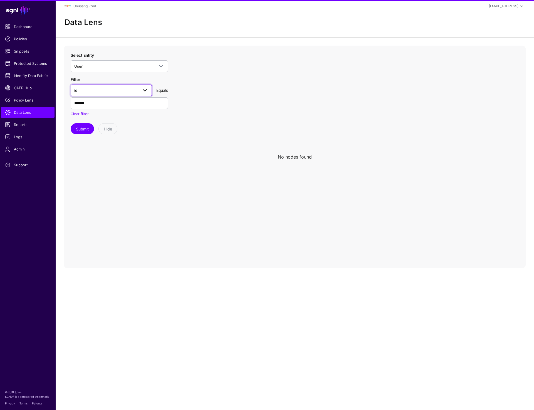
click at [122, 90] on span "id" at bounding box center [106, 90] width 64 height 6
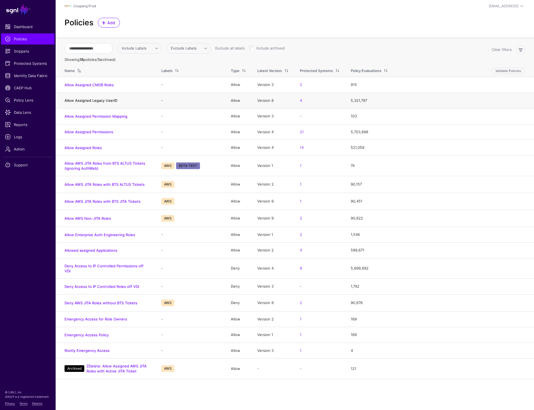
click at [95, 101] on link "Allow Assigned Legacy UserID" at bounding box center [91, 100] width 53 height 4
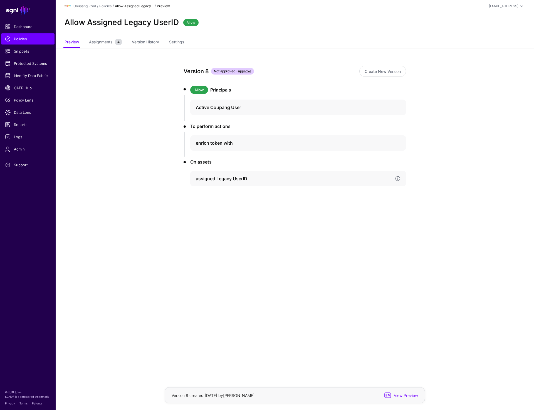
click at [243, 178] on h4 "assigned Legacy UserID" at bounding box center [293, 178] width 195 height 7
click at [216, 210] on link "Version 7" at bounding box center [215, 211] width 14 height 4
click at [115, 206] on app-policies-v2-item-preview "Version 8 Not approved - Approve Create New Version Allow Principals Active Cou…" at bounding box center [295, 162] width 478 height 228
click at [140, 183] on app-policies-v2-item-preview "Version 8 Not approved - Approve Create New Version Allow Principals Active Cou…" at bounding box center [295, 162] width 478 height 228
click at [138, 185] on app-policies-v2-item-preview "Version 8 Not approved - Approve Create New Version Allow Principals Active Cou…" at bounding box center [295, 162] width 478 height 228
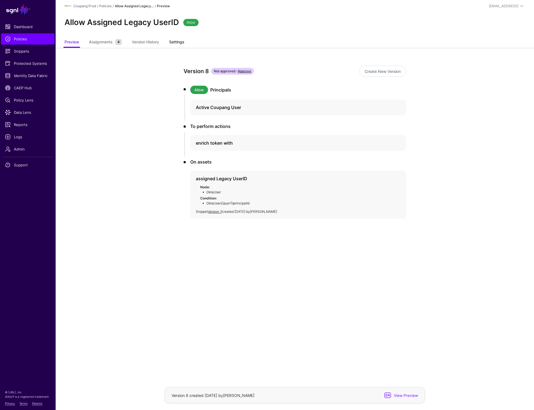
click at [173, 42] on link "Settings" at bounding box center [176, 42] width 15 height 11
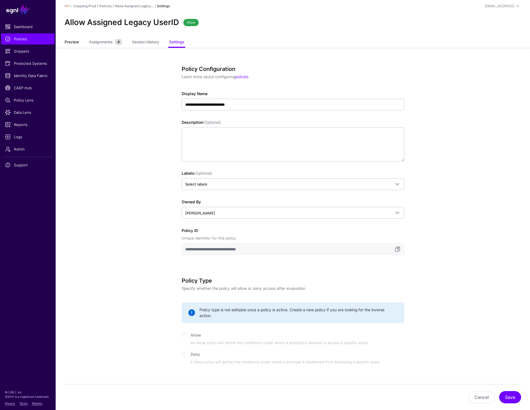
click at [76, 42] on link "Preview" at bounding box center [72, 42] width 14 height 11
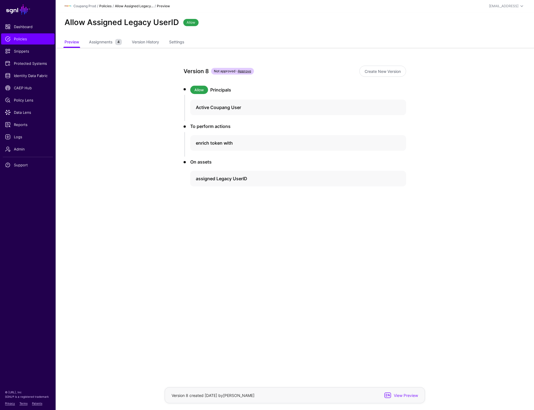
click at [107, 5] on link "Policies" at bounding box center [105, 6] width 12 height 4
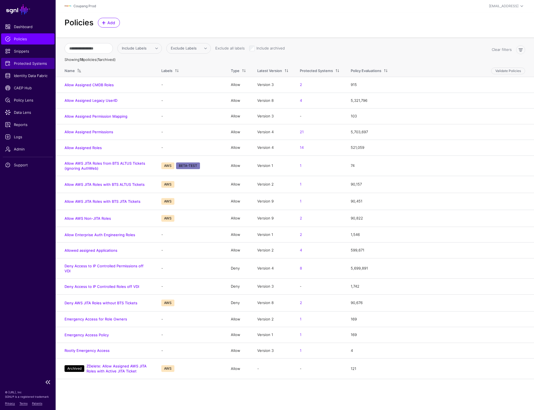
click at [20, 64] on span "Protected Systems" at bounding box center [28, 64] width 46 height 6
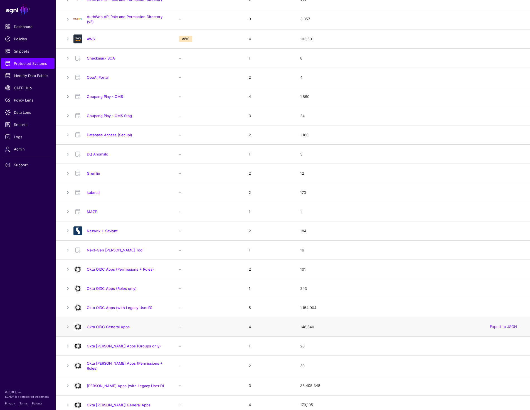
scroll to position [137, 0]
click at [108, 386] on link "Okta SAML Apps (with Legacy UserID)" at bounding box center [125, 386] width 77 height 4
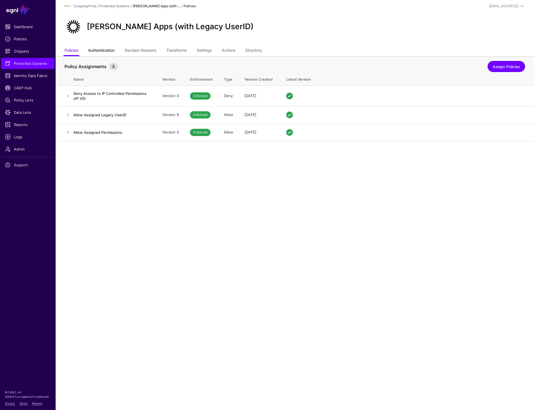
click at [103, 50] on link "Authentication" at bounding box center [101, 51] width 26 height 11
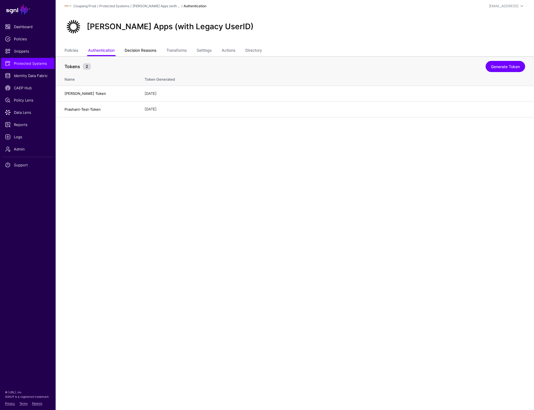
click at [142, 48] on link "Decision Reasons" at bounding box center [141, 51] width 32 height 11
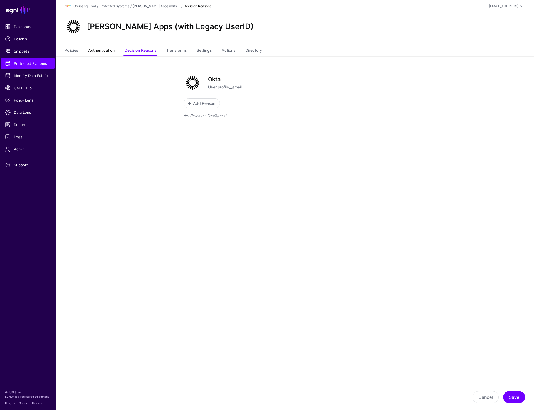
click at [103, 51] on link "Authentication" at bounding box center [101, 51] width 26 height 11
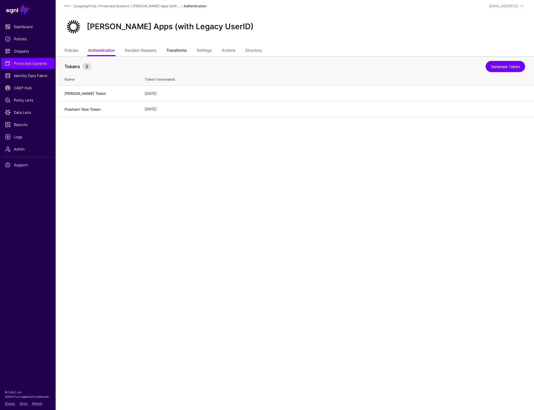
click at [180, 49] on link "Transforms" at bounding box center [176, 51] width 20 height 11
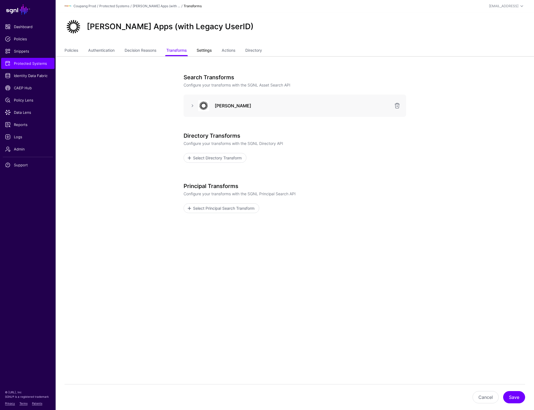
click at [206, 49] on link "Settings" at bounding box center [204, 51] width 15 height 11
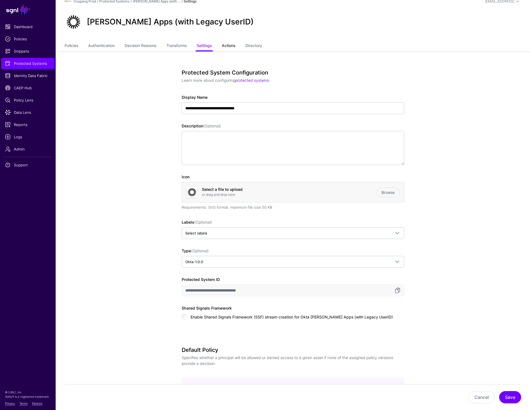
scroll to position [8, 0]
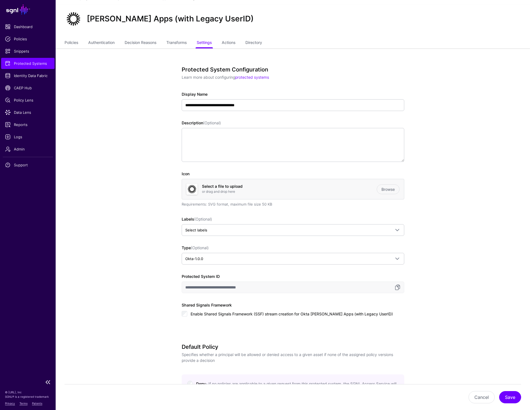
click at [37, 63] on span "Protected Systems" at bounding box center [28, 64] width 46 height 6
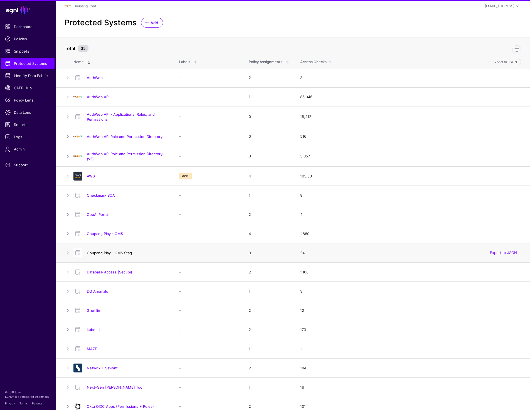
click at [98, 253] on link "Coupang Play - CMS Stag" at bounding box center [109, 253] width 45 height 4
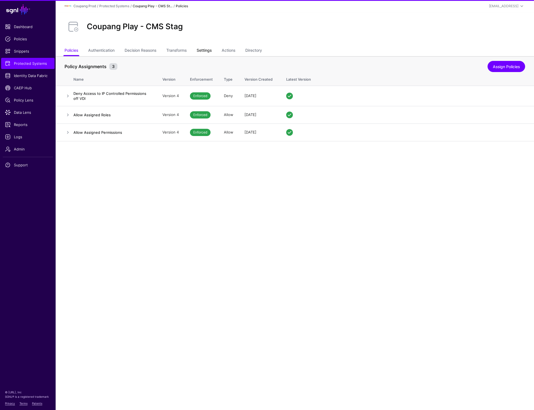
click at [204, 49] on link "Settings" at bounding box center [204, 51] width 15 height 11
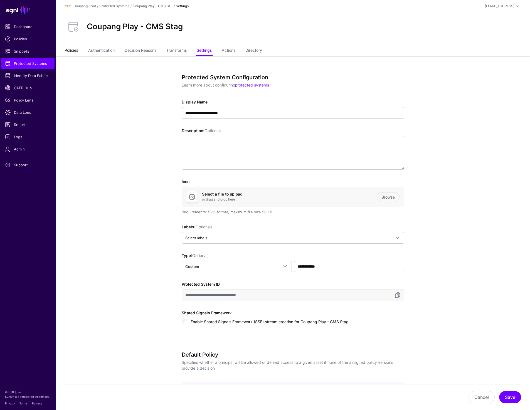
click at [71, 47] on link "Policies" at bounding box center [72, 51] width 14 height 11
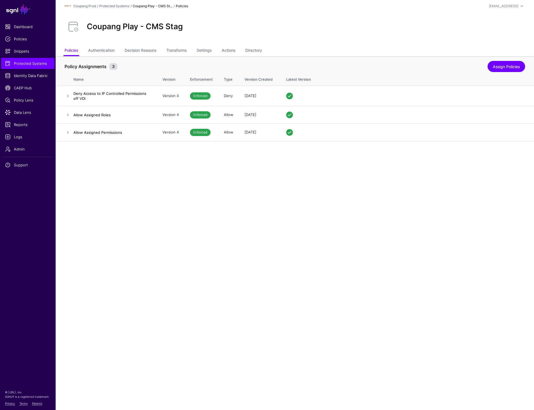
click at [254, 22] on div "Coupang Play - CMS Stag" at bounding box center [294, 27] width 465 height 18
click at [328, 15] on div "Coupang Play - CMS Stag" at bounding box center [295, 28] width 478 height 33
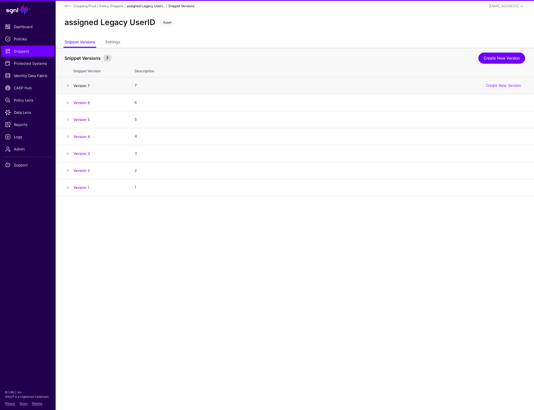
click at [77, 86] on link "Version 7" at bounding box center [81, 85] width 16 height 4
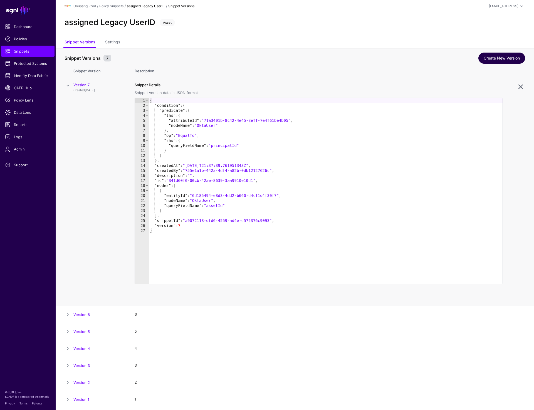
click at [494, 62] on link "Create New Version" at bounding box center [501, 58] width 47 height 11
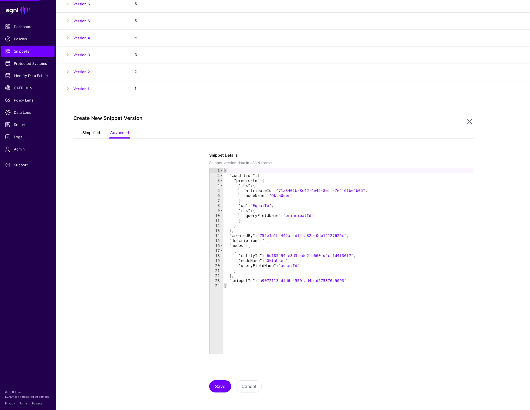
scroll to position [99, 0]
click at [93, 135] on link "Simplified" at bounding box center [91, 133] width 18 height 11
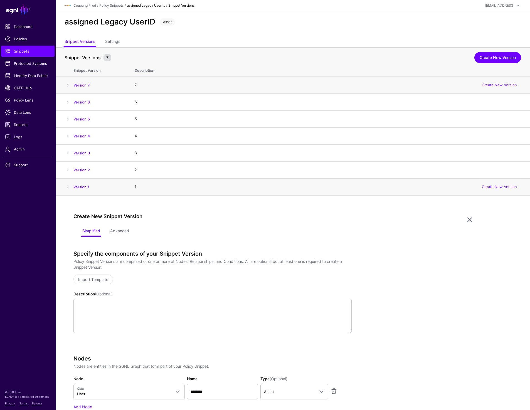
scroll to position [0, 0]
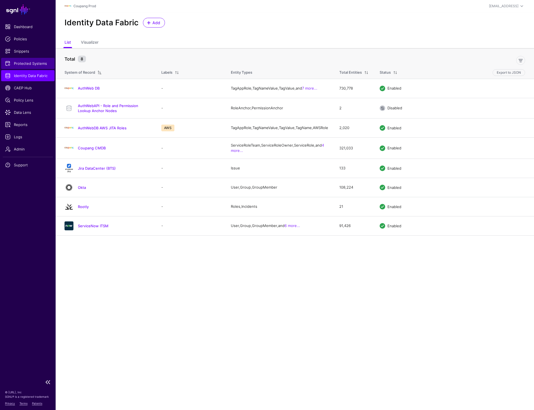
click at [19, 64] on span "Protected Systems" at bounding box center [28, 64] width 46 height 6
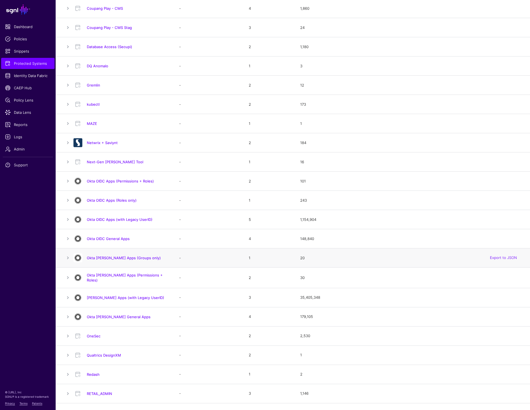
scroll to position [226, 0]
click at [113, 47] on link "Database Access (Secupi)" at bounding box center [109, 46] width 45 height 4
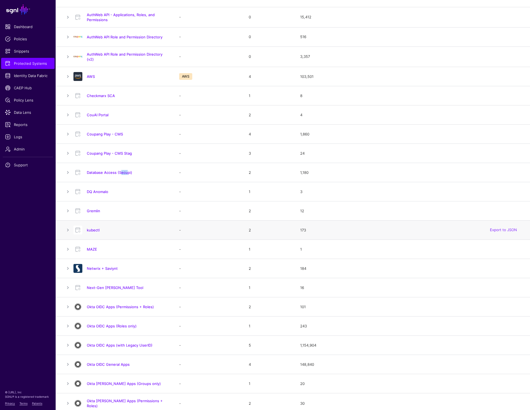
scroll to position [0, 0]
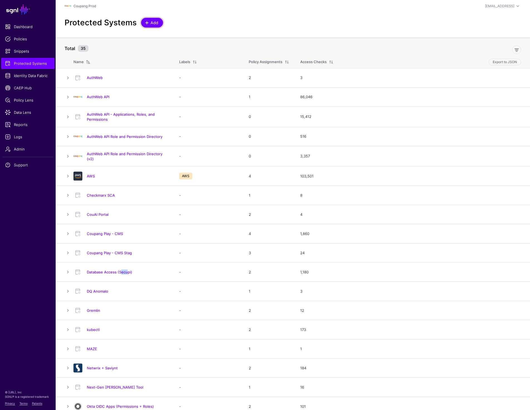
click at [146, 23] on span at bounding box center [147, 23] width 4 height 4
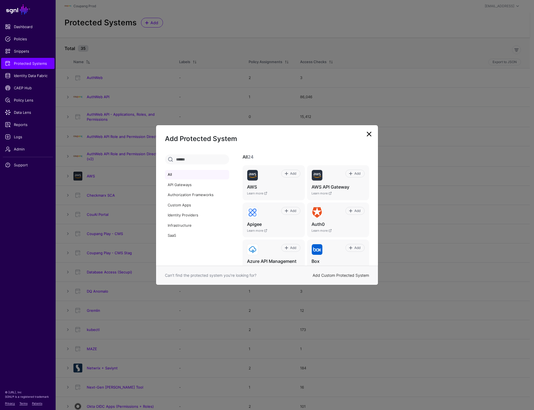
click at [346, 276] on link "Add Custom Protected System" at bounding box center [341, 275] width 56 height 5
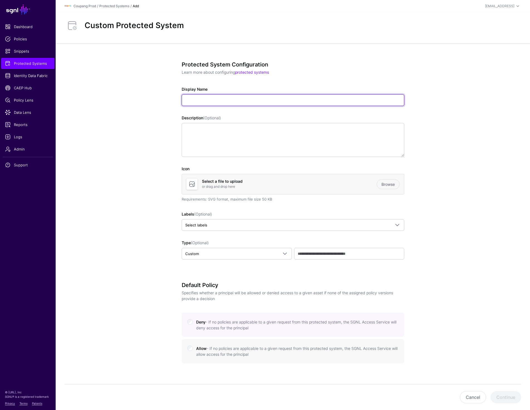
click at [206, 103] on input "Display Name" at bounding box center [293, 100] width 222 height 12
type input "**********"
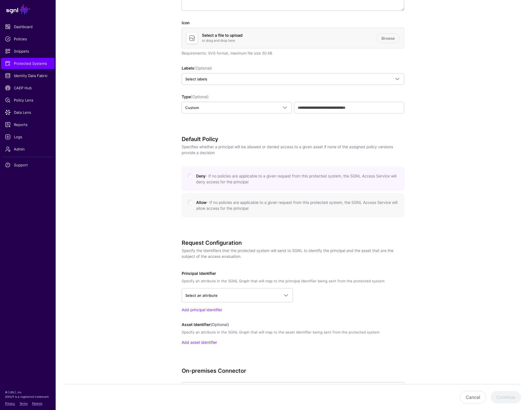
scroll to position [149, 0]
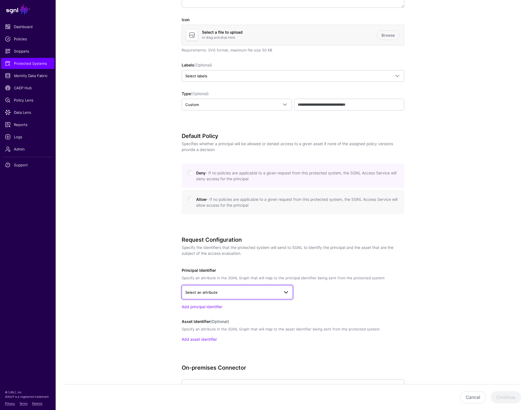
click at [272, 289] on span "Select an attribute" at bounding box center [232, 292] width 94 height 6
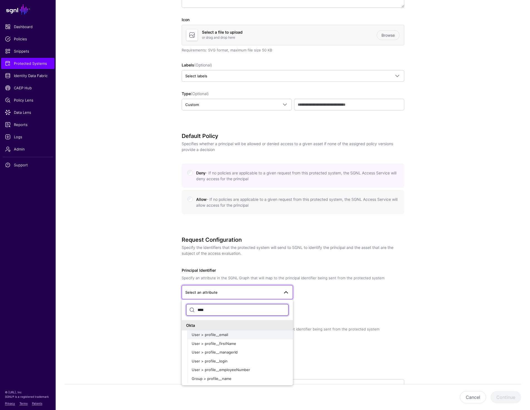
type input "****"
click at [198, 335] on span "User > profile__email" at bounding box center [210, 334] width 36 height 4
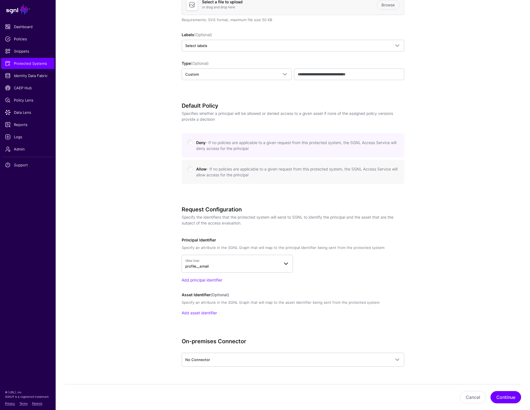
scroll to position [194, 0]
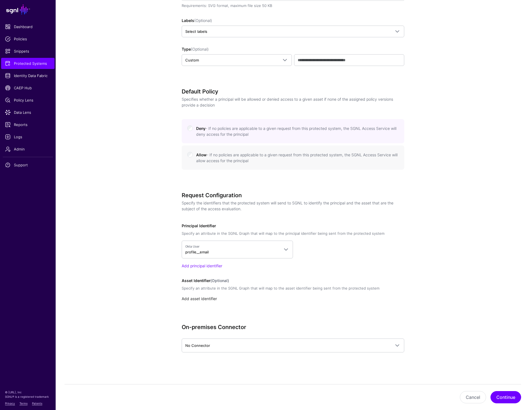
click at [199, 298] on link "Add asset identifier" at bounding box center [199, 298] width 35 height 5
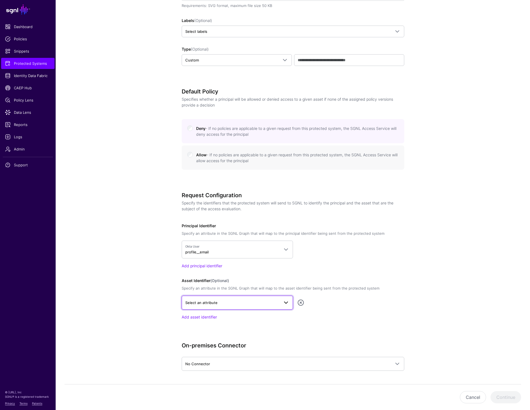
click at [228, 305] on span "Select an attribute" at bounding box center [232, 302] width 94 height 6
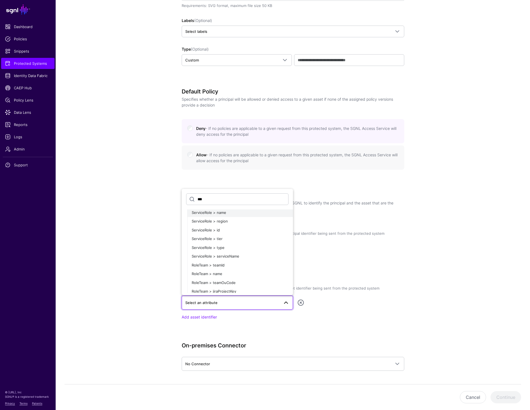
scroll to position [38, 0]
type input "*"
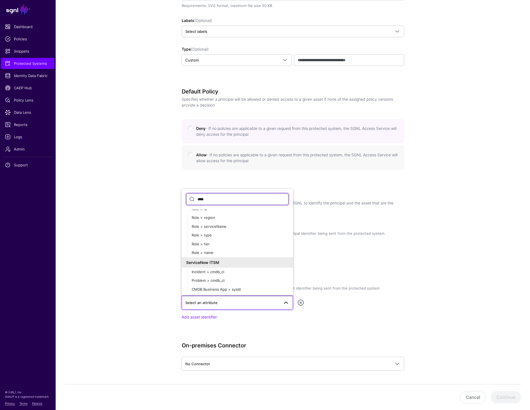
scroll to position [174, 0]
type input "****"
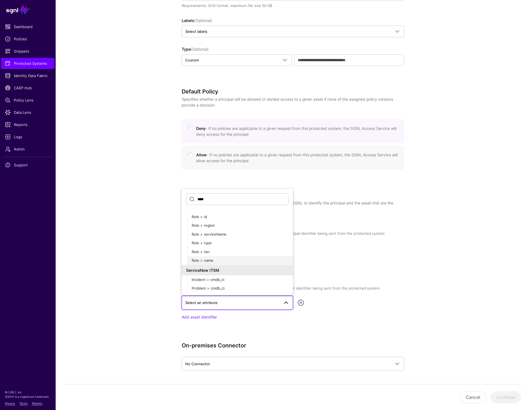
click at [240, 259] on div "Role > name" at bounding box center [240, 261] width 97 height 6
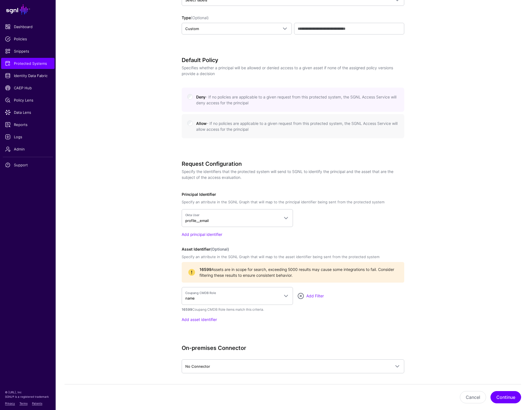
scroll to position [246, 0]
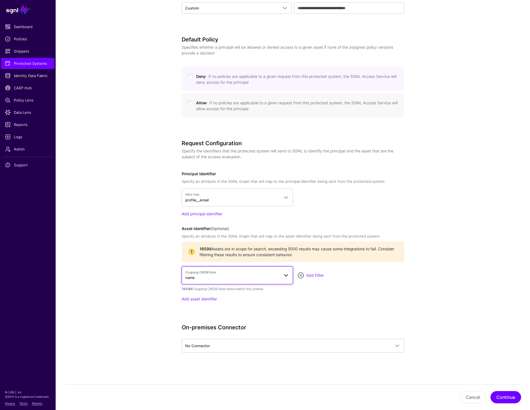
click at [268, 269] on link "Coupang CMDB Role name" at bounding box center [237, 275] width 111 height 18
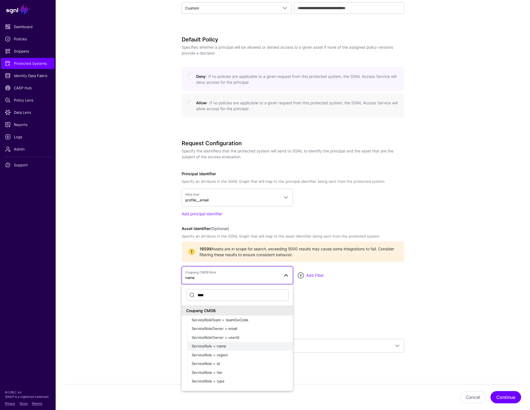
click at [214, 344] on span "ServiceRole > name" at bounding box center [209, 346] width 34 height 4
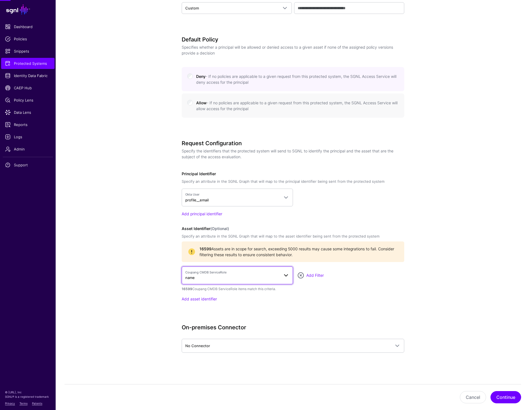
click at [239, 276] on span "Coupang CMDB ServiceRole name" at bounding box center [232, 275] width 94 height 11
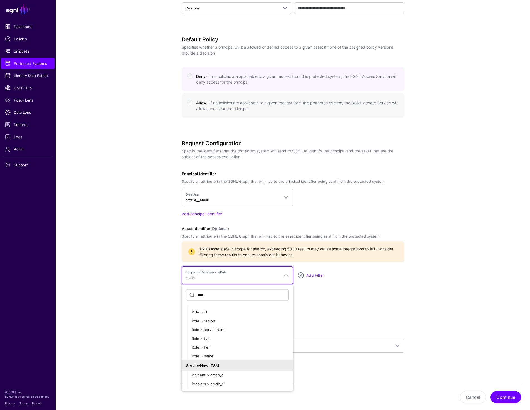
scroll to position [176, 0]
click at [221, 350] on button "Role > name" at bounding box center [240, 354] width 106 height 9
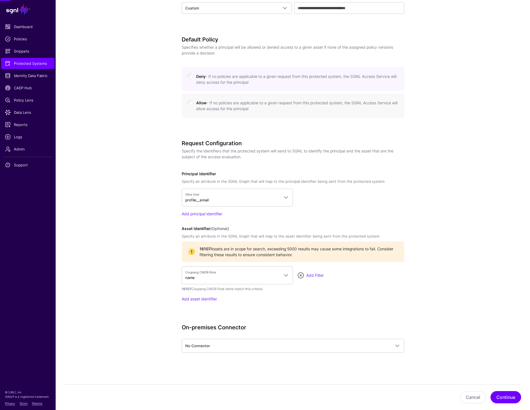
click at [430, 277] on app-integrations-details-form "**********" at bounding box center [293, 104] width 474 height 613
click at [204, 300] on link "Add asset identifier" at bounding box center [199, 298] width 35 height 5
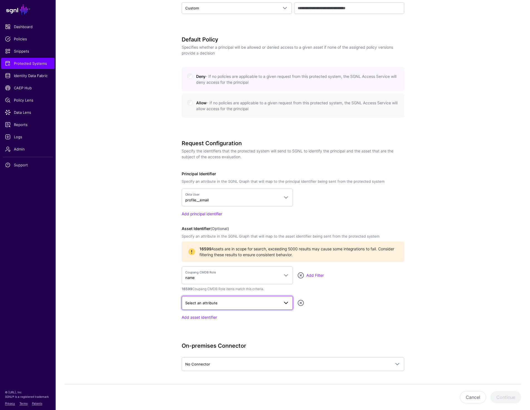
click at [214, 302] on span "Select an attribute" at bounding box center [201, 303] width 32 height 4
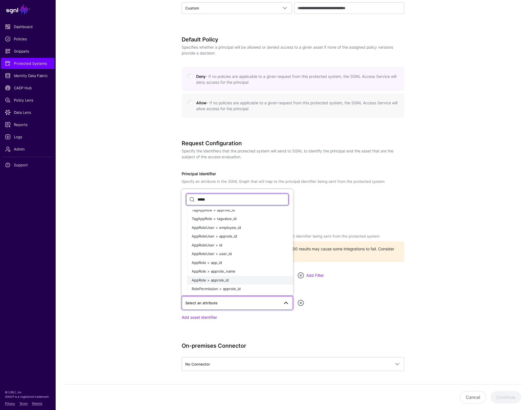
scroll to position [23, 0]
type input "*****"
click at [237, 271] on div "AppRole > approle_name" at bounding box center [240, 271] width 97 height 6
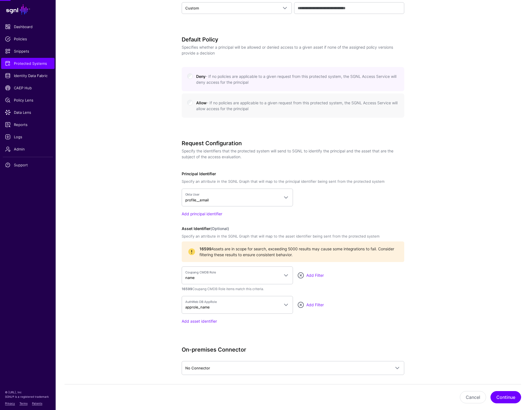
click at [435, 288] on app-integrations-details-form "**********" at bounding box center [293, 115] width 474 height 635
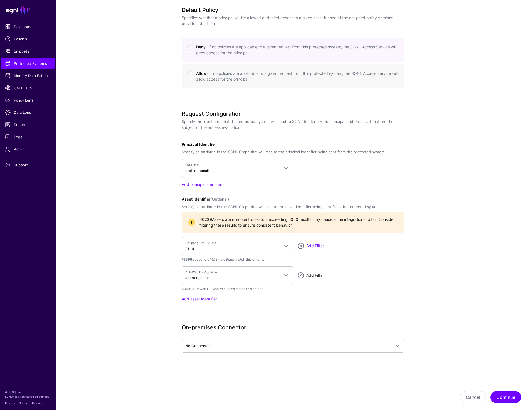
click at [320, 273] on link "Add Filter" at bounding box center [315, 275] width 18 height 5
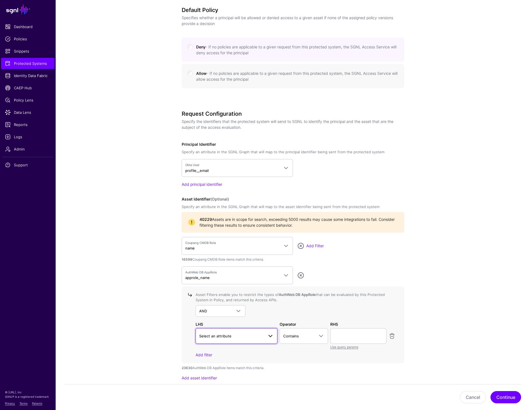
click at [217, 338] on span "Select an attribute" at bounding box center [231, 336] width 65 height 6
type input "*"
click at [222, 287] on div "app_id" at bounding box center [236, 286] width 73 height 6
click at [311, 335] on span "Contains" at bounding box center [298, 336] width 31 height 6
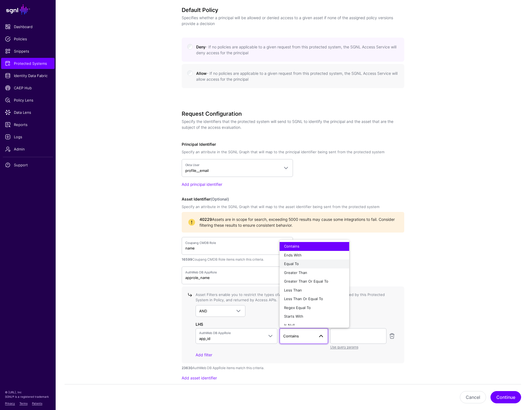
click at [311, 264] on div "Equal To" at bounding box center [314, 264] width 61 height 6
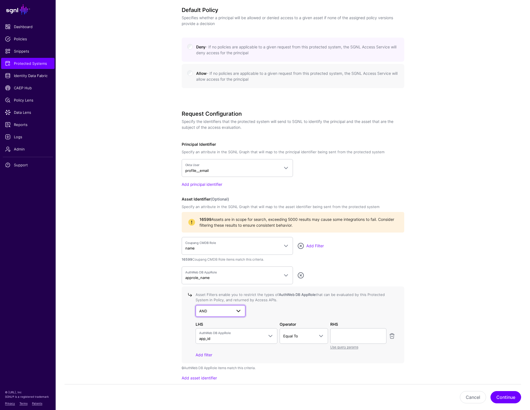
click at [204, 312] on span "AND" at bounding box center [203, 311] width 8 height 4
click at [206, 342] on div "OR" at bounding box center [220, 342] width 41 height 6
click at [205, 356] on link "Add filter" at bounding box center [203, 354] width 17 height 5
click at [238, 362] on link "Select an attribute" at bounding box center [236, 359] width 82 height 16
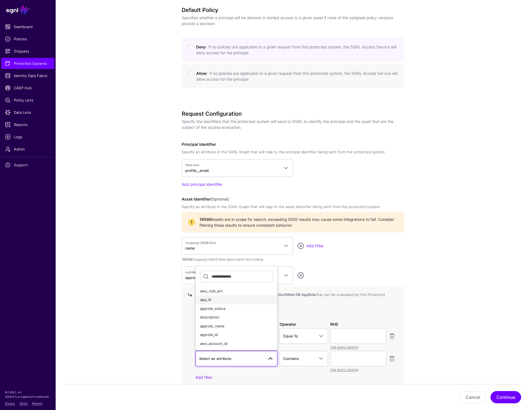
click at [210, 299] on span "app_id" at bounding box center [205, 299] width 11 height 4
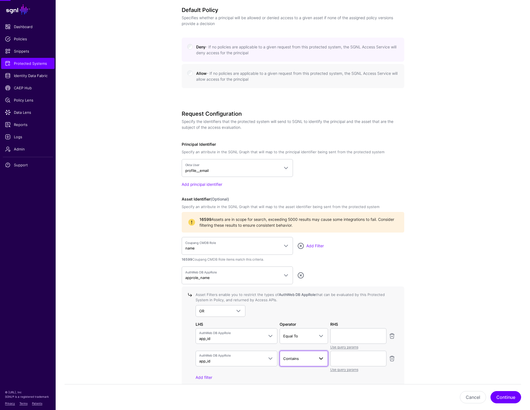
click at [296, 361] on link "Contains" at bounding box center [303, 359] width 48 height 16
click at [298, 288] on button "Equal To" at bounding box center [314, 286] width 70 height 9
click at [346, 331] on input "text" at bounding box center [358, 336] width 56 height 16
paste input "***"
type input "***"
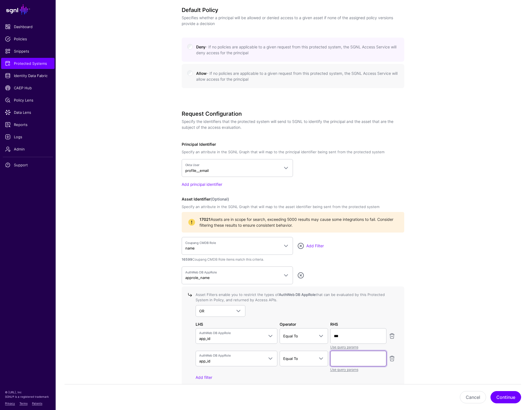
click at [342, 358] on input "text" at bounding box center [358, 359] width 56 height 16
paste input "****"
type input "****"
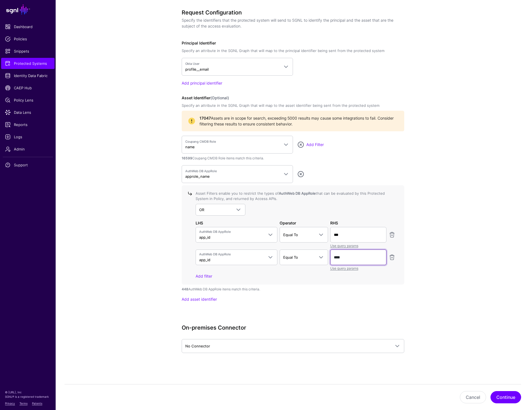
scroll to position [376, 0]
click at [499, 397] on button "Continue" at bounding box center [505, 397] width 31 height 12
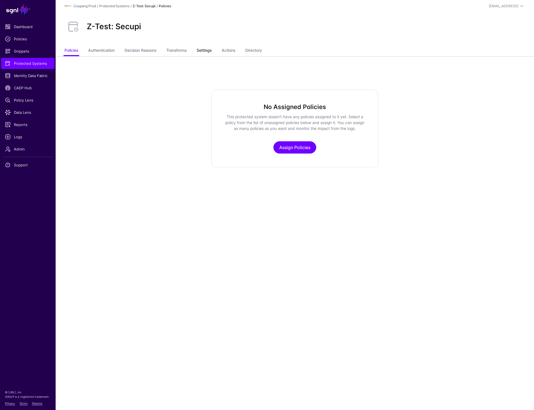
click at [204, 46] on link "Settings" at bounding box center [204, 51] width 15 height 11
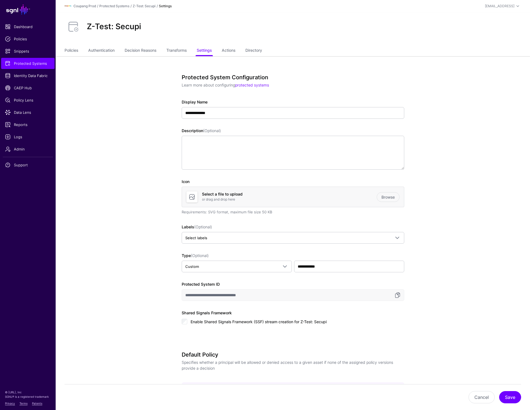
click at [73, 50] on link "Policies" at bounding box center [72, 51] width 14 height 11
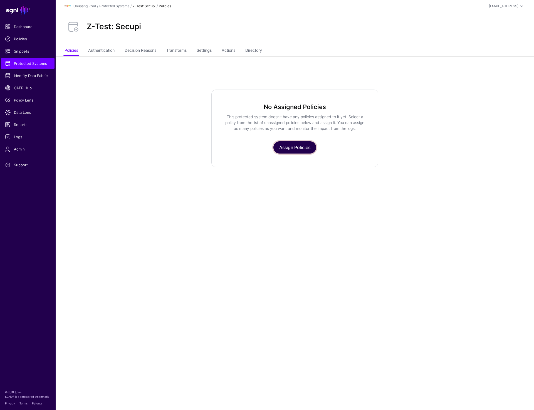
click at [290, 150] on link "Assign Policies" at bounding box center [294, 147] width 43 height 12
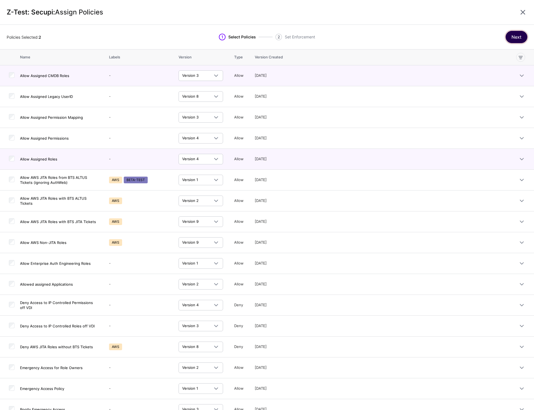
click at [515, 35] on button "Next" at bounding box center [516, 37] width 22 height 12
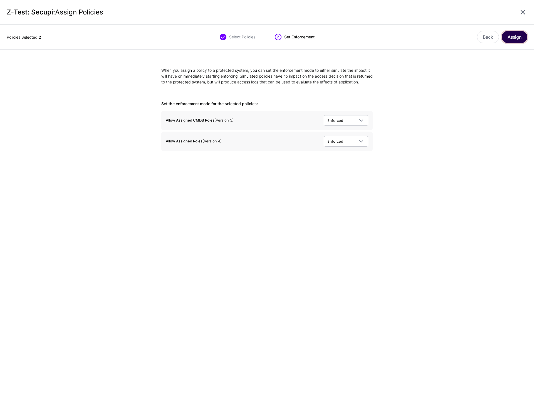
click at [508, 39] on button "Assign" at bounding box center [515, 37] width 26 height 12
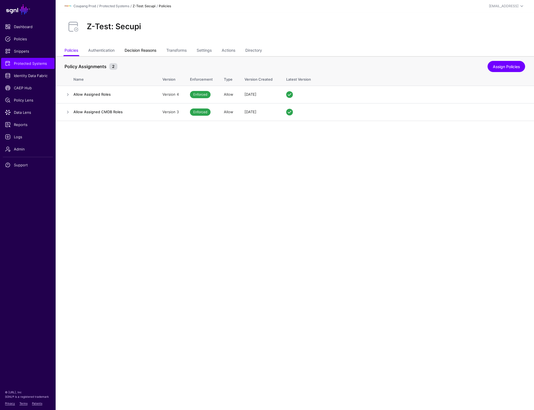
click at [151, 50] on link "Decision Reasons" at bounding box center [141, 51] width 32 height 11
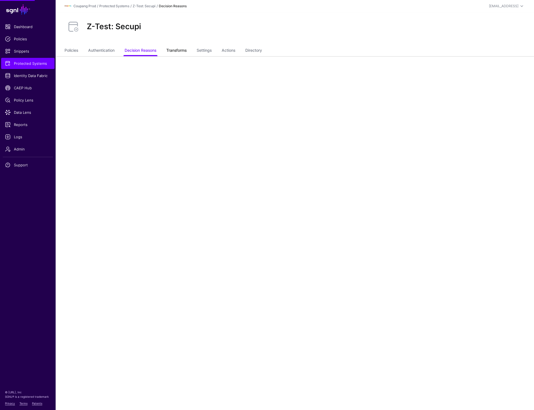
click at [177, 50] on link "Transforms" at bounding box center [176, 51] width 20 height 11
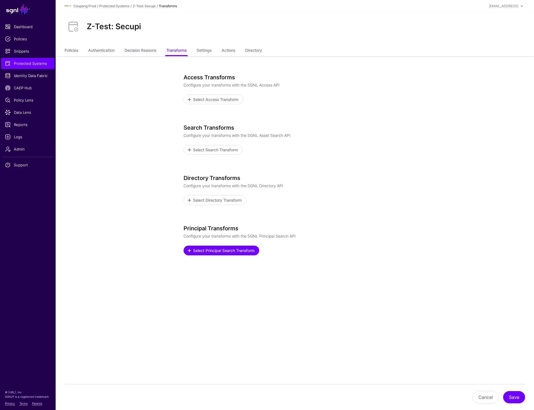
click at [232, 254] on link "Select Principal Search Transform" at bounding box center [222, 251] width 76 height 10
click at [219, 197] on span "Select Directory Transform" at bounding box center [217, 200] width 50 height 6
click at [213, 98] on span "Select Access Transform" at bounding box center [215, 99] width 47 height 6
click at [196, 147] on span "Select Search Transform" at bounding box center [215, 150] width 46 height 6
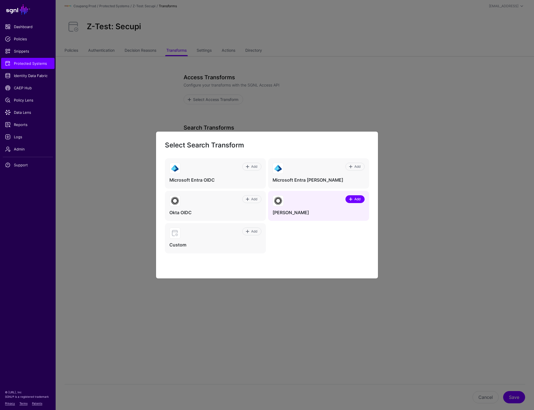
click at [354, 200] on span "Add" at bounding box center [358, 199] width 8 height 5
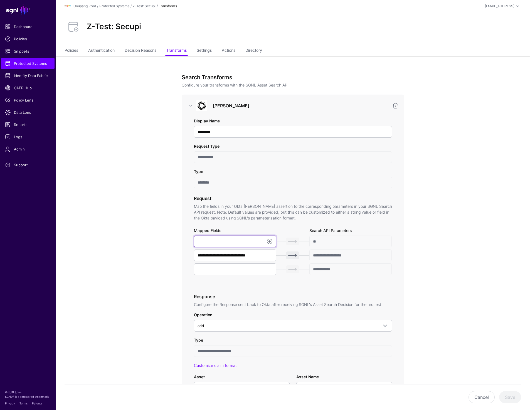
click at [231, 240] on input "text" at bounding box center [235, 242] width 83 height 12
paste input "**********"
type input "**********"
click at [214, 269] on input "text" at bounding box center [235, 269] width 83 height 12
paste input "**********"
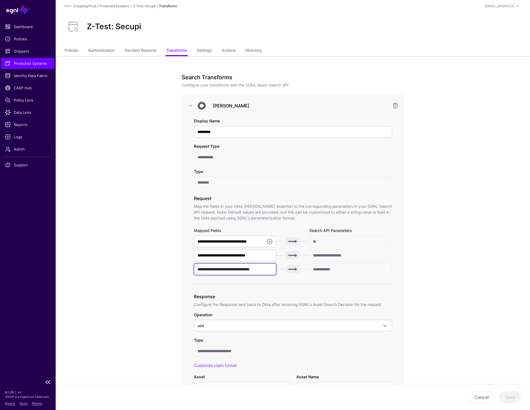
type input "**********"
click at [28, 62] on span "Protected Systems" at bounding box center [28, 64] width 46 height 6
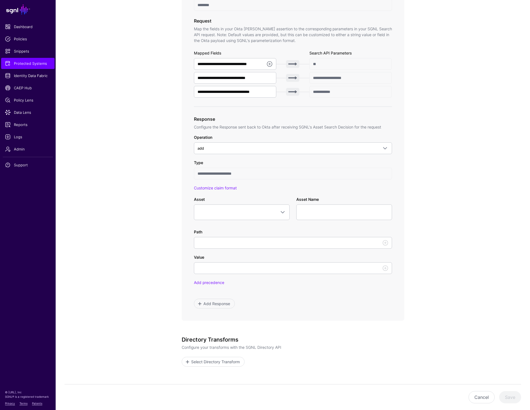
scroll to position [199, 0]
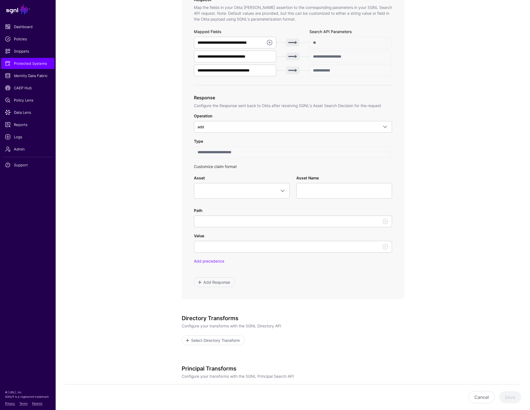
click at [222, 166] on link "Customize claim format" at bounding box center [215, 166] width 43 height 5
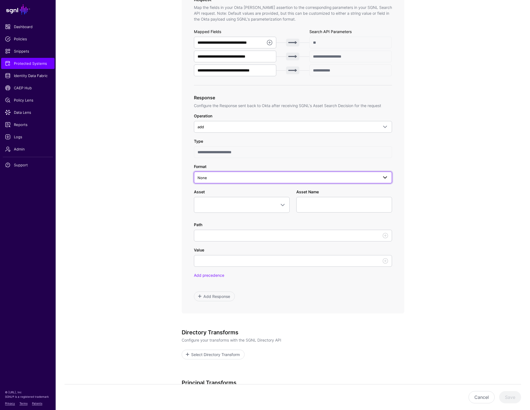
click at [233, 176] on span "None" at bounding box center [287, 178] width 181 height 6
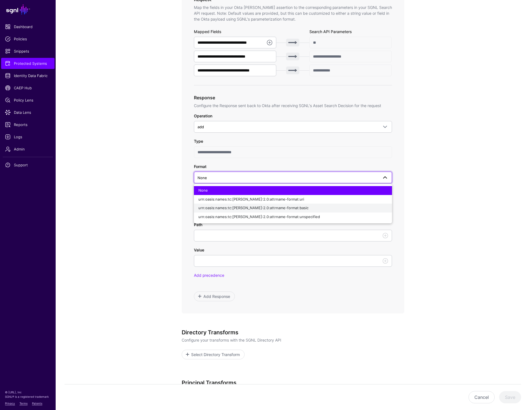
click at [247, 205] on div "urn:oasis:names:tc:[PERSON_NAME]:2.0:attrname-format:basic" at bounding box center [292, 208] width 189 height 6
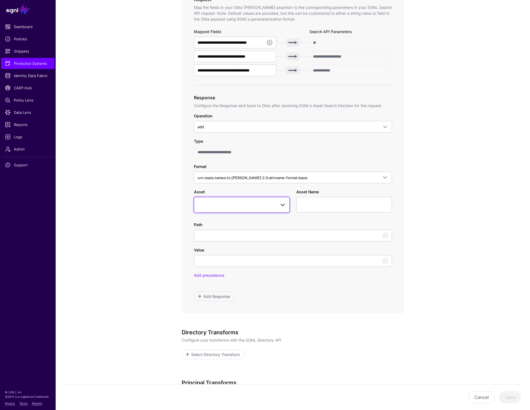
click at [209, 208] on link at bounding box center [242, 205] width 96 height 16
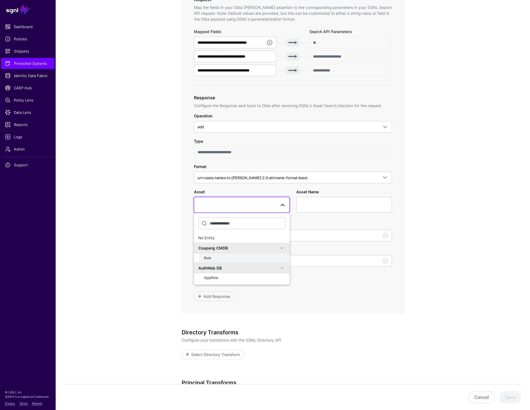
click at [222, 257] on div "Role" at bounding box center [244, 258] width 81 height 6
type input "**********"
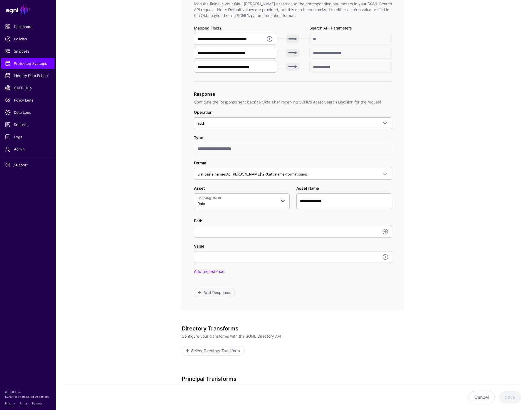
scroll to position [203, 0]
click at [255, 234] on input "Path" at bounding box center [293, 231] width 198 height 12
paste input "**********"
type input "**********"
click at [214, 262] on input "Value" at bounding box center [293, 257] width 198 height 12
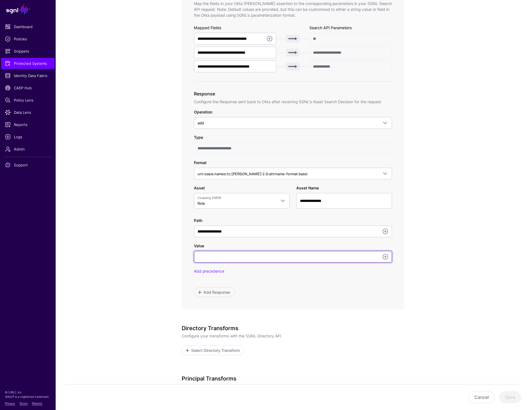
paste input "**********"
type input "**********"
click at [133, 294] on app-integrations-item-transforms "**********" at bounding box center [293, 170] width 474 height 634
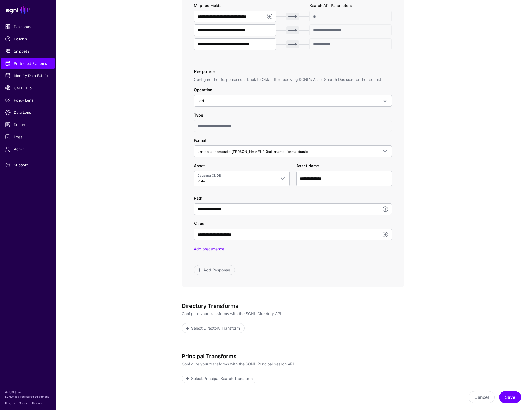
scroll to position [281, 0]
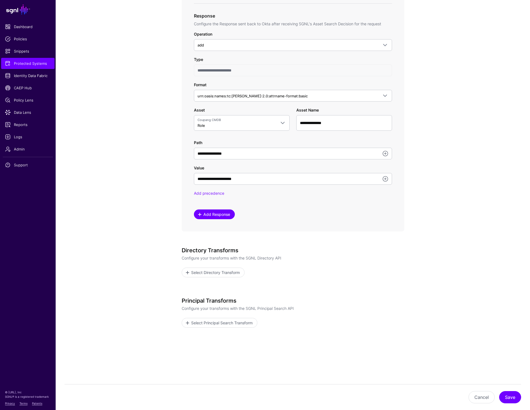
click at [209, 215] on span "Add Response" at bounding box center [216, 214] width 28 height 6
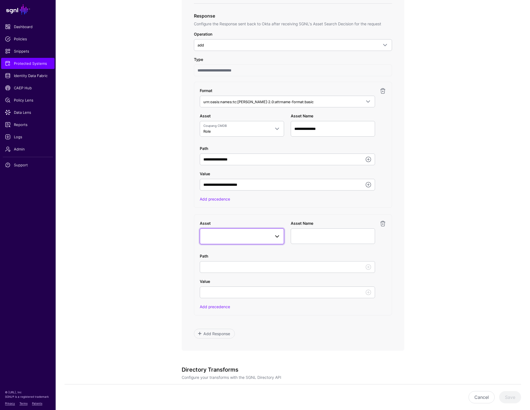
click at [226, 242] on link at bounding box center [242, 236] width 84 height 16
click at [227, 306] on div "AppRole" at bounding box center [245, 309] width 70 height 6
type input "**********"
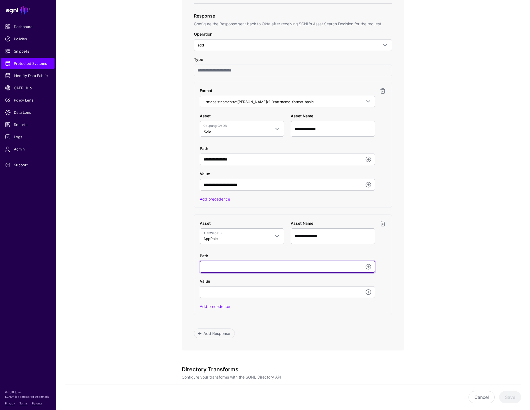
click at [300, 266] on input "Path" at bounding box center [287, 267] width 175 height 12
paste input "**********"
type input "**********"
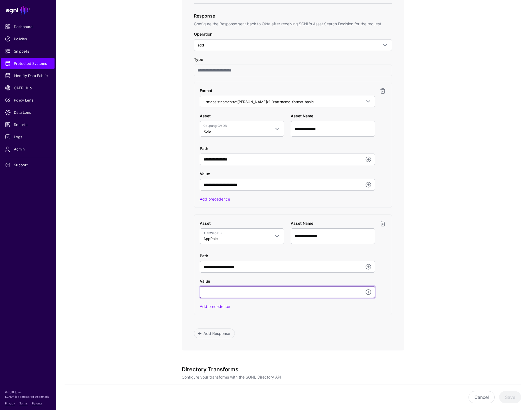
click at [229, 293] on input "Value" at bounding box center [287, 292] width 175 height 12
paste input "**********"
type input "**********"
click at [477, 264] on app-integrations-item-transforms "**********" at bounding box center [293, 152] width 474 height 753
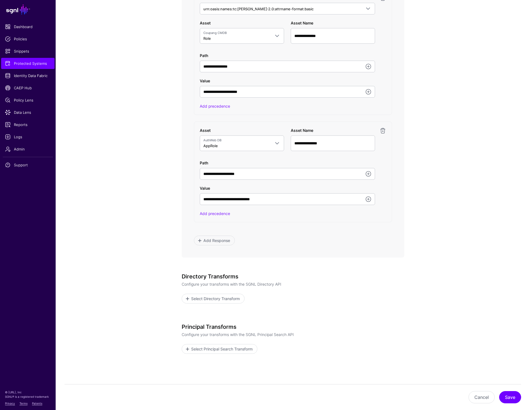
scroll to position [400, 0]
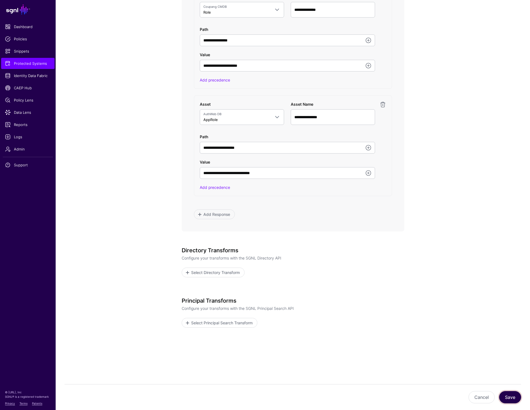
click at [511, 393] on button "Save" at bounding box center [510, 397] width 22 height 12
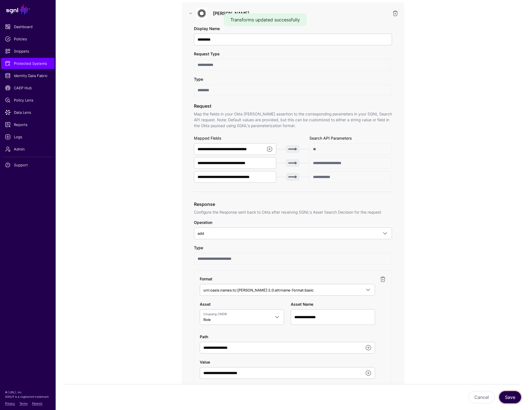
scroll to position [0, 0]
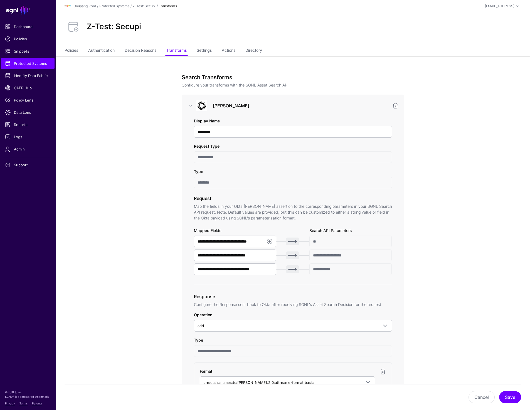
click at [203, 22] on div "Z-Test: Secupi" at bounding box center [292, 27] width 461 height 18
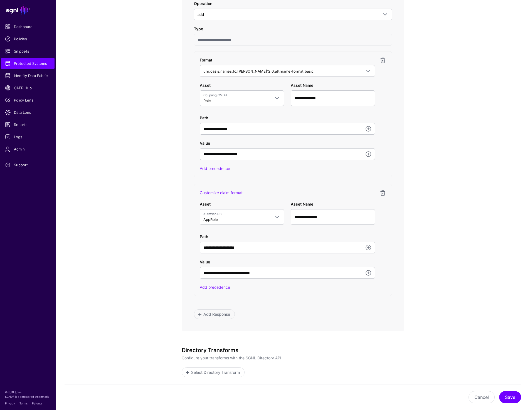
scroll to position [345, 0]
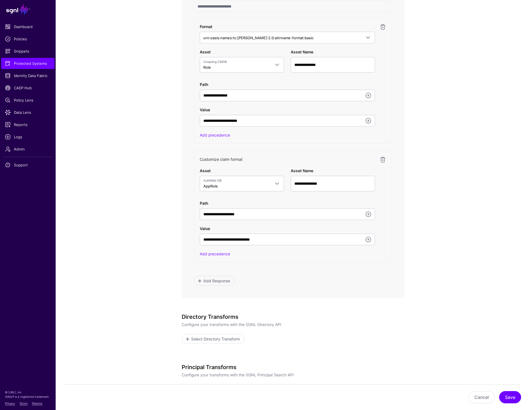
click at [236, 159] on link "Customize claim format" at bounding box center [221, 159] width 43 height 5
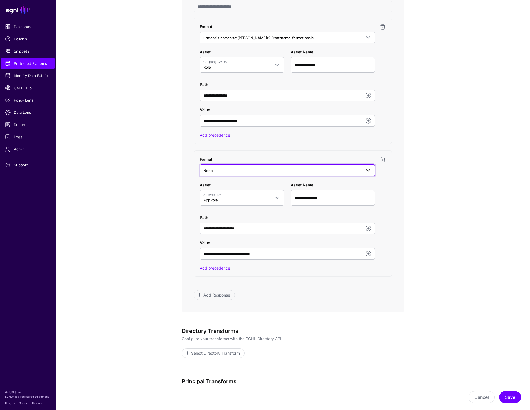
click at [265, 171] on span "None" at bounding box center [282, 170] width 158 height 6
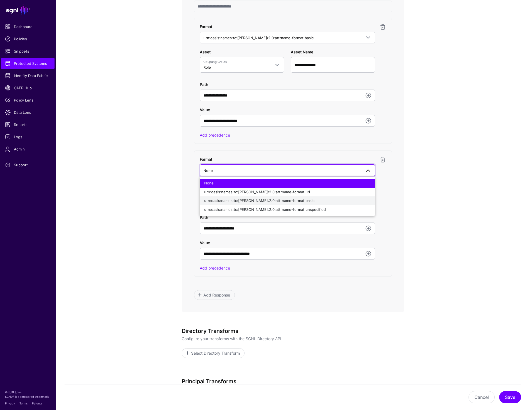
click at [265, 197] on button "urn:oasis:names:tc:[PERSON_NAME]:2.0:attrname-format:basic" at bounding box center [287, 200] width 175 height 9
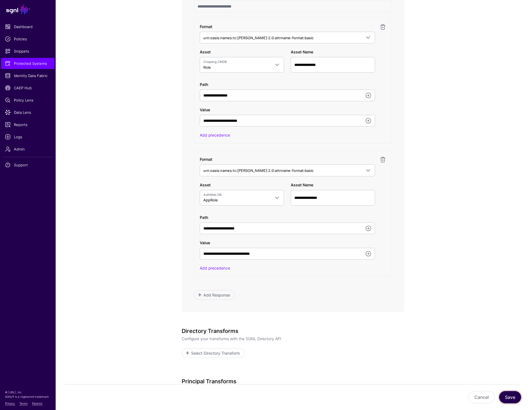
click at [509, 397] on button "Save" at bounding box center [510, 397] width 22 height 12
click at [460, 148] on app-integrations-item-transforms "**********" at bounding box center [293, 101] width 474 height 779
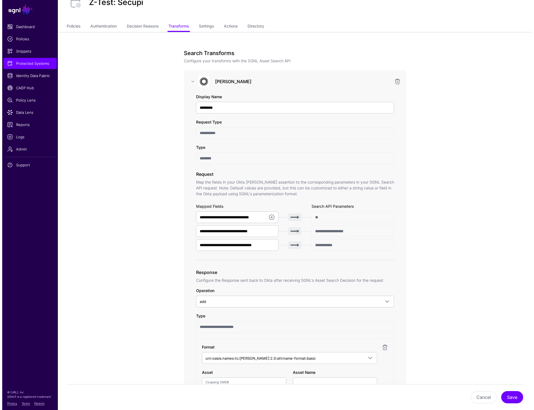
scroll to position [0, 0]
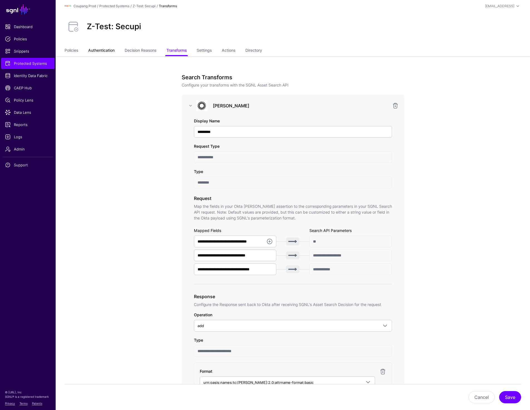
click at [105, 51] on link "Authentication" at bounding box center [101, 51] width 26 height 11
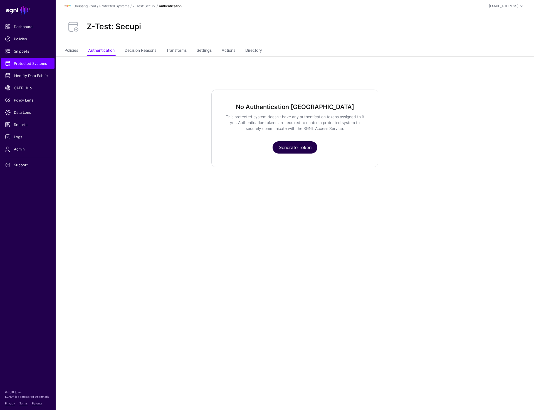
click at [285, 150] on link "Generate Token" at bounding box center [294, 147] width 45 height 12
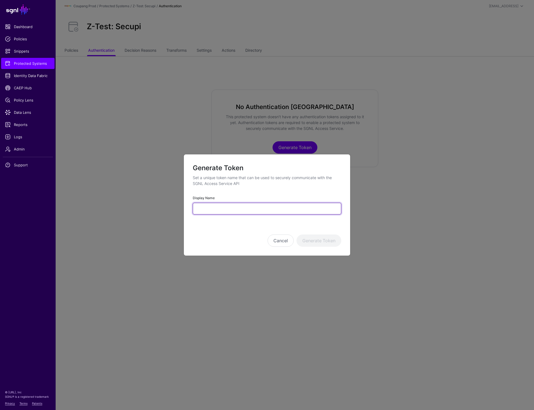
click at [247, 208] on input "Display Name" at bounding box center [267, 209] width 148 height 12
paste input "**********"
type input "**********"
click at [328, 239] on button "Generate Token" at bounding box center [318, 240] width 45 height 12
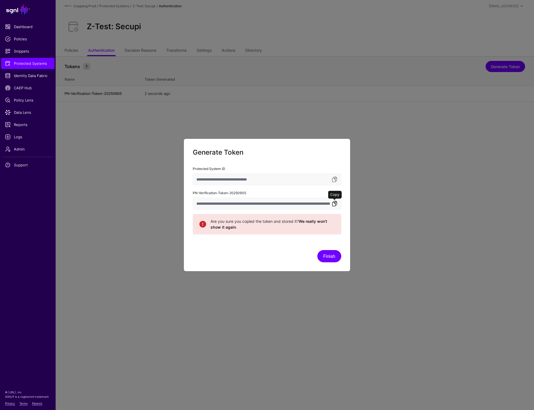
click at [332, 205] on link at bounding box center [334, 203] width 7 height 7
click at [333, 204] on link at bounding box center [334, 203] width 7 height 7
click at [333, 259] on button "Finish" at bounding box center [329, 256] width 24 height 12
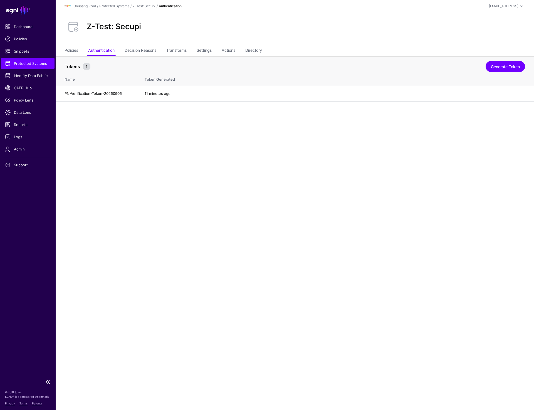
click at [32, 61] on span "Protected Systems" at bounding box center [28, 64] width 46 height 6
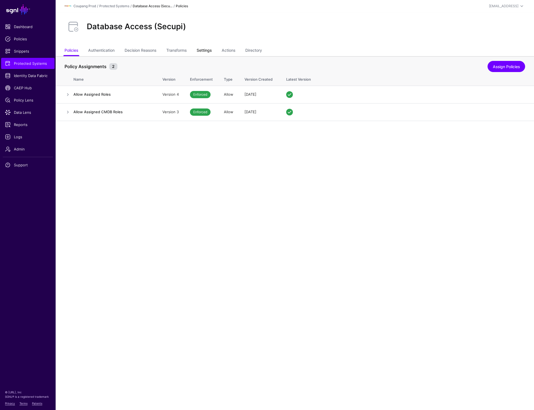
click at [212, 51] on link "Settings" at bounding box center [204, 51] width 15 height 11
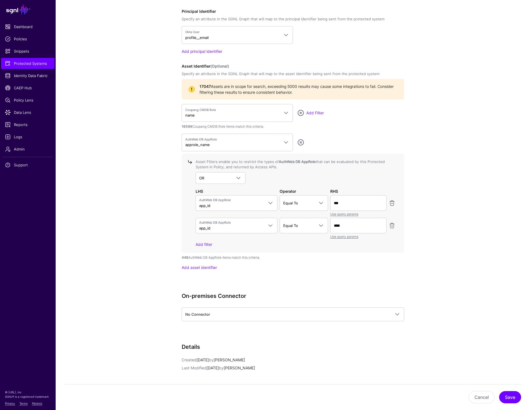
scroll to position [490, 0]
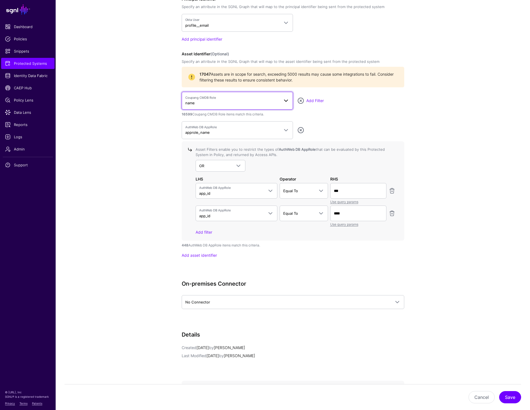
click at [217, 107] on link "Coupang CMDB Role name" at bounding box center [237, 101] width 111 height 18
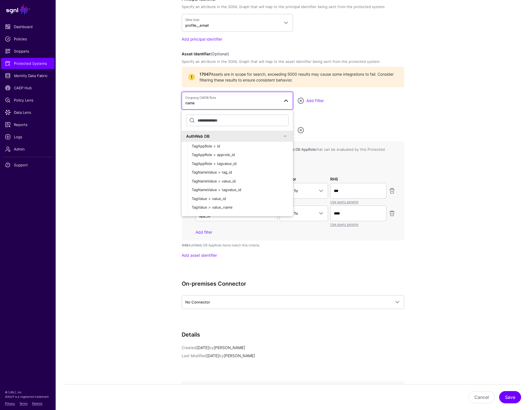
click at [486, 108] on app-integrations-details-form "**********" at bounding box center [293, 21] width 474 height 909
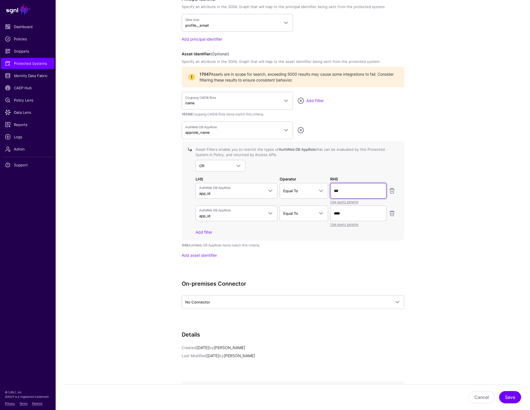
click at [340, 193] on input "***" at bounding box center [358, 191] width 56 height 16
click at [350, 215] on input "****" at bounding box center [358, 213] width 56 height 16
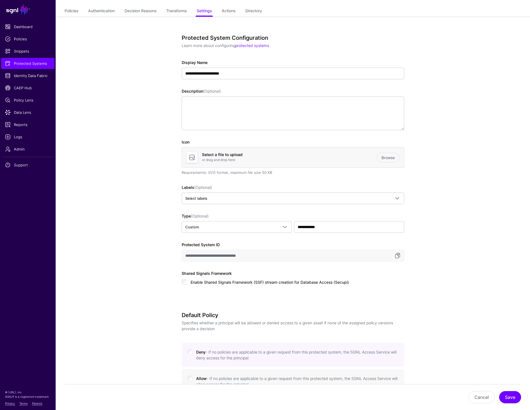
scroll to position [0, 0]
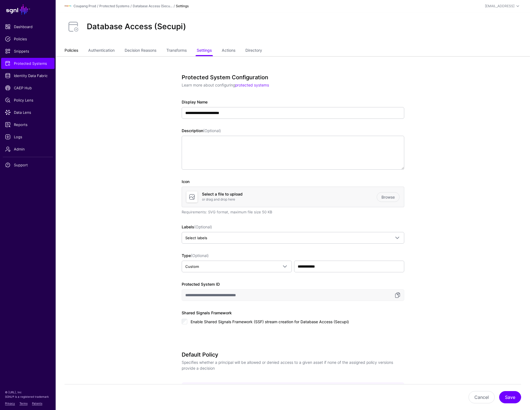
click at [69, 49] on link "Policies" at bounding box center [72, 51] width 14 height 11
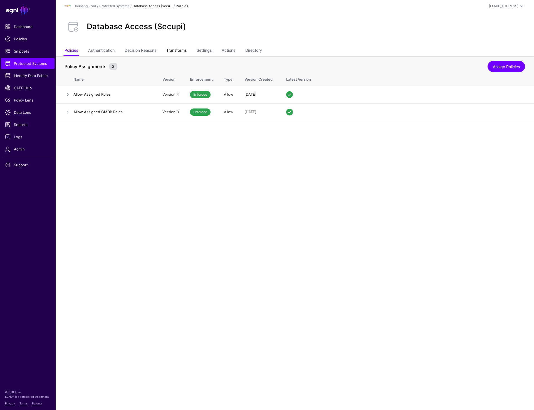
click at [174, 52] on link "Transforms" at bounding box center [176, 51] width 20 height 11
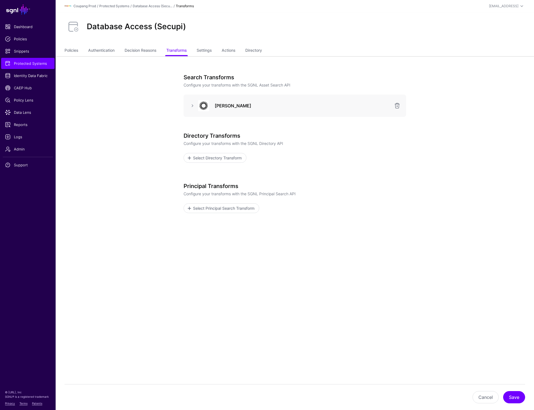
click at [171, 25] on h2 "Database Access (Secupi)" at bounding box center [136, 26] width 99 height 9
click at [192, 106] on link at bounding box center [192, 105] width 7 height 7
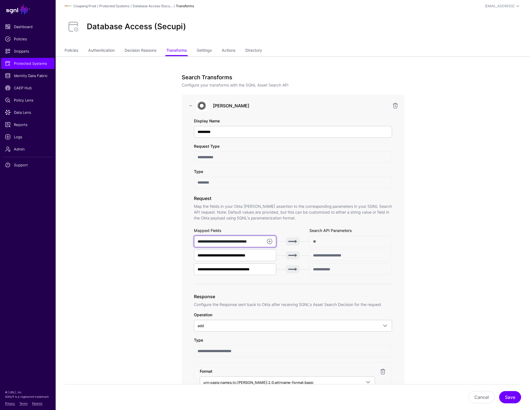
click at [219, 244] on input "**********" at bounding box center [235, 242] width 83 height 12
click at [231, 255] on input "**********" at bounding box center [235, 255] width 83 height 12
click at [257, 269] on input "**********" at bounding box center [235, 269] width 83 height 12
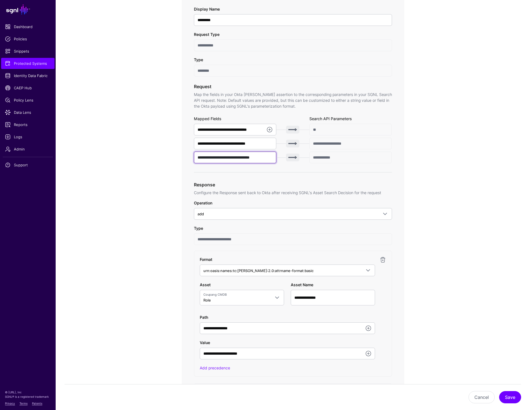
scroll to position [182, 0]
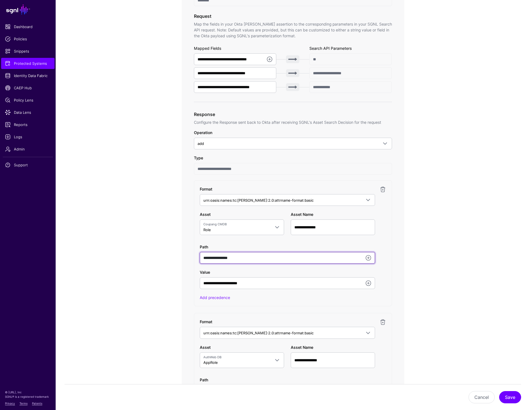
click at [247, 259] on input "**********" at bounding box center [287, 258] width 175 height 12
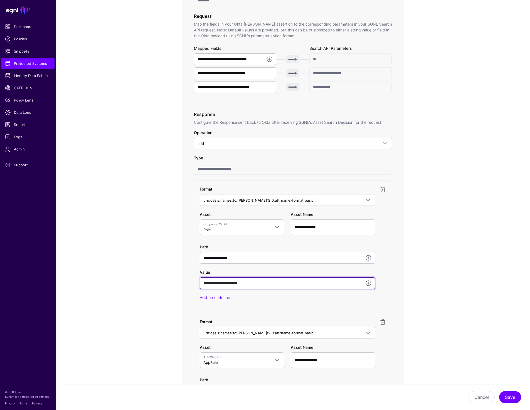
click at [286, 280] on input "**********" at bounding box center [287, 283] width 175 height 12
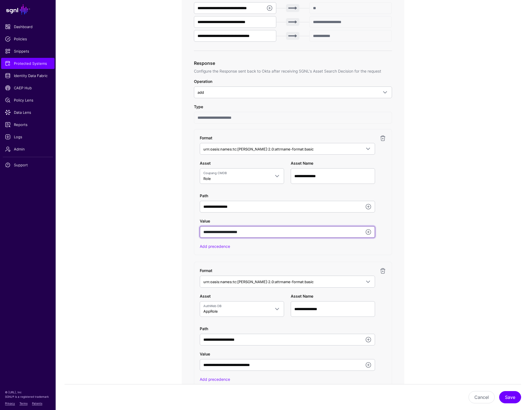
scroll to position [274, 0]
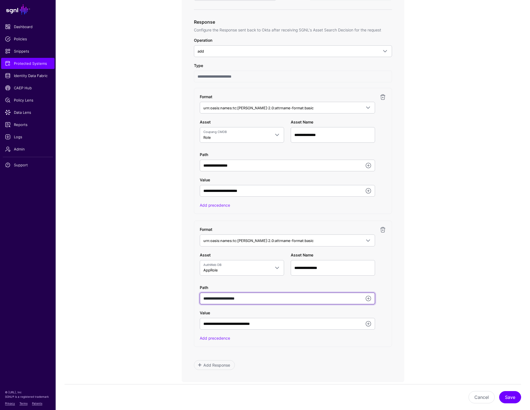
click at [221, 296] on input "**********" at bounding box center [287, 299] width 175 height 12
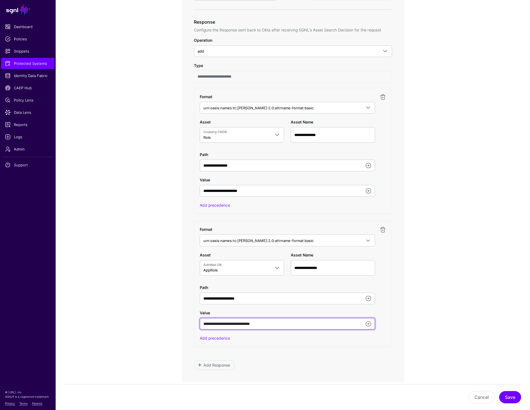
click at [293, 325] on input "**********" at bounding box center [287, 324] width 175 height 12
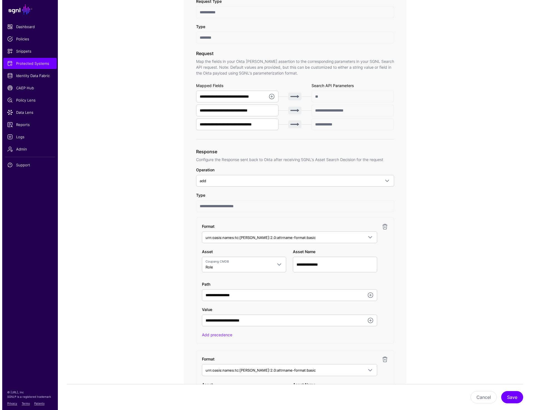
scroll to position [0, 0]
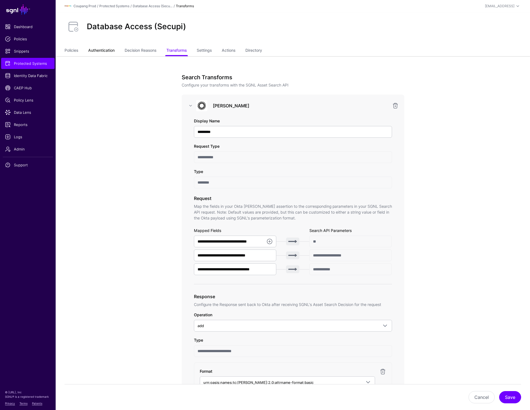
click at [105, 50] on link "Authentication" at bounding box center [101, 51] width 26 height 11
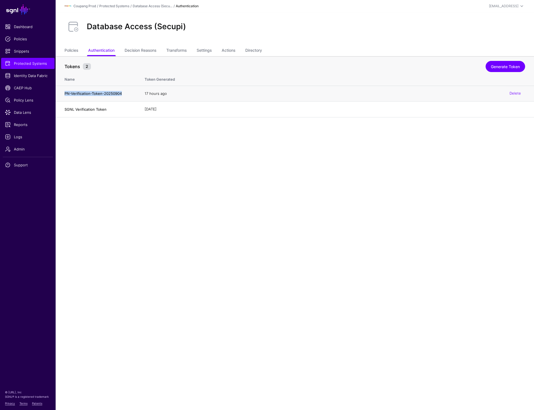
drag, startPoint x: 64, startPoint y: 92, endPoint x: 131, endPoint y: 93, distance: 67.0
click at [131, 93] on h4 "PN-Verification-Token-20250904" at bounding box center [99, 93] width 69 height 5
copy h4 "PN-Verification-Token-20250904"
click at [16, 136] on span "Logs" at bounding box center [28, 137] width 46 height 6
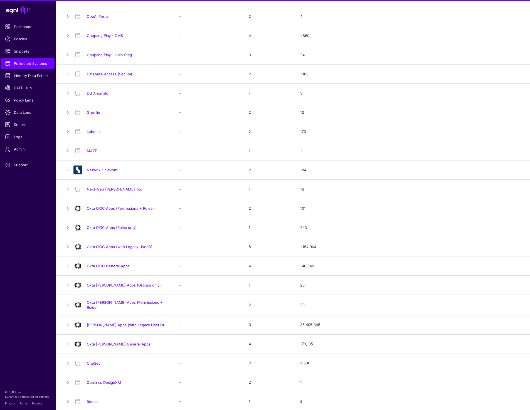
scroll to position [214, 0]
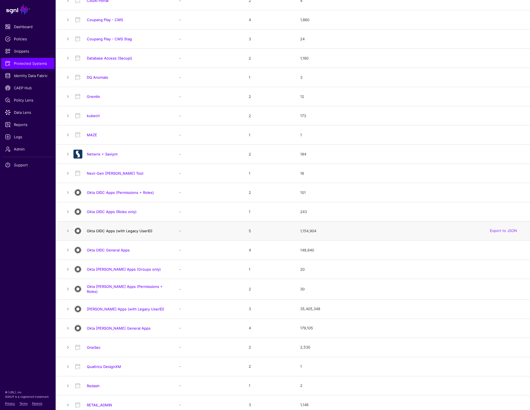
click at [121, 231] on link "Okta OIDC Apps (with Legacy UserID)" at bounding box center [120, 231] width 66 height 4
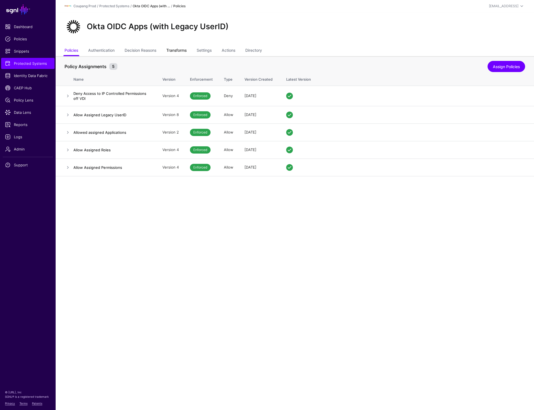
click at [181, 49] on link "Transforms" at bounding box center [176, 51] width 20 height 11
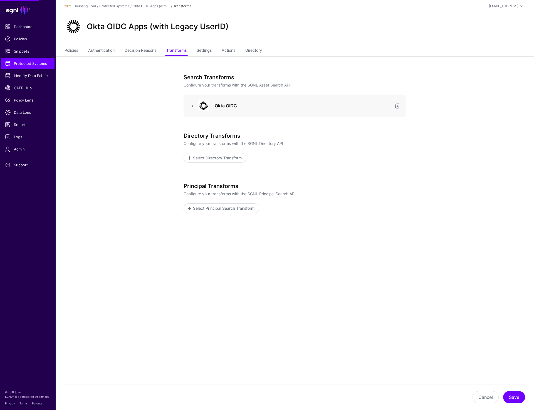
click at [190, 103] on link at bounding box center [192, 105] width 7 height 7
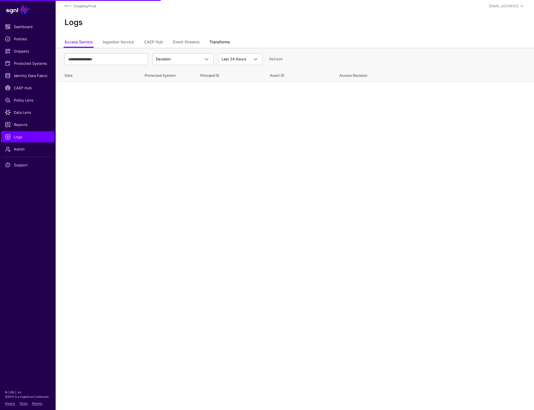
click at [216, 41] on link "Transforms" at bounding box center [219, 42] width 20 height 11
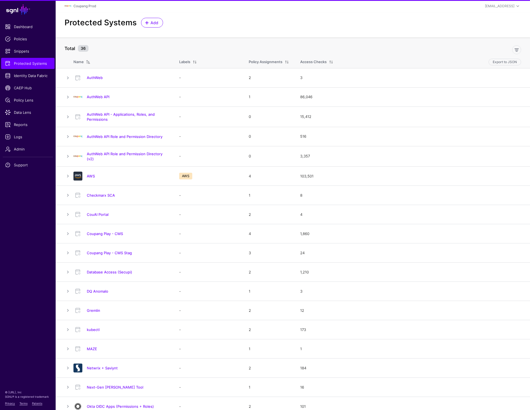
click at [88, 175] on link "AWS" at bounding box center [91, 176] width 8 height 4
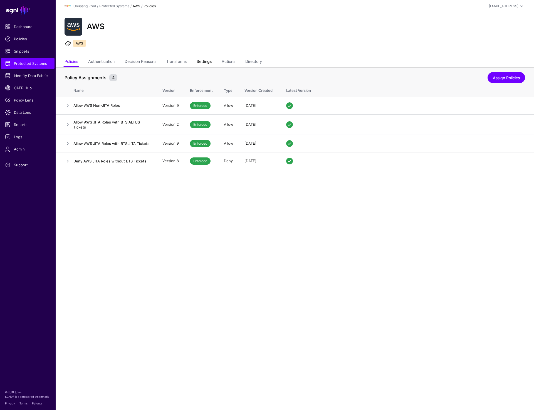
click at [210, 62] on link "Settings" at bounding box center [204, 62] width 15 height 11
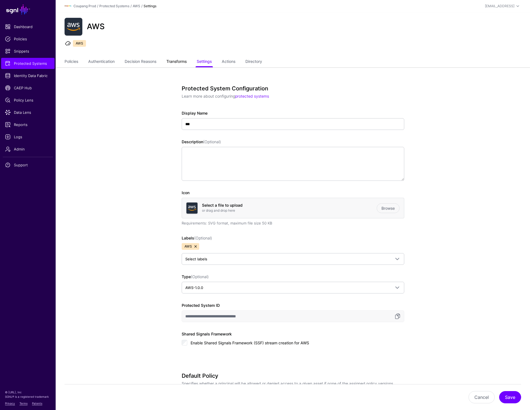
click at [180, 58] on link "Transforms" at bounding box center [176, 62] width 20 height 11
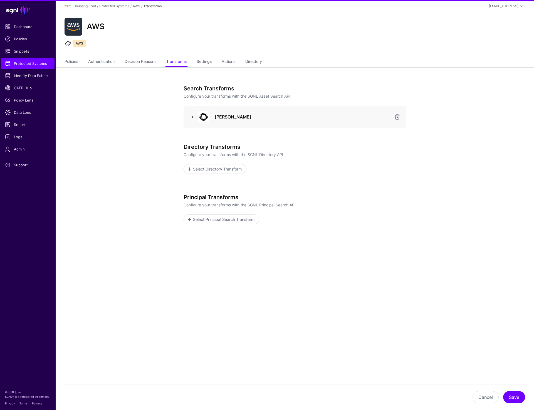
click at [190, 117] on link at bounding box center [192, 116] width 7 height 7
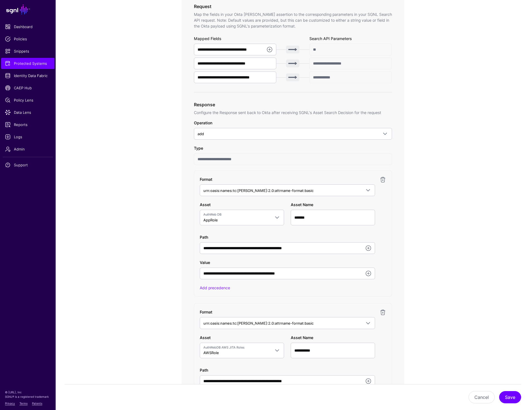
scroll to position [204, 0]
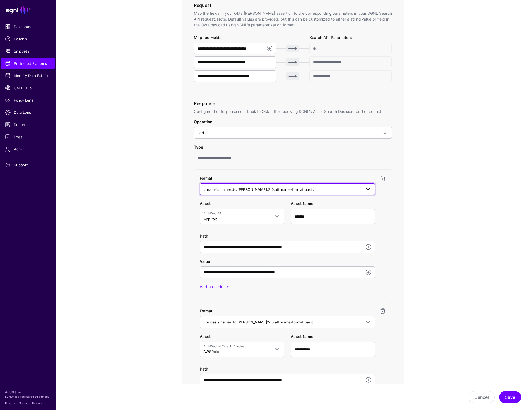
click at [327, 184] on link "urn:oasis:names:tc:[PERSON_NAME]:2.0:attrname-format:basic" at bounding box center [287, 189] width 175 height 12
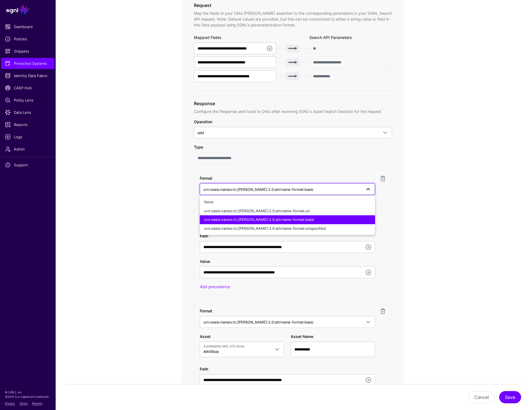
click at [489, 163] on app-integrations-item-transforms "**********" at bounding box center [293, 252] width 474 height 779
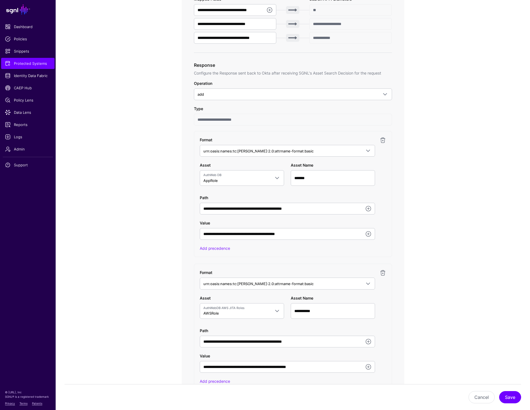
scroll to position [282, 0]
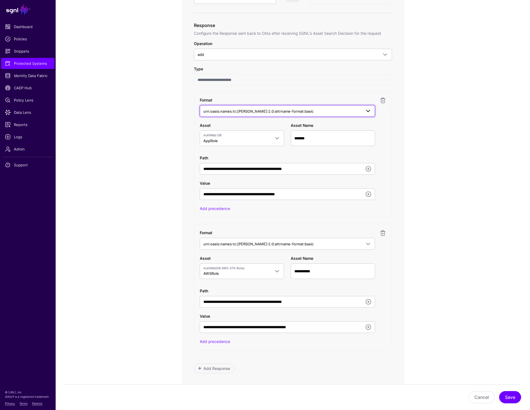
click at [277, 106] on link "urn:oasis:names:tc:[PERSON_NAME]:2.0:attrname-format:basic" at bounding box center [287, 111] width 175 height 12
